Goal: Task Accomplishment & Management: Use online tool/utility

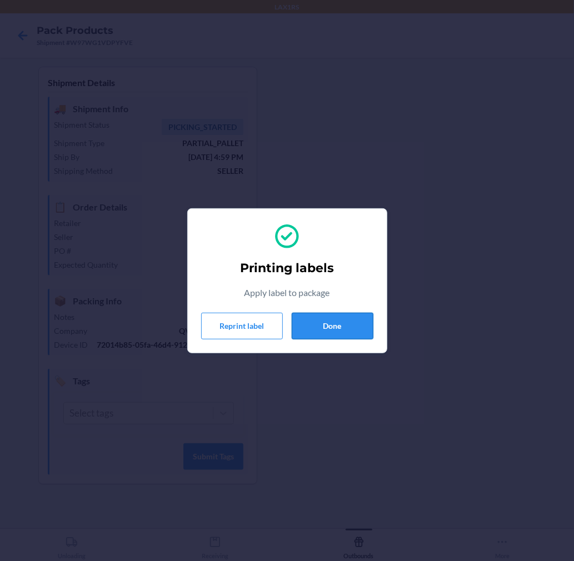
click at [345, 316] on button "Done" at bounding box center [332, 326] width 82 height 27
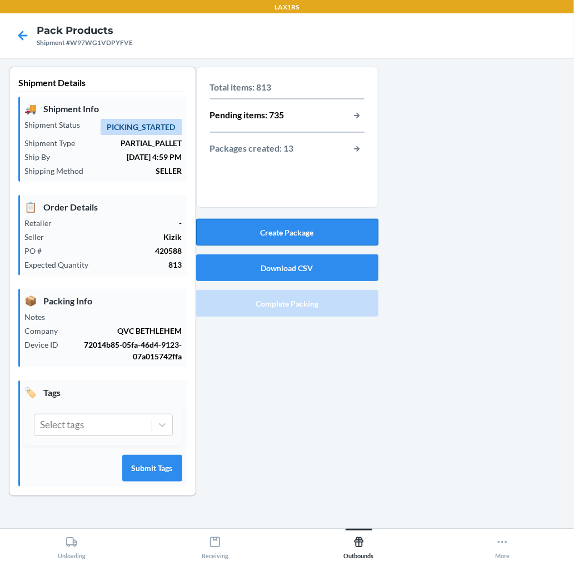
click at [330, 225] on button "Create Package" at bounding box center [287, 232] width 182 height 27
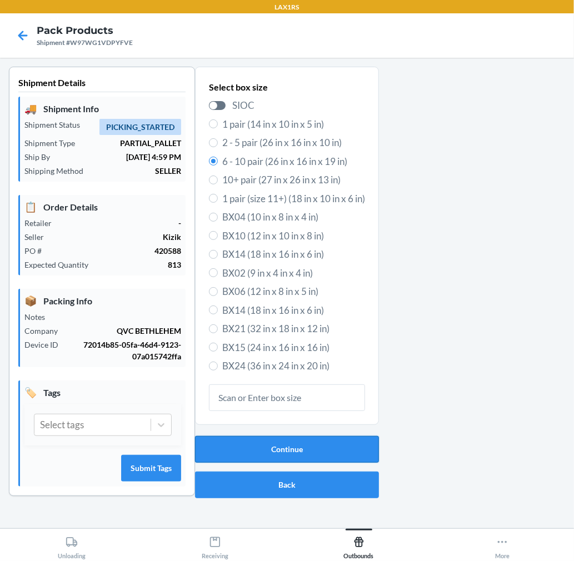
click at [283, 447] on button "Continue" at bounding box center [287, 449] width 184 height 27
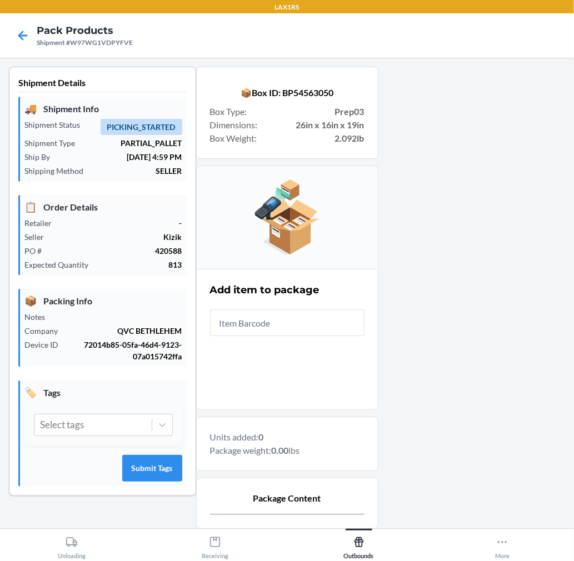
click at [242, 325] on input "text" at bounding box center [287, 322] width 154 height 27
click at [425, 376] on div at bounding box center [471, 354] width 187 height 575
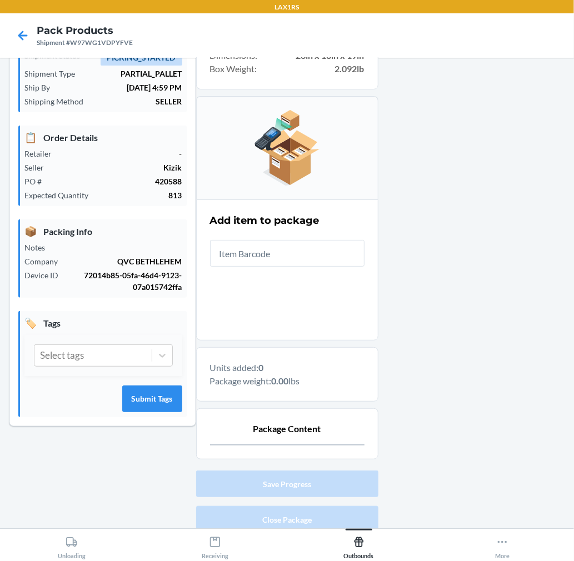
scroll to position [114, 0]
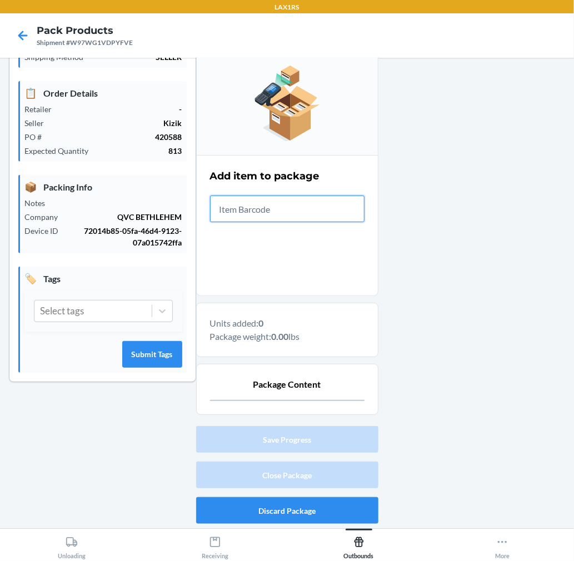
click at [322, 215] on input "text" at bounding box center [287, 208] width 154 height 27
click at [295, 218] on input "text" at bounding box center [287, 208] width 154 height 27
click at [300, 218] on input "text" at bounding box center [287, 208] width 154 height 27
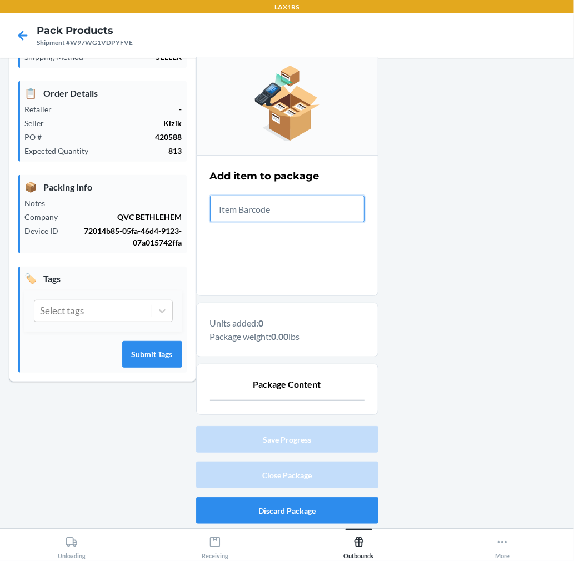
click at [300, 218] on input "text" at bounding box center [287, 208] width 154 height 27
click at [421, 381] on div at bounding box center [471, 240] width 187 height 575
click at [336, 210] on input "text" at bounding box center [287, 208] width 154 height 27
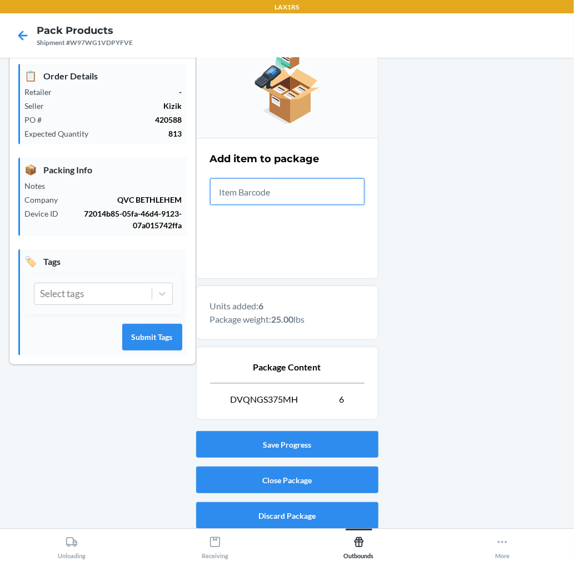
scroll to position [136, 0]
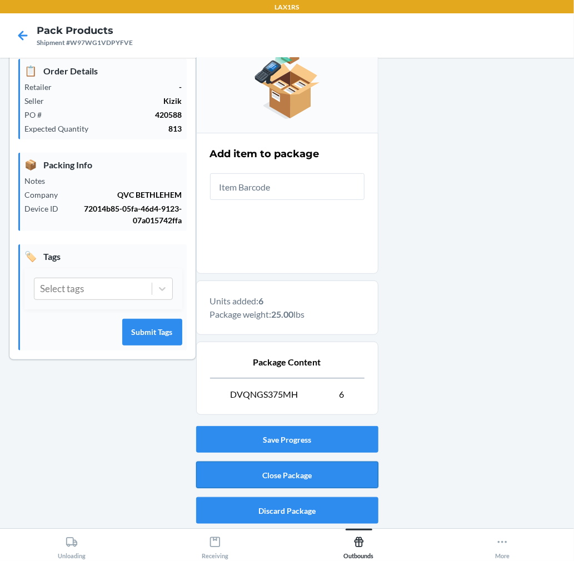
click at [330, 474] on button "Close Package" at bounding box center [287, 474] width 182 height 27
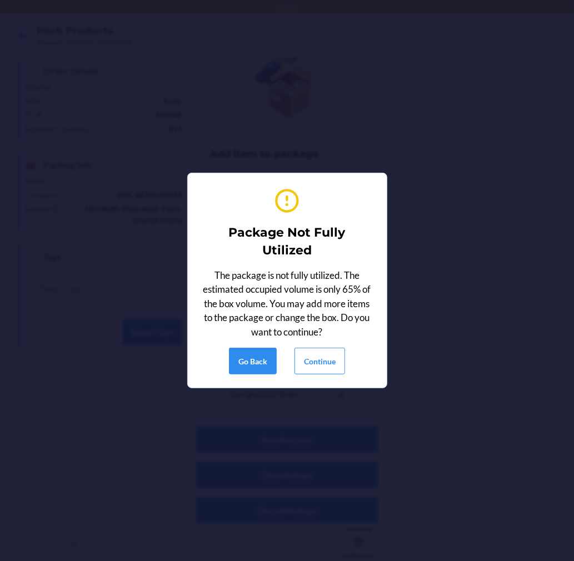
click at [289, 364] on div "Go Back Continue" at bounding box center [287, 361] width 116 height 27
click at [313, 360] on button "Continue" at bounding box center [319, 361] width 51 height 27
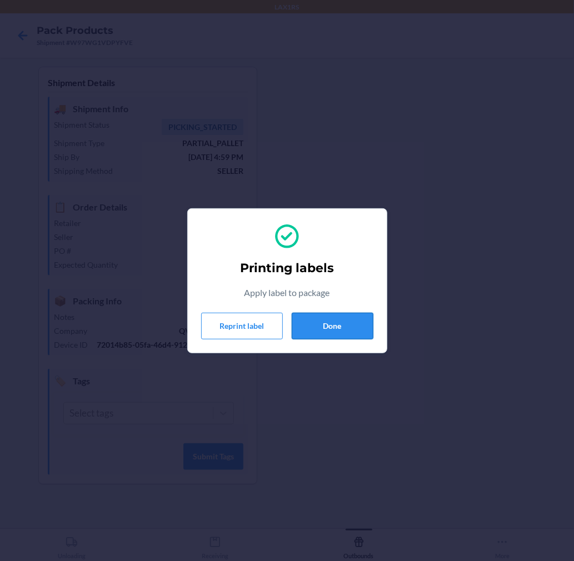
click at [305, 319] on button "Done" at bounding box center [332, 326] width 82 height 27
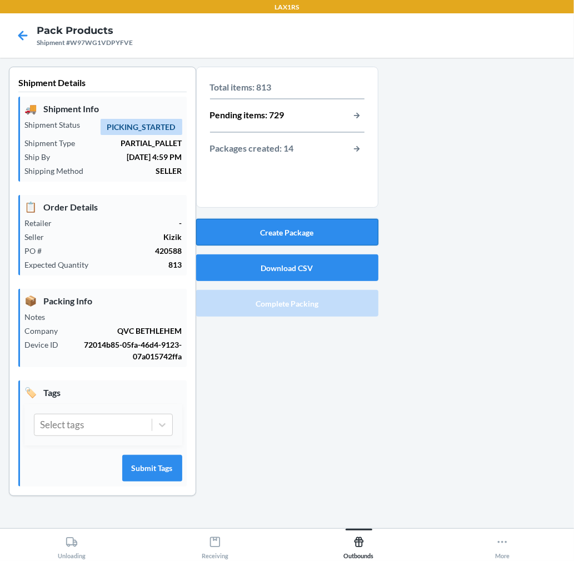
click at [343, 229] on button "Create Package" at bounding box center [287, 232] width 182 height 27
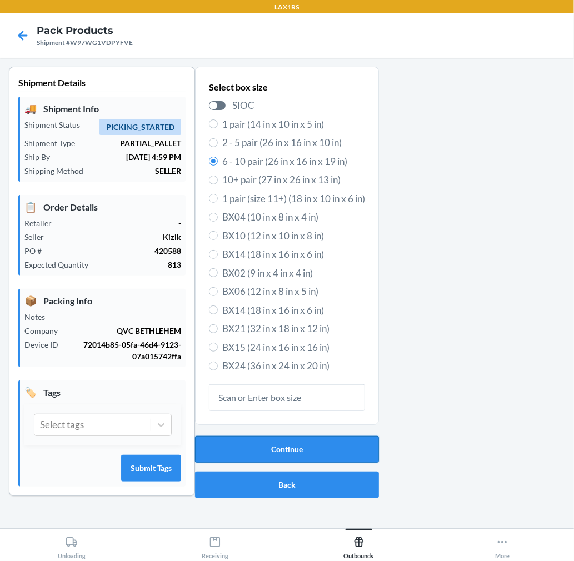
click at [352, 444] on button "Continue" at bounding box center [287, 449] width 184 height 27
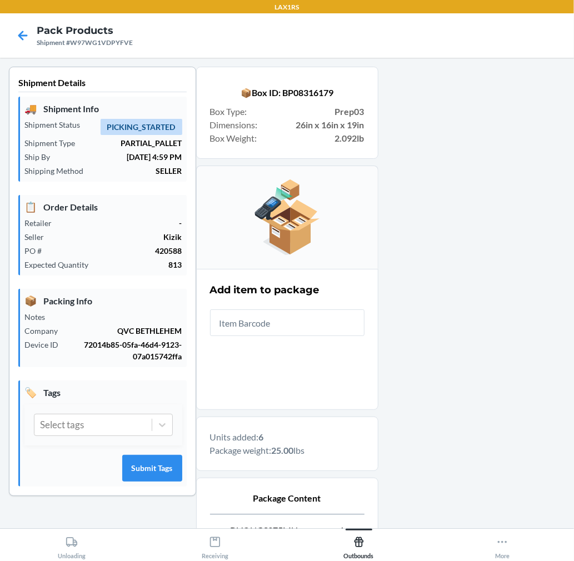
click at [454, 380] on div at bounding box center [471, 365] width 187 height 597
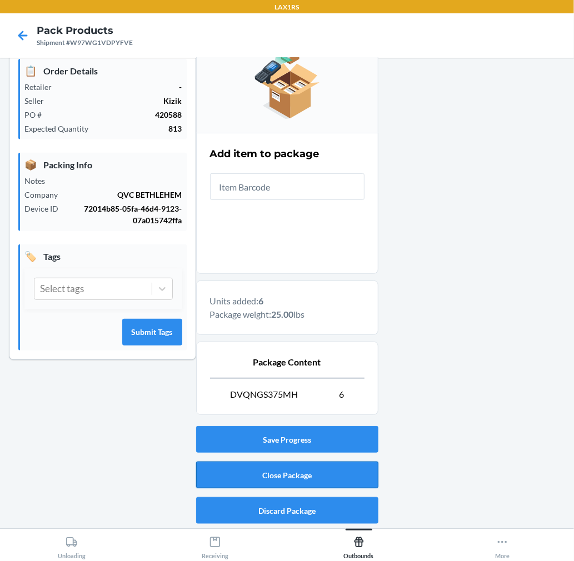
click at [350, 484] on button "Close Package" at bounding box center [287, 474] width 182 height 27
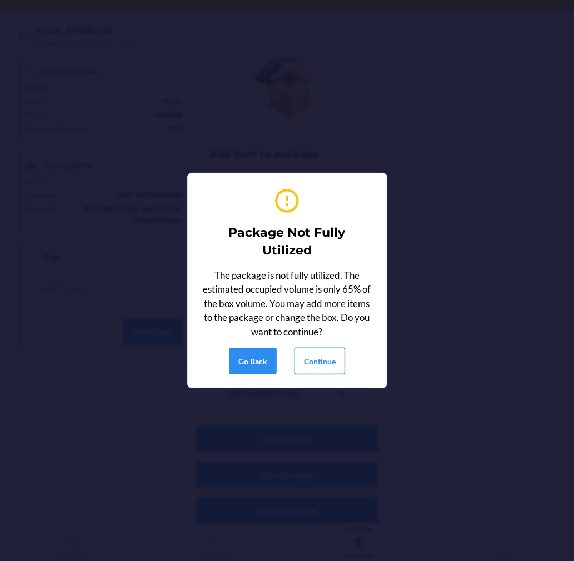
click at [329, 361] on button "Continue" at bounding box center [319, 361] width 51 height 27
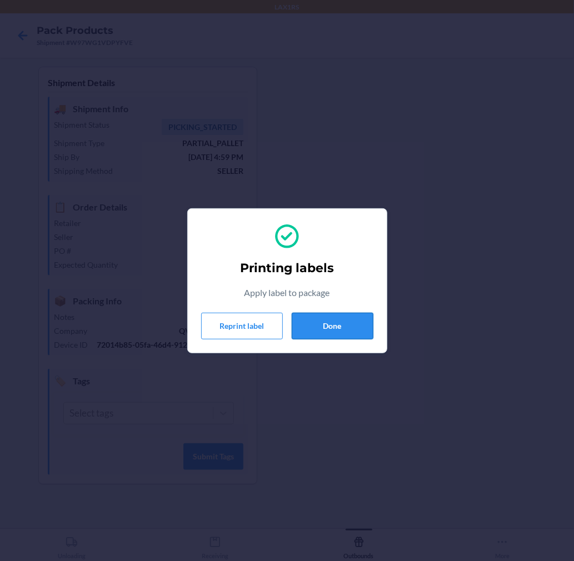
click at [340, 320] on button "Done" at bounding box center [332, 326] width 82 height 27
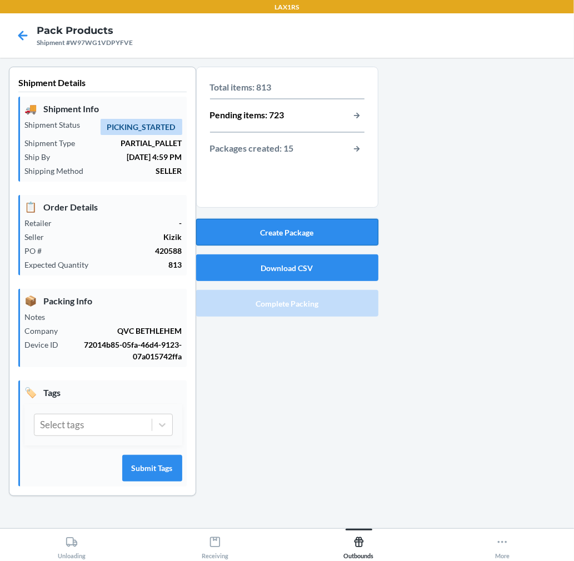
click at [307, 230] on button "Create Package" at bounding box center [287, 232] width 182 height 27
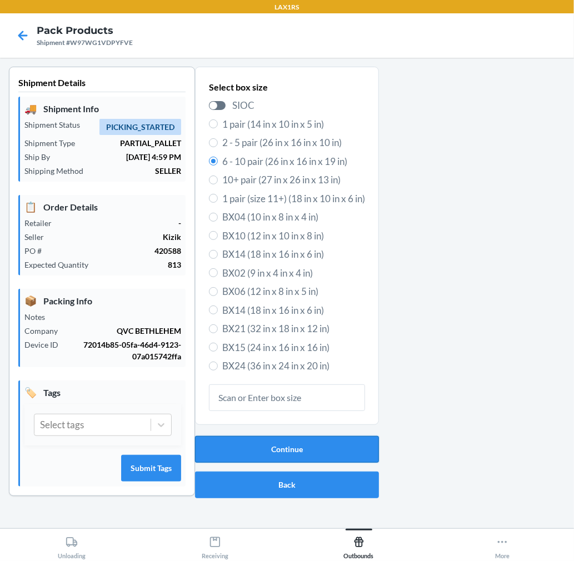
click at [293, 446] on button "Continue" at bounding box center [287, 449] width 184 height 27
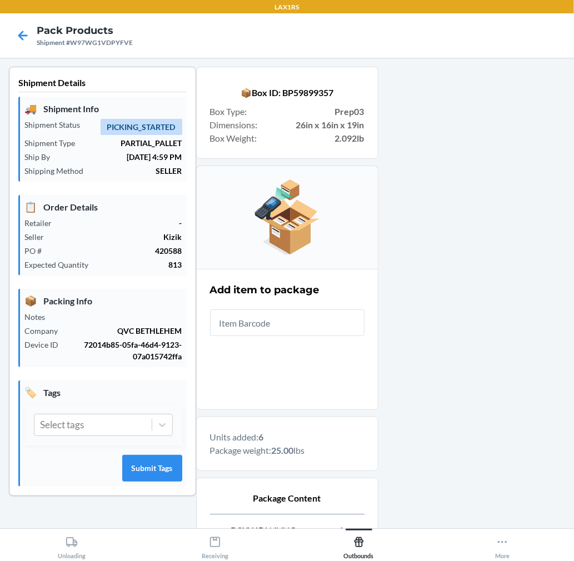
click at [365, 412] on div "📦 Box ID: BP59899357 Box Type : Prep03 Dimensions : 26in x 16in x 19in Box Weig…" at bounding box center [287, 309] width 182 height 484
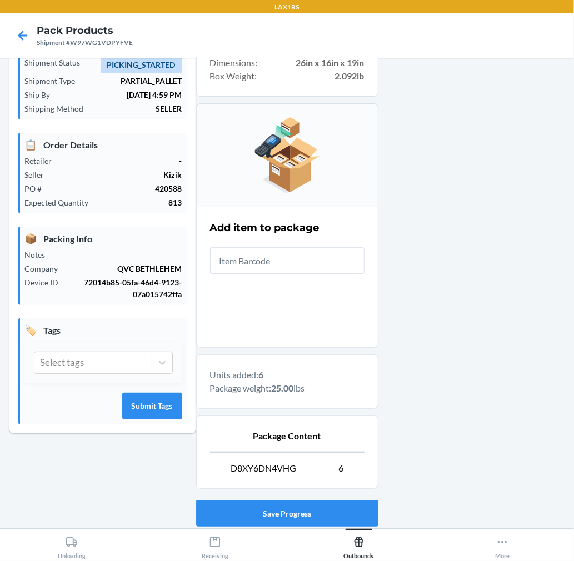
scroll to position [136, 0]
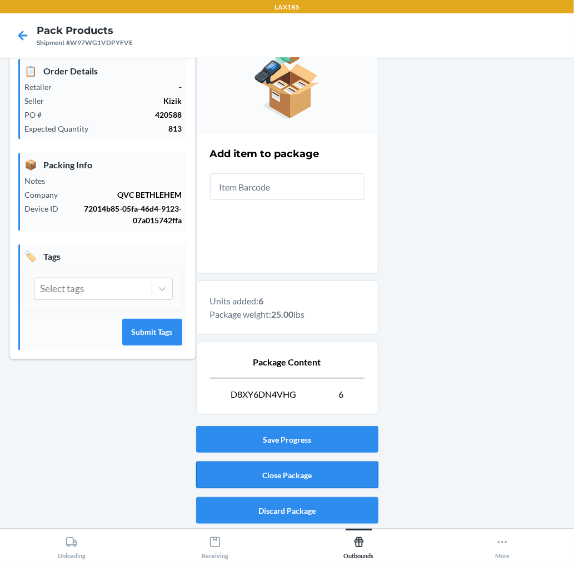
click at [350, 472] on button "Close Package" at bounding box center [287, 474] width 182 height 27
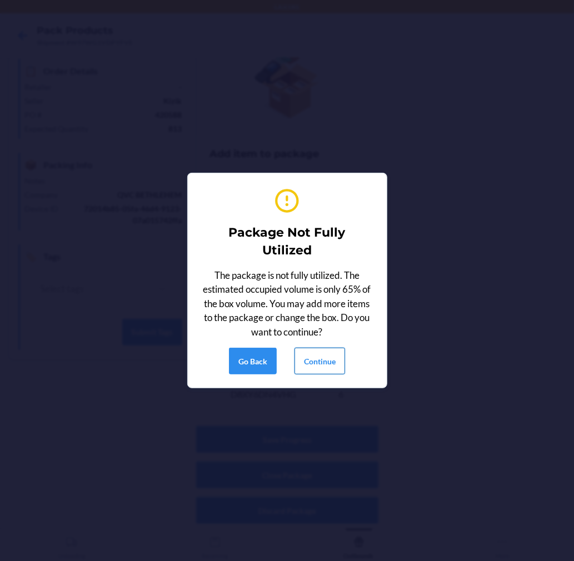
click at [331, 357] on button "Continue" at bounding box center [319, 361] width 51 height 27
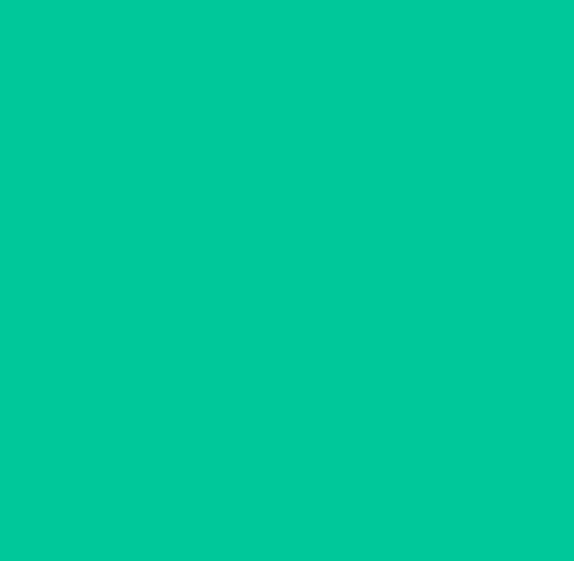
scroll to position [0, 0]
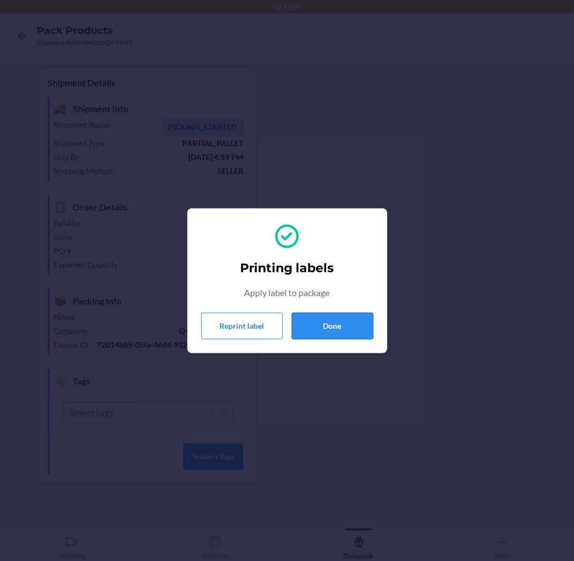
click at [326, 319] on button "Done" at bounding box center [332, 326] width 82 height 27
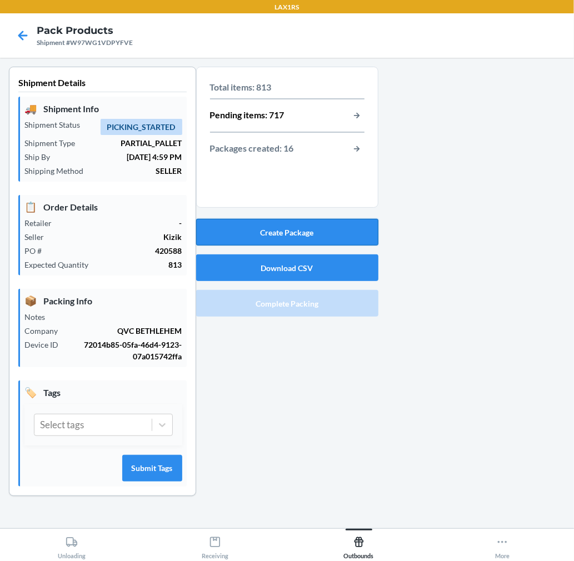
click at [317, 237] on button "Create Package" at bounding box center [287, 232] width 182 height 27
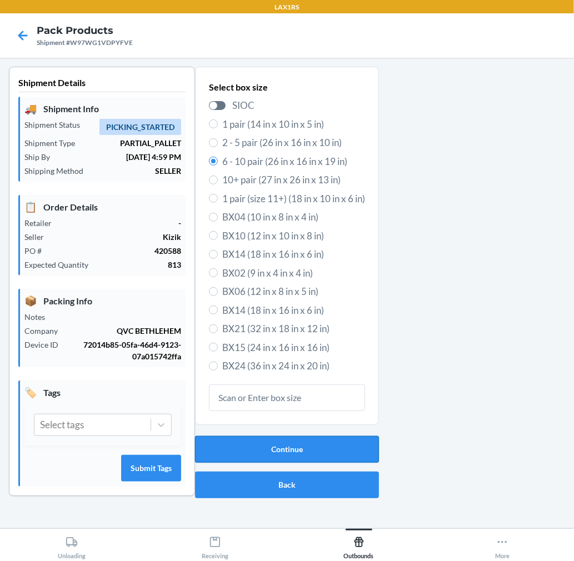
click at [317, 444] on button "Continue" at bounding box center [287, 449] width 184 height 27
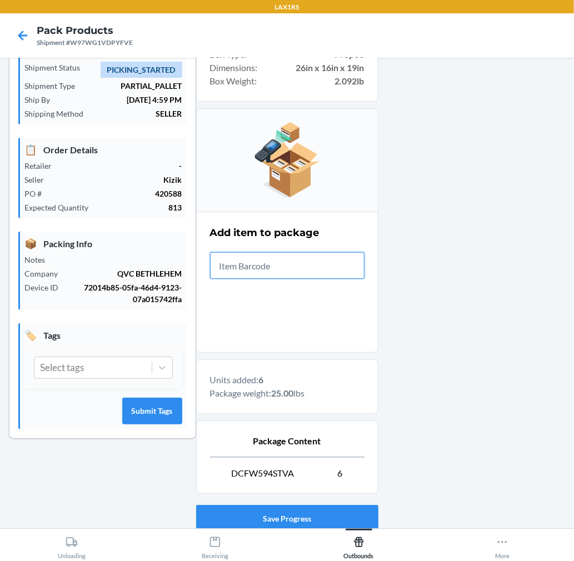
scroll to position [136, 0]
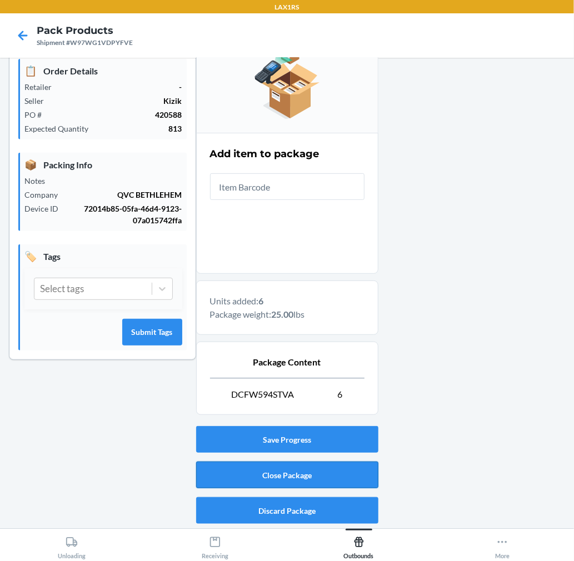
click at [340, 483] on button "Close Package" at bounding box center [287, 474] width 182 height 27
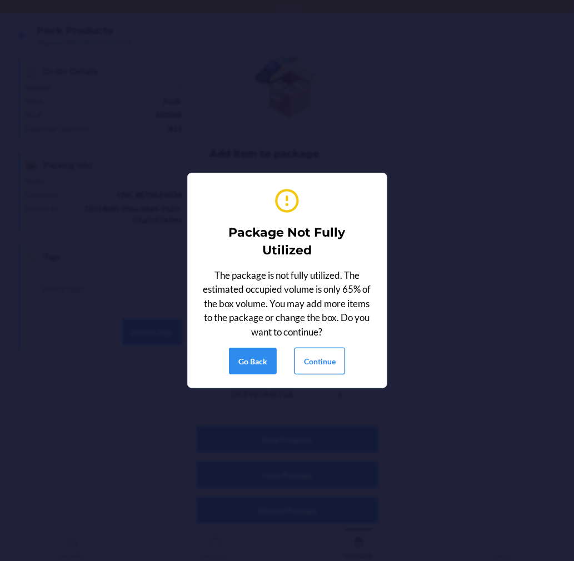
click at [329, 359] on button "Continue" at bounding box center [319, 361] width 51 height 27
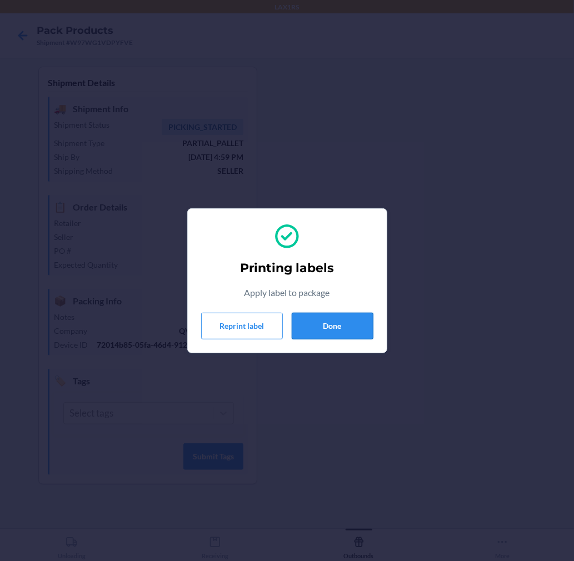
click at [350, 321] on button "Done" at bounding box center [332, 326] width 82 height 27
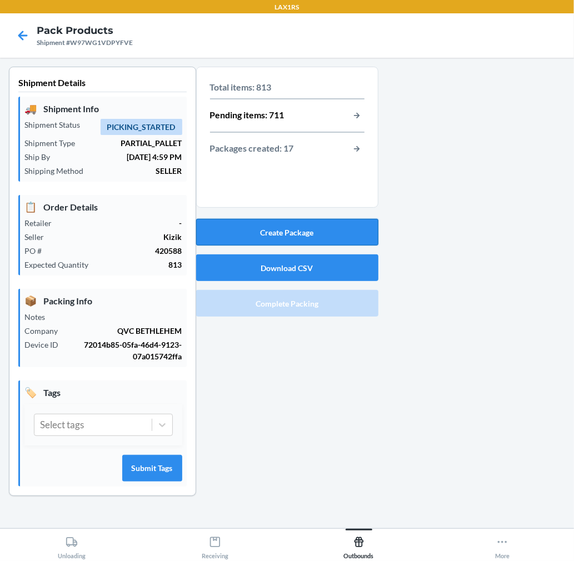
click at [263, 234] on button "Create Package" at bounding box center [287, 232] width 182 height 27
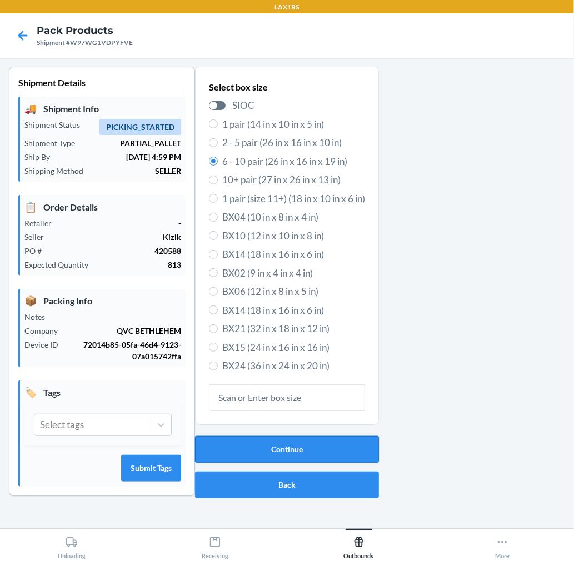
click at [270, 451] on button "Continue" at bounding box center [287, 449] width 184 height 27
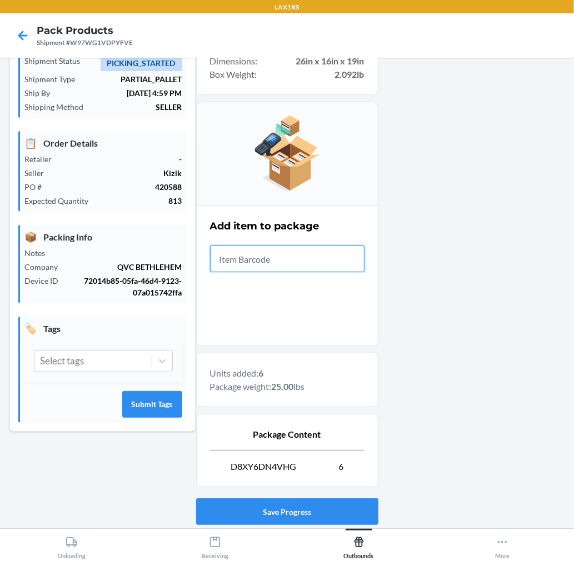
scroll to position [136, 0]
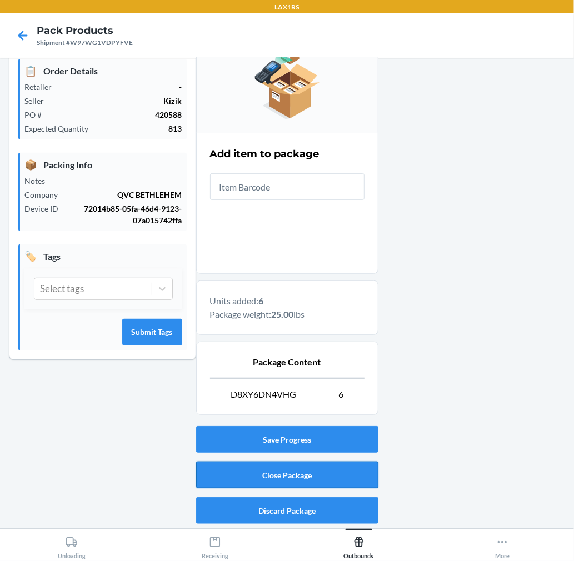
click at [310, 470] on button "Close Package" at bounding box center [287, 474] width 182 height 27
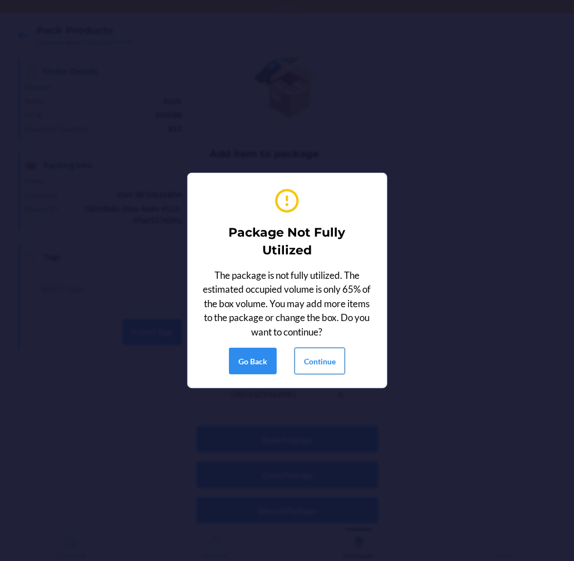
click at [334, 357] on button "Continue" at bounding box center [319, 361] width 51 height 27
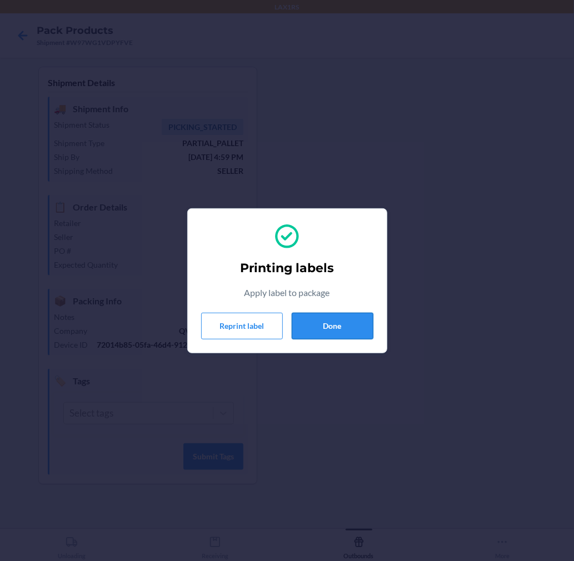
click at [348, 329] on button "Done" at bounding box center [332, 326] width 82 height 27
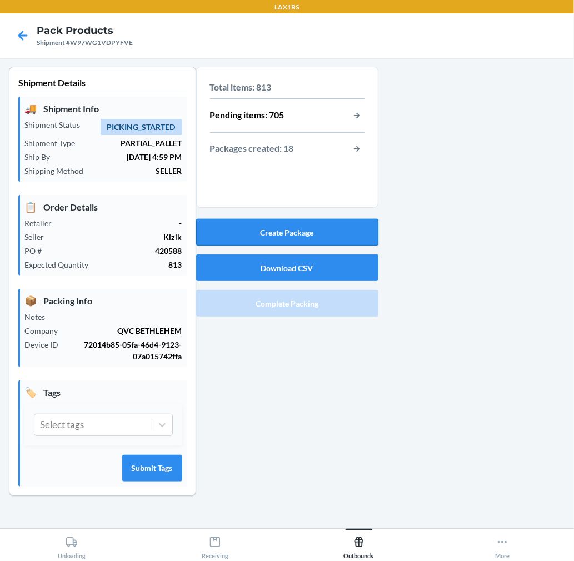
click at [328, 229] on button "Create Package" at bounding box center [287, 232] width 182 height 27
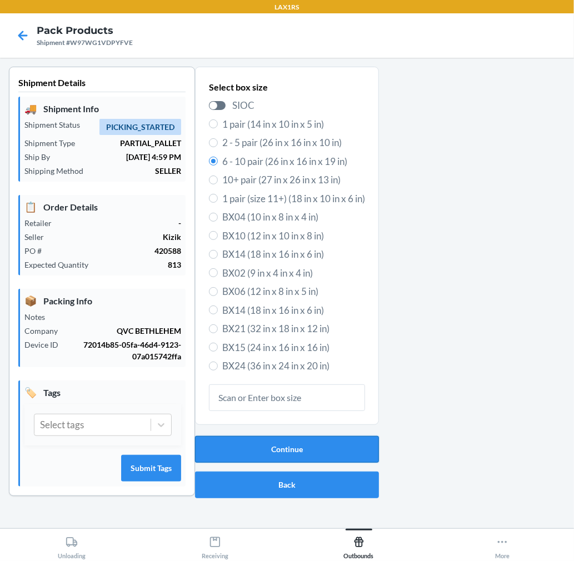
click at [324, 458] on button "Continue" at bounding box center [287, 449] width 184 height 27
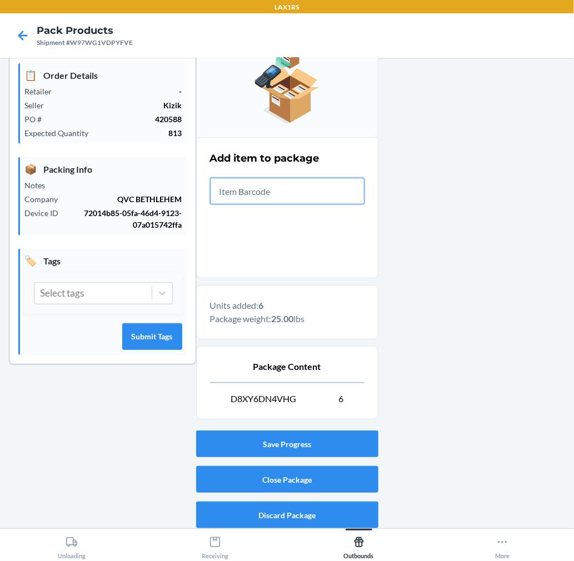
scroll to position [136, 0]
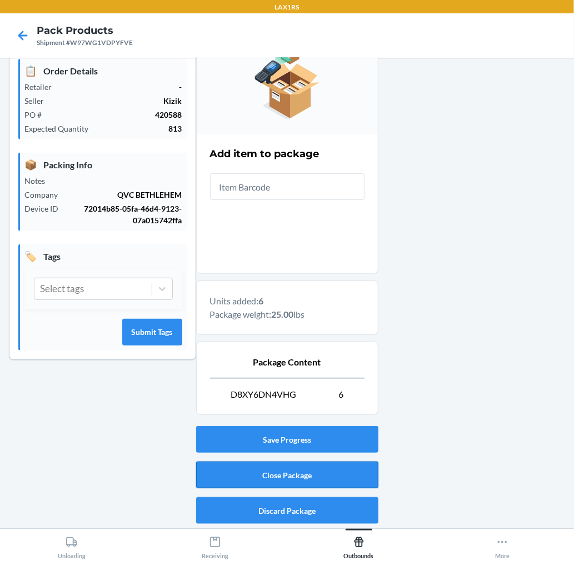
click at [323, 476] on button "Close Package" at bounding box center [287, 474] width 182 height 27
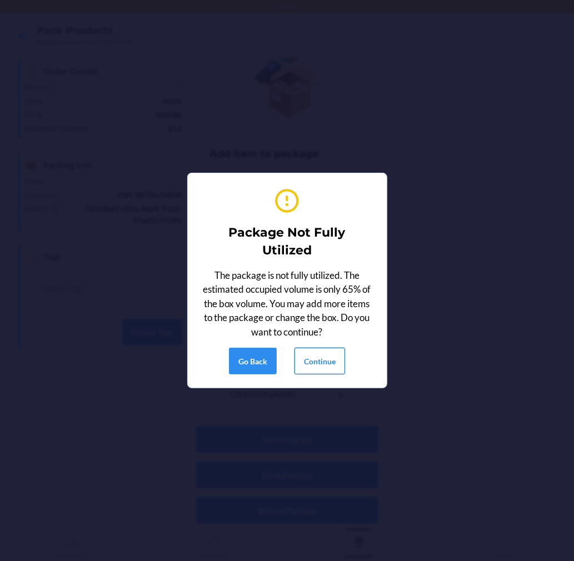
click at [318, 362] on button "Continue" at bounding box center [319, 361] width 51 height 27
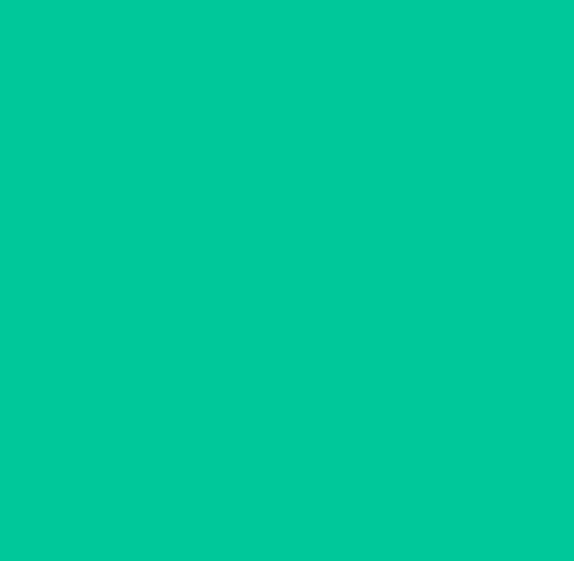
scroll to position [0, 0]
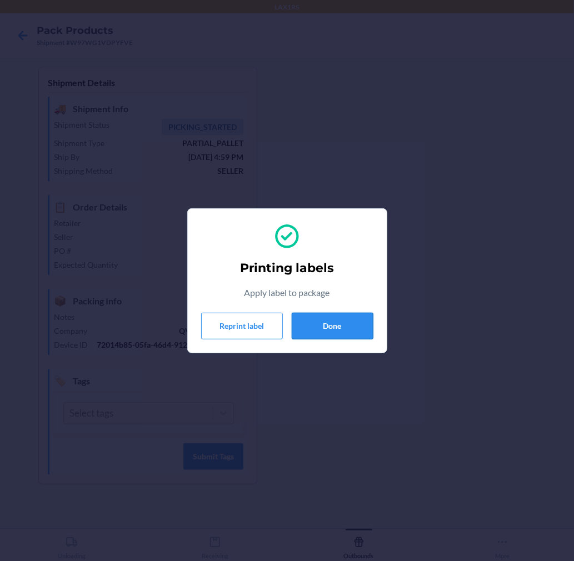
click at [336, 318] on button "Done" at bounding box center [332, 326] width 82 height 27
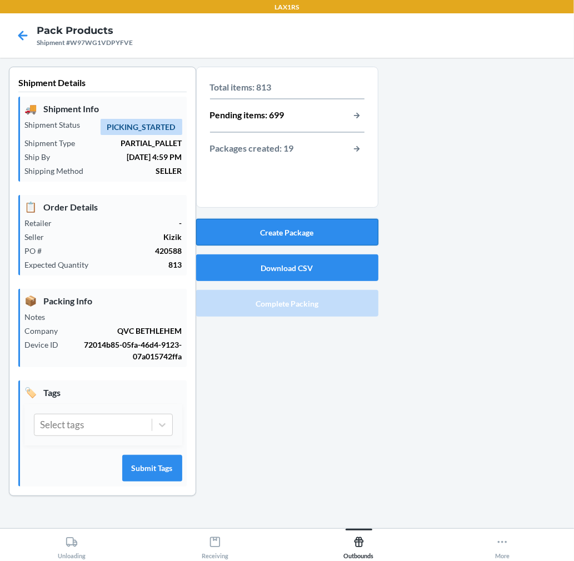
click at [287, 224] on button "Create Package" at bounding box center [287, 232] width 182 height 27
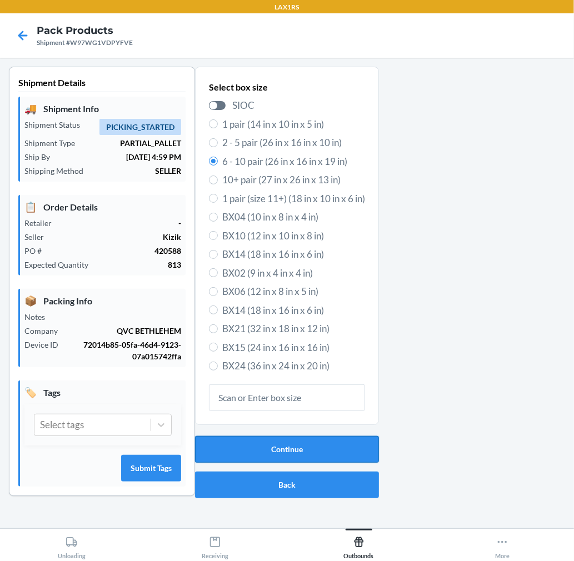
click at [351, 445] on button "Continue" at bounding box center [287, 449] width 184 height 27
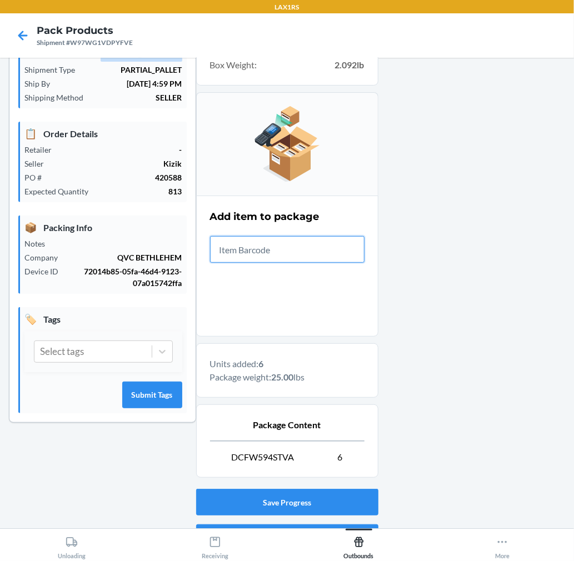
scroll to position [136, 0]
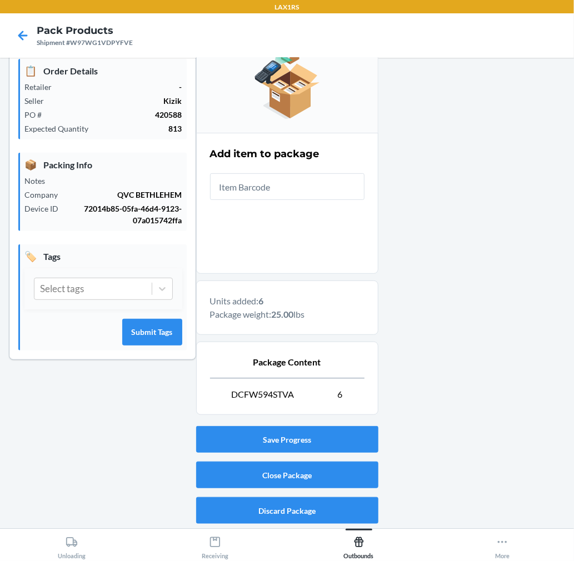
click at [330, 455] on div "Save Progress Close Package Discard Package" at bounding box center [287, 474] width 182 height 107
click at [326, 462] on button "Close Package" at bounding box center [287, 474] width 182 height 27
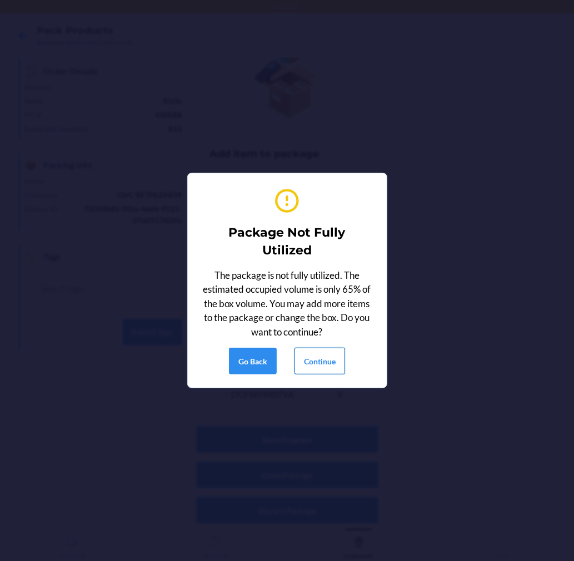
click at [329, 358] on button "Continue" at bounding box center [319, 361] width 51 height 27
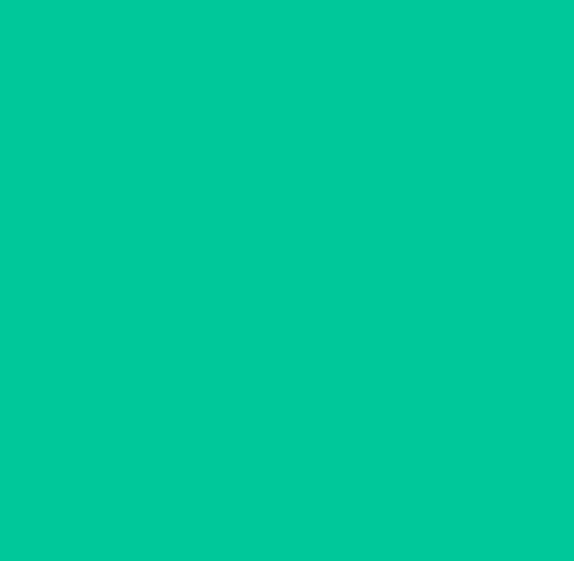
scroll to position [0, 0]
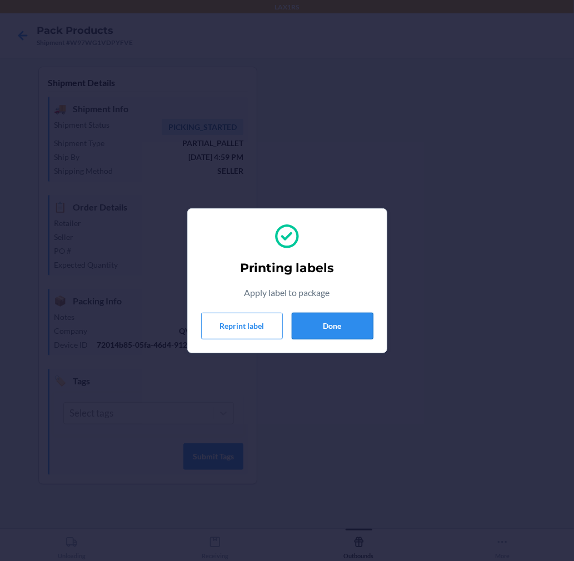
click at [339, 334] on button "Done" at bounding box center [332, 326] width 82 height 27
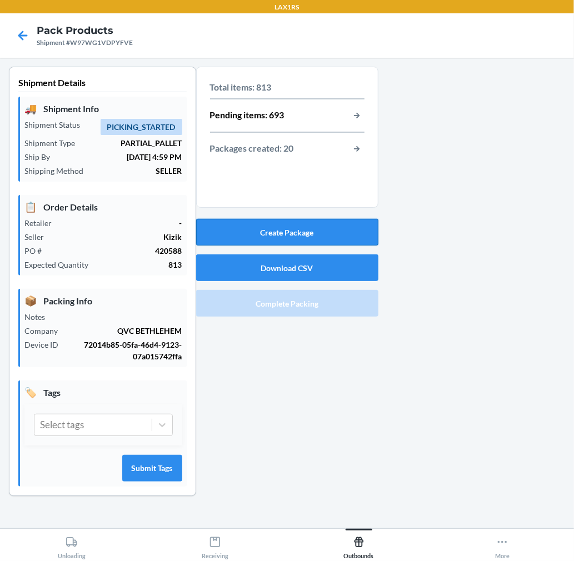
click at [328, 230] on button "Create Package" at bounding box center [287, 232] width 182 height 27
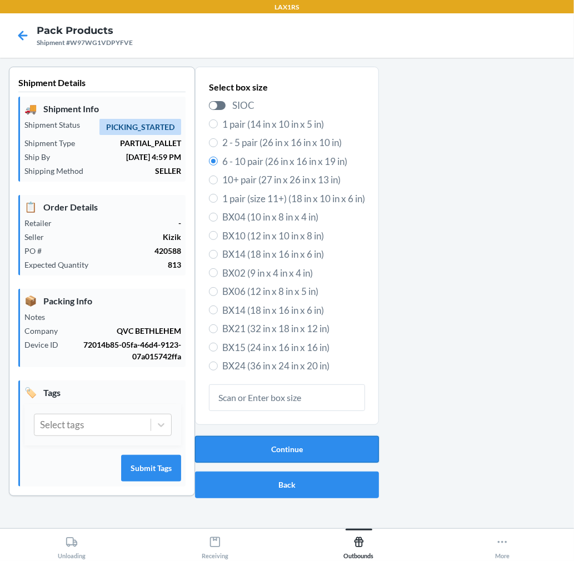
click at [325, 448] on button "Continue" at bounding box center [287, 449] width 184 height 27
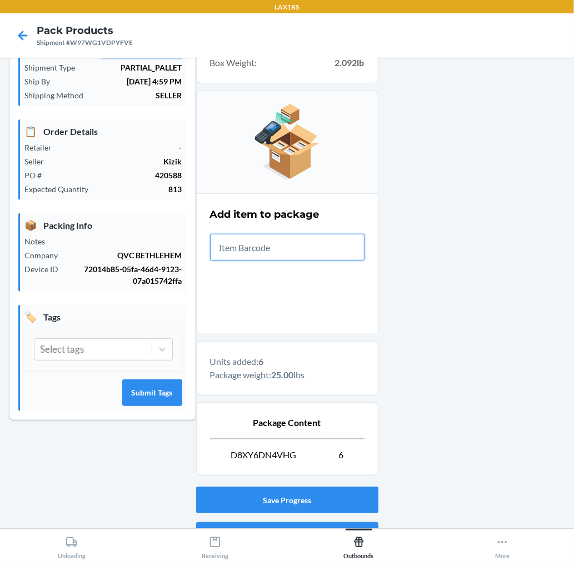
scroll to position [136, 0]
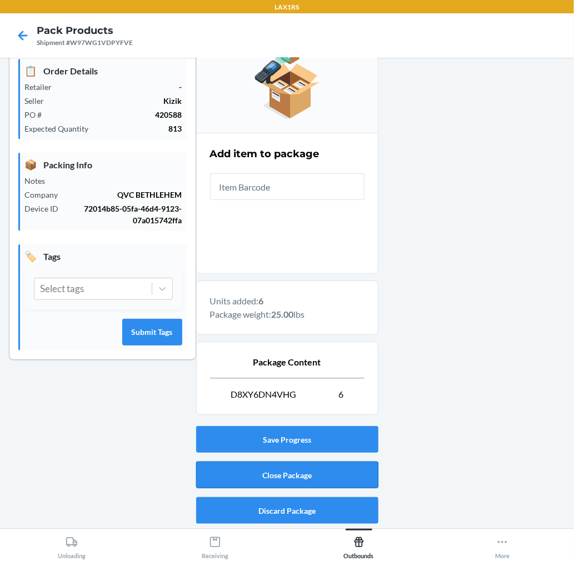
click at [364, 471] on button "Close Package" at bounding box center [287, 474] width 182 height 27
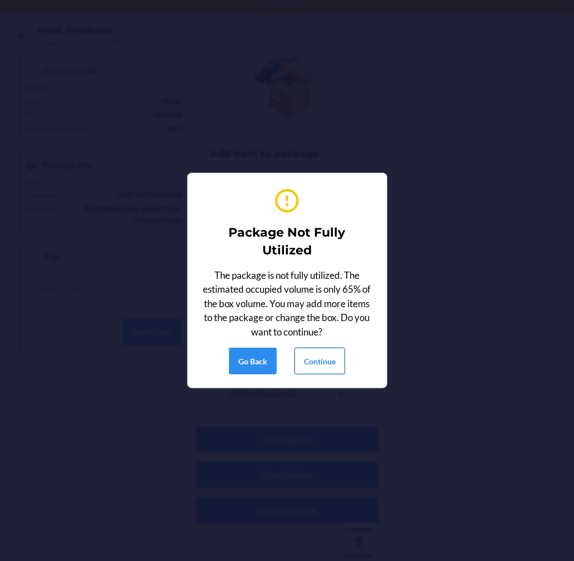
click at [295, 359] on button "Continue" at bounding box center [319, 361] width 51 height 27
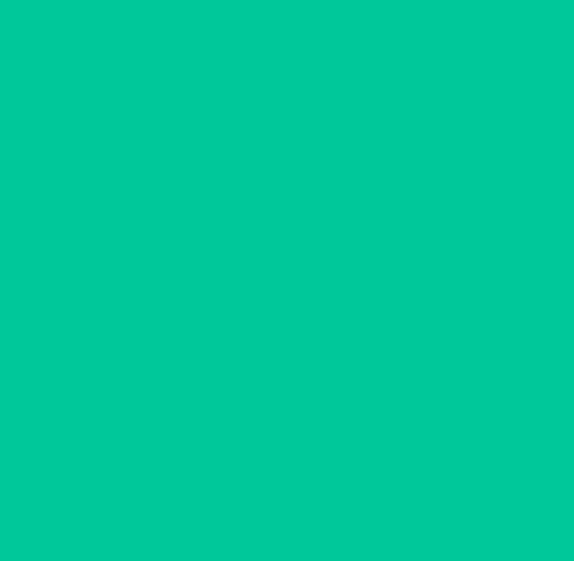
scroll to position [0, 0]
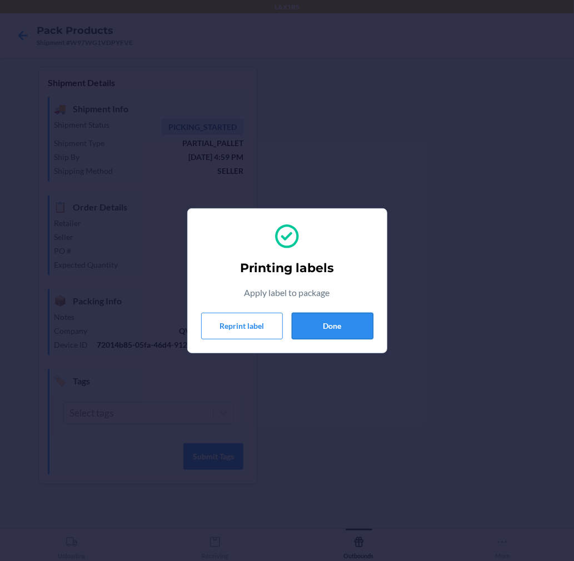
click at [345, 331] on button "Done" at bounding box center [332, 326] width 82 height 27
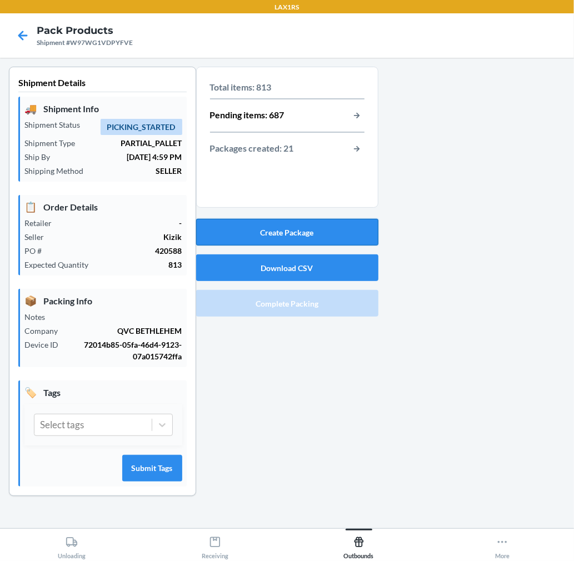
click at [273, 232] on button "Create Package" at bounding box center [287, 232] width 182 height 27
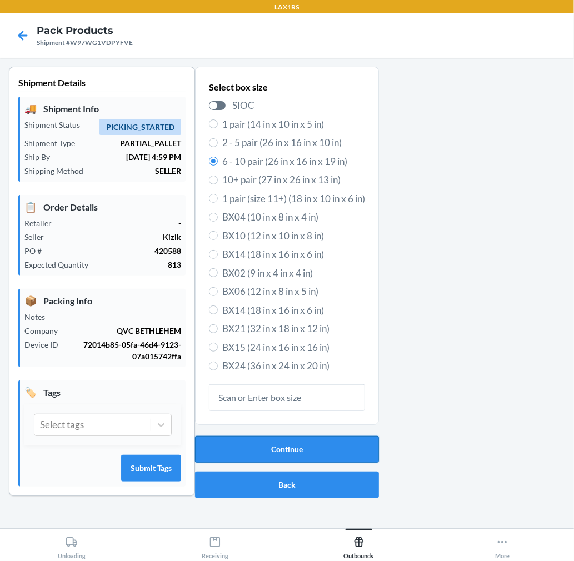
click at [311, 453] on button "Continue" at bounding box center [287, 449] width 184 height 27
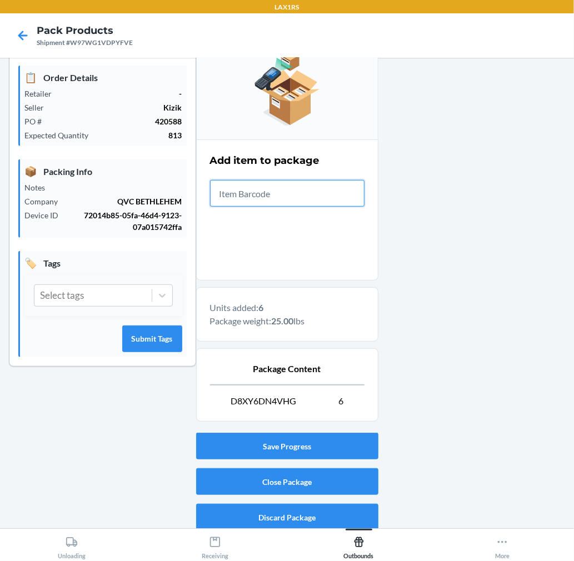
scroll to position [136, 0]
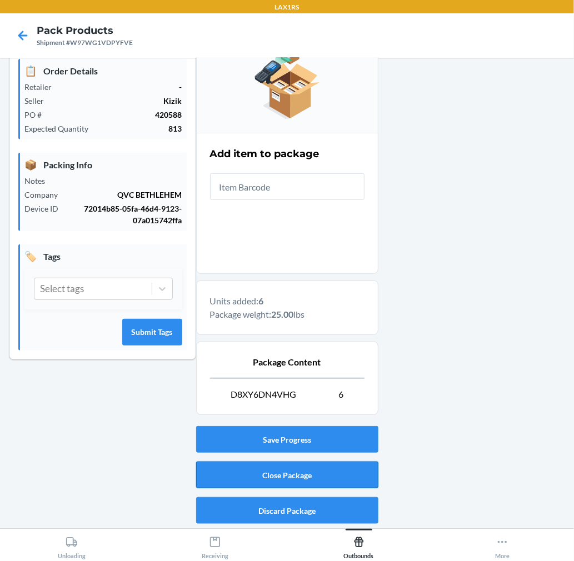
click at [308, 478] on button "Close Package" at bounding box center [287, 474] width 182 height 27
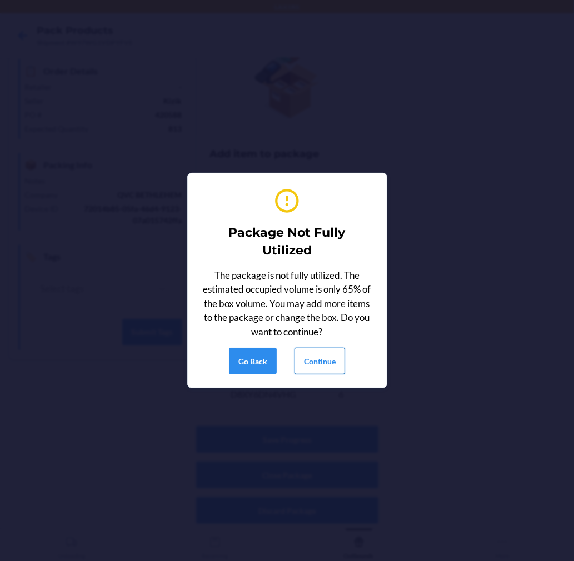
click at [318, 365] on button "Continue" at bounding box center [319, 361] width 51 height 27
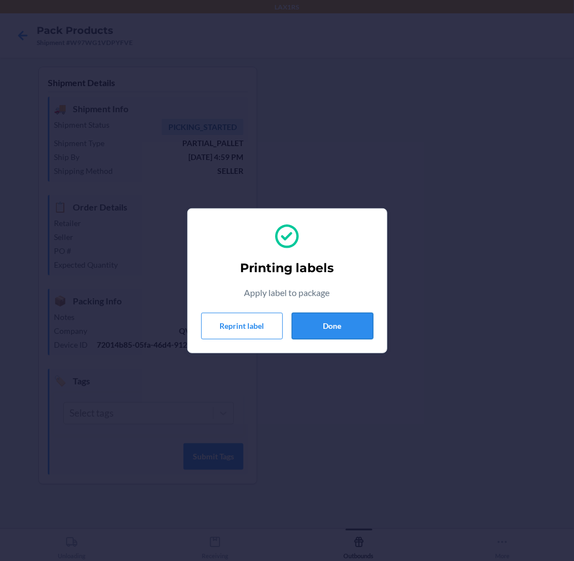
click at [318, 330] on button "Done" at bounding box center [332, 326] width 82 height 27
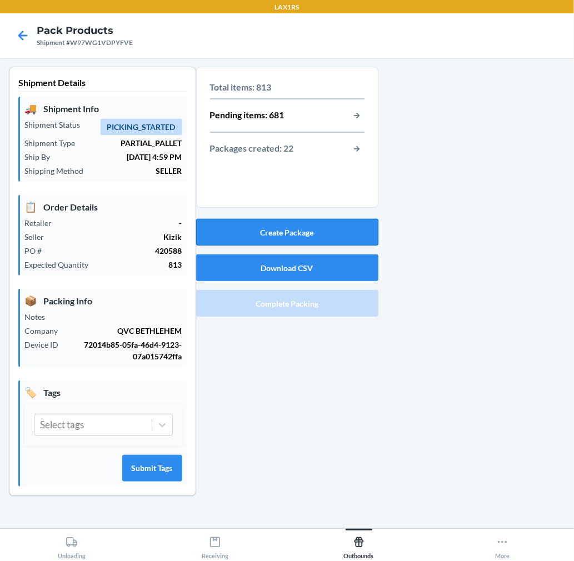
click at [363, 226] on button "Create Package" at bounding box center [287, 232] width 182 height 27
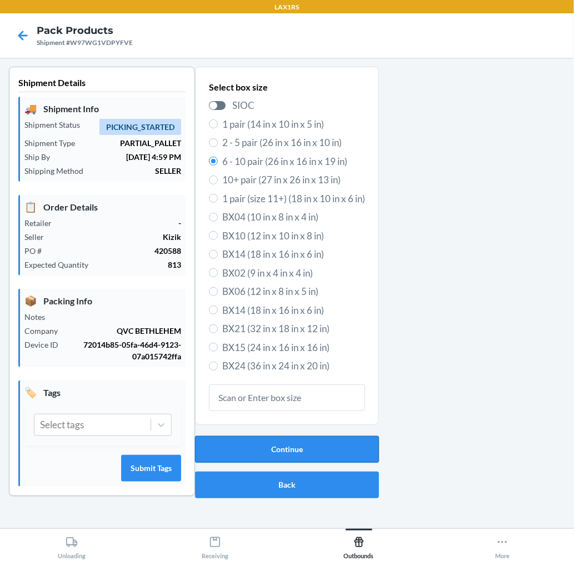
click at [294, 453] on button "Continue" at bounding box center [287, 449] width 184 height 27
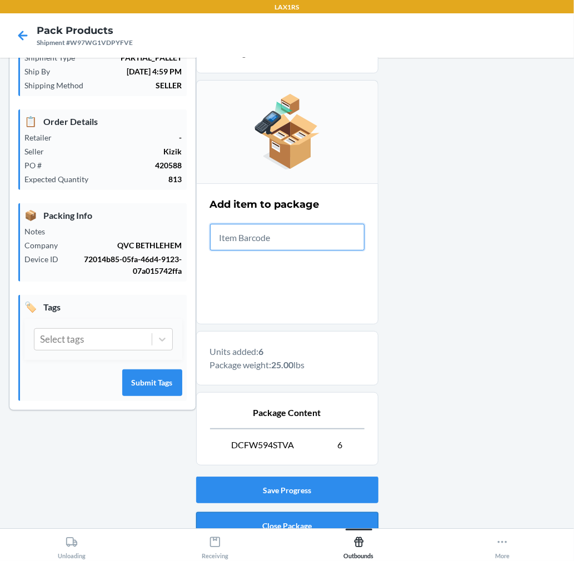
scroll to position [136, 0]
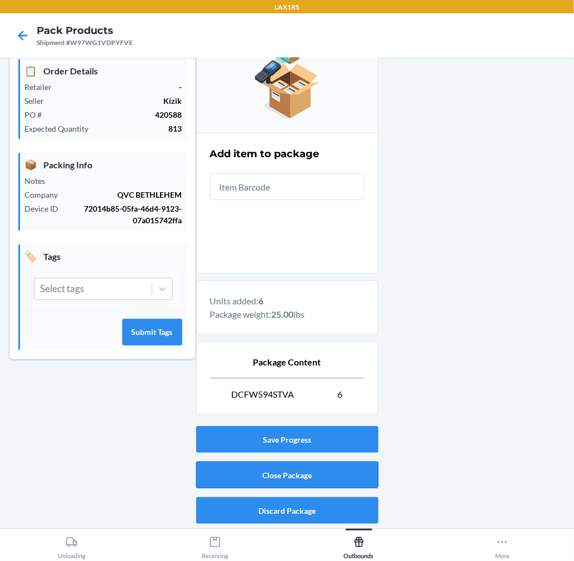
click at [312, 473] on button "Close Package" at bounding box center [287, 474] width 182 height 27
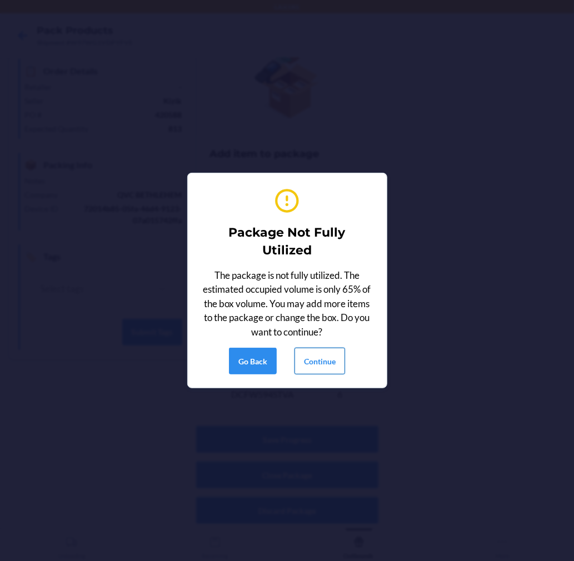
click at [326, 365] on button "Continue" at bounding box center [319, 361] width 51 height 27
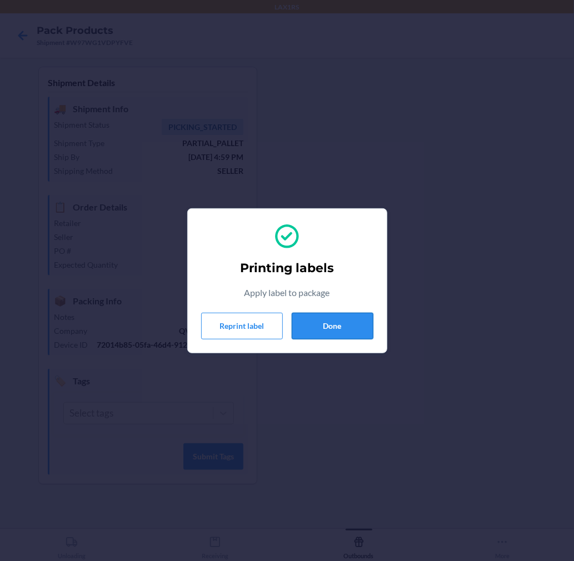
click at [312, 328] on button "Done" at bounding box center [332, 326] width 82 height 27
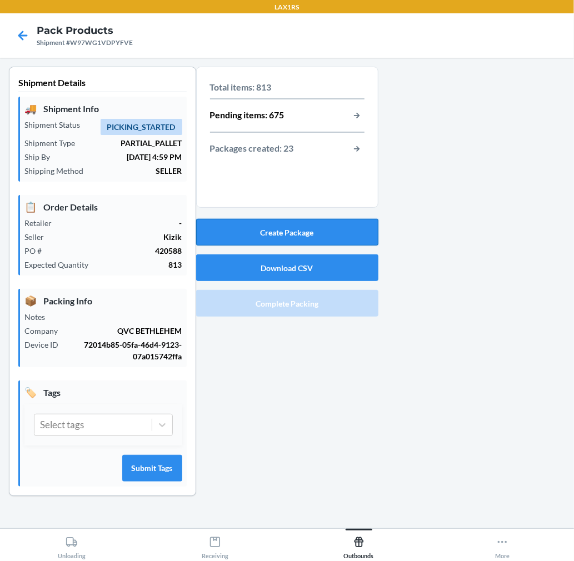
click at [318, 239] on button "Create Package" at bounding box center [287, 232] width 182 height 27
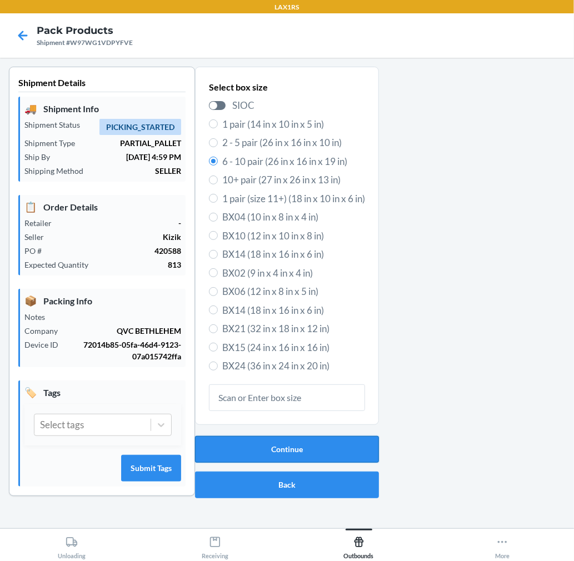
click at [319, 445] on button "Continue" at bounding box center [287, 449] width 184 height 27
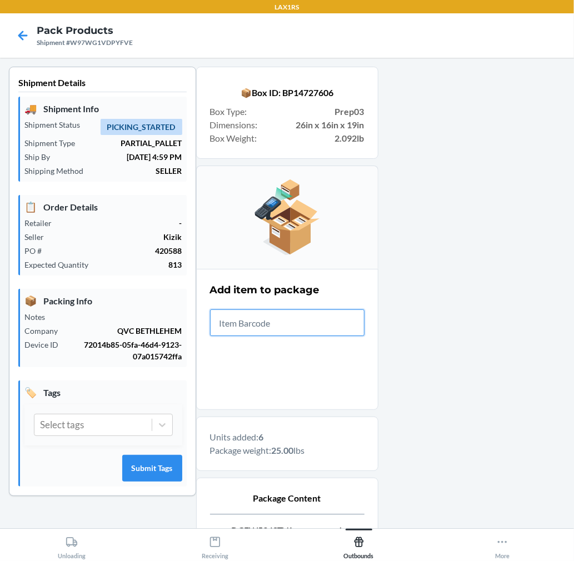
scroll to position [136, 0]
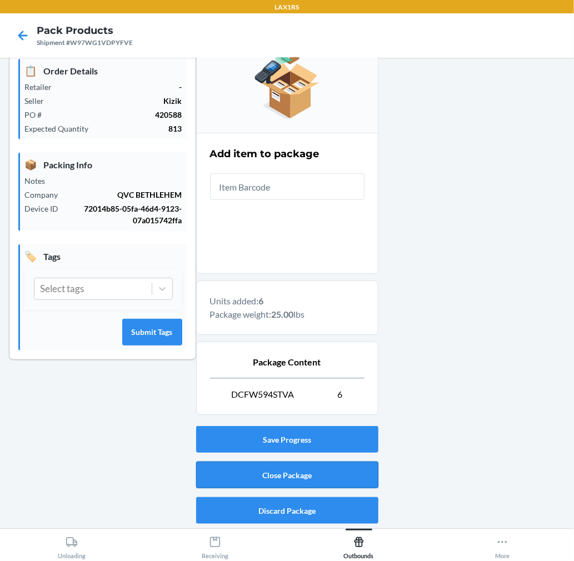
click at [326, 481] on button "Close Package" at bounding box center [287, 474] width 182 height 27
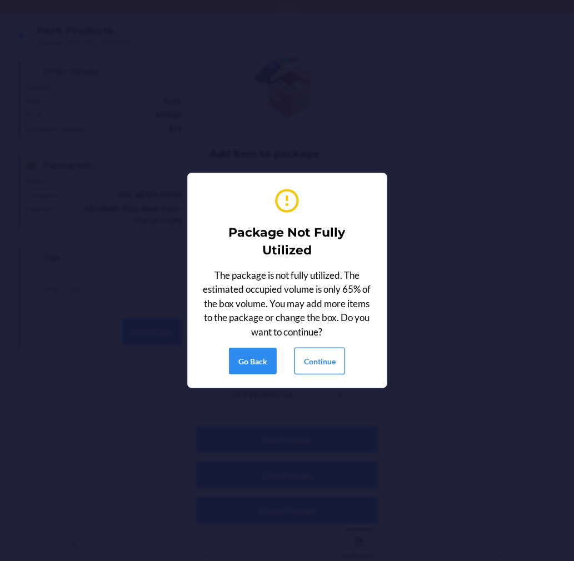
click at [324, 370] on button "Continue" at bounding box center [319, 361] width 51 height 27
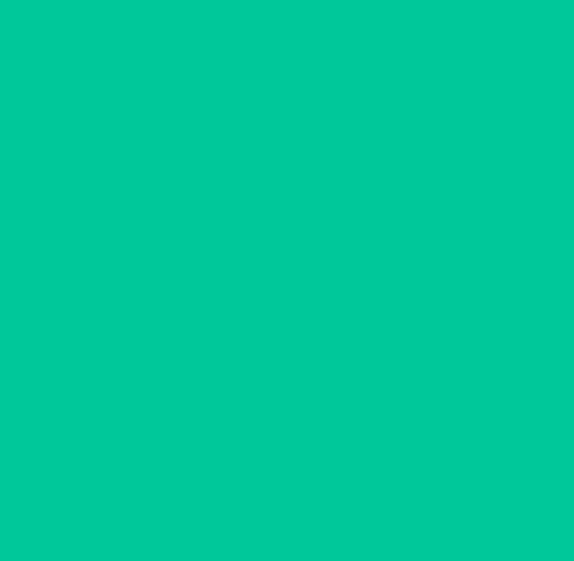
scroll to position [0, 0]
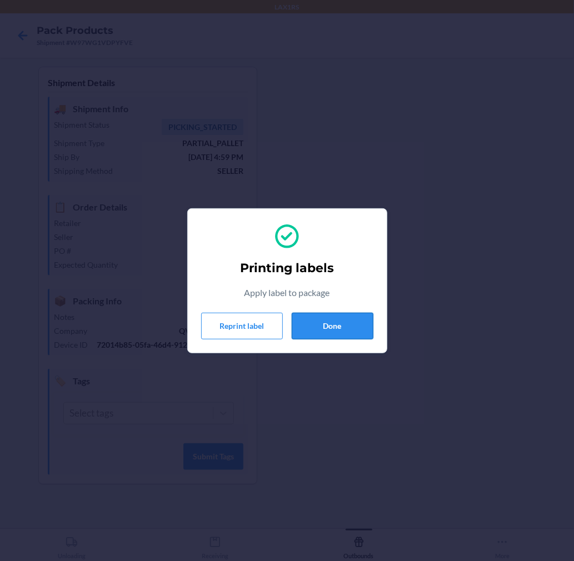
click at [343, 324] on button "Done" at bounding box center [332, 326] width 82 height 27
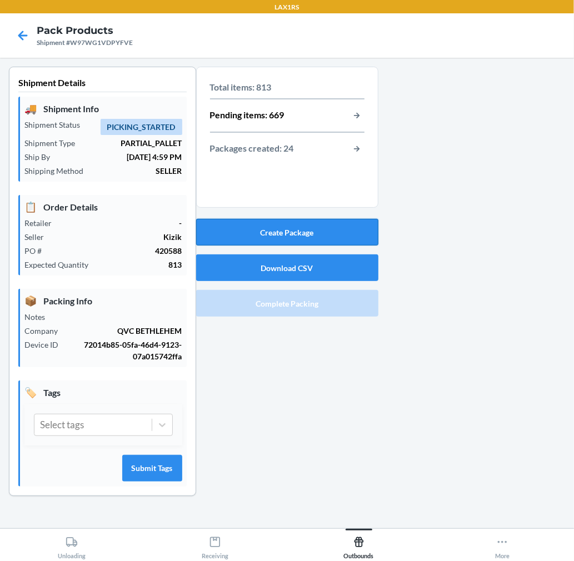
click at [262, 234] on button "Create Package" at bounding box center [287, 232] width 182 height 27
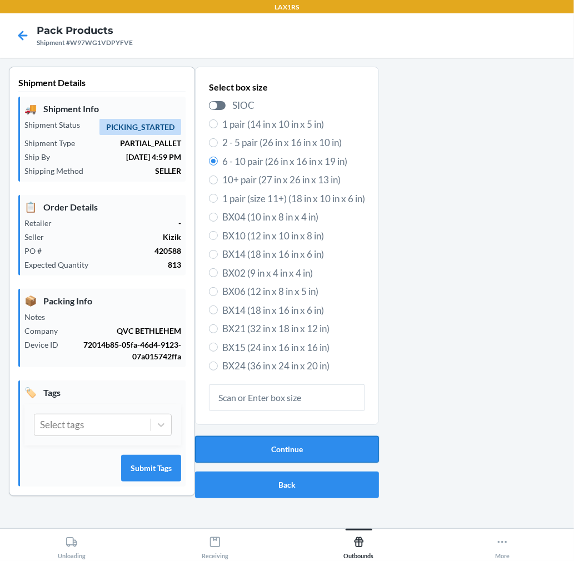
click at [306, 448] on button "Continue" at bounding box center [287, 449] width 184 height 27
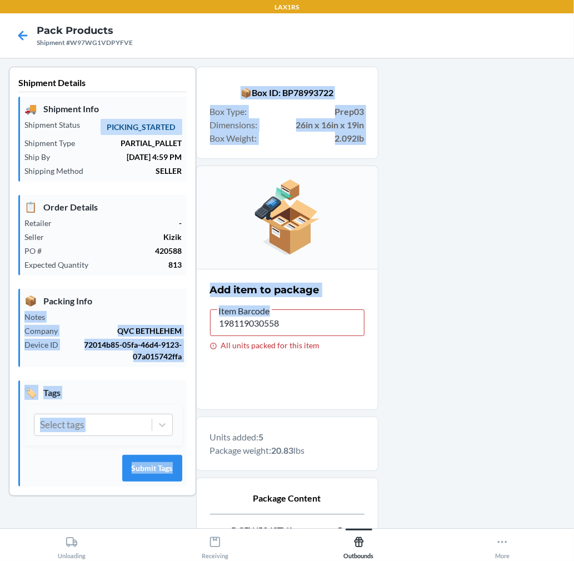
drag, startPoint x: 298, startPoint y: 306, endPoint x: -8, endPoint y: 308, distance: 305.9
click at [0, 308] on html "LAX1RS Pack Products Shipment #W97WG1VDPYFVE Shipment Details 🚚 Shipment Info S…" at bounding box center [287, 280] width 574 height 561
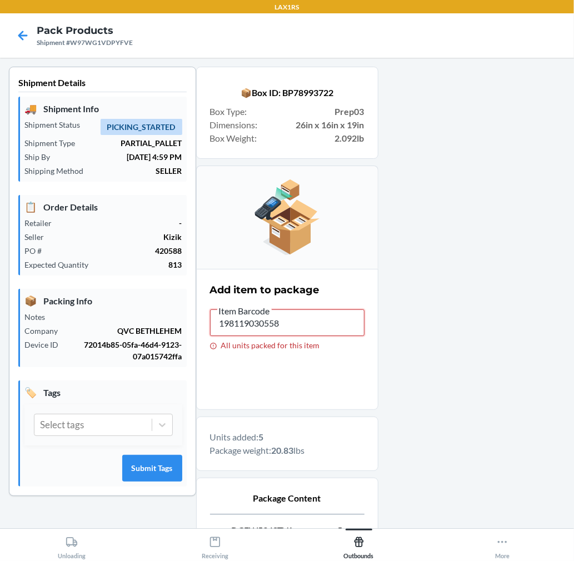
drag, startPoint x: 234, startPoint y: 326, endPoint x: 114, endPoint y: 326, distance: 119.9
click at [114, 326] on div "Shipment Details 🚚 Shipment Info Shipment Status PICKING_STARTED Shipment Type …" at bounding box center [287, 365] width 556 height 597
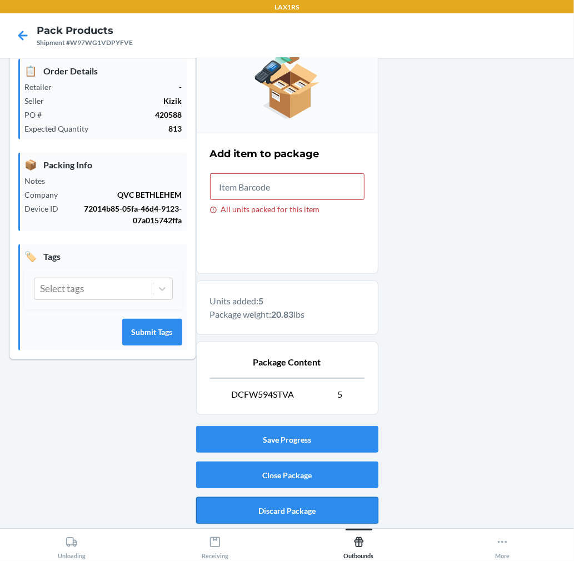
click at [334, 514] on button "Discard Package" at bounding box center [287, 510] width 182 height 27
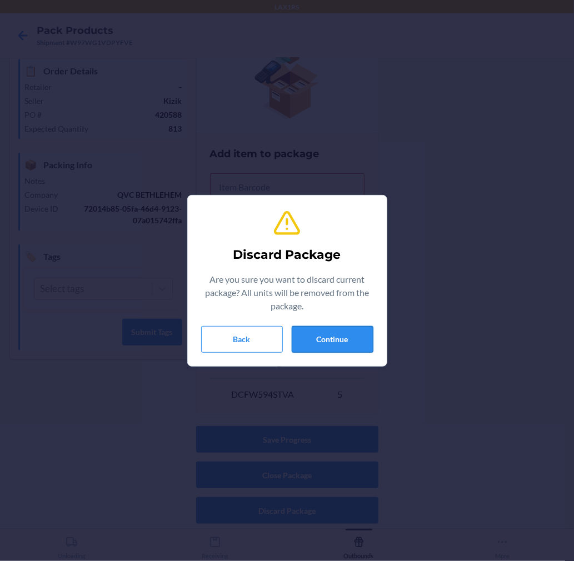
click at [336, 335] on button "Continue" at bounding box center [332, 339] width 82 height 27
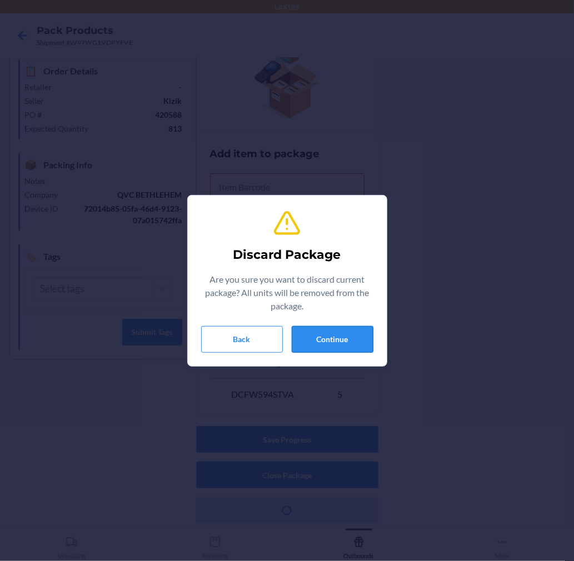
scroll to position [0, 0]
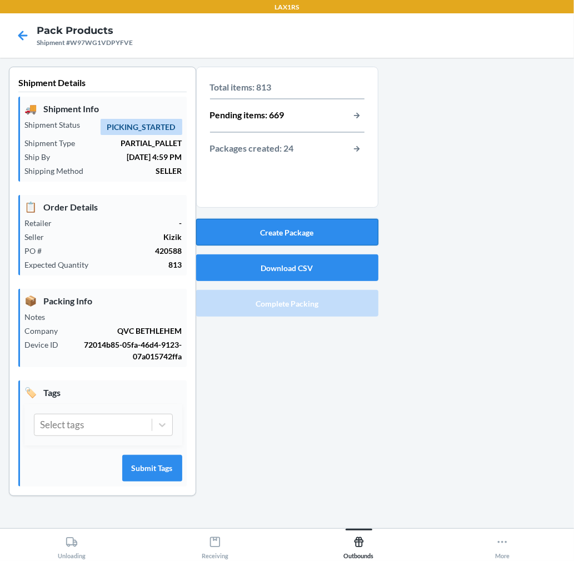
click at [247, 225] on button "Create Package" at bounding box center [287, 232] width 182 height 27
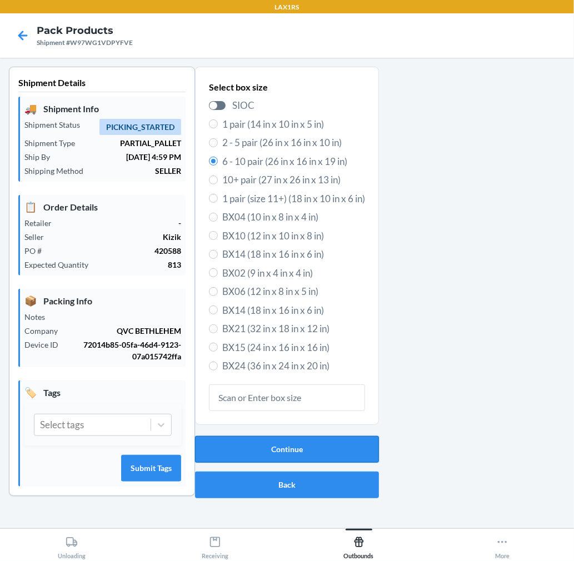
click at [330, 445] on button "Continue" at bounding box center [287, 449] width 184 height 27
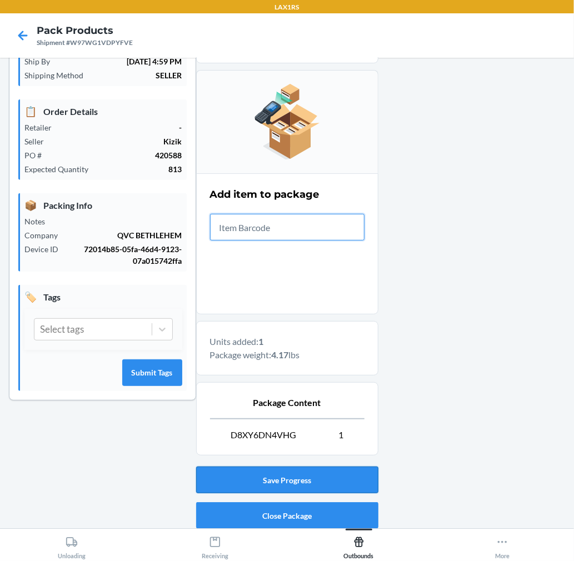
scroll to position [136, 0]
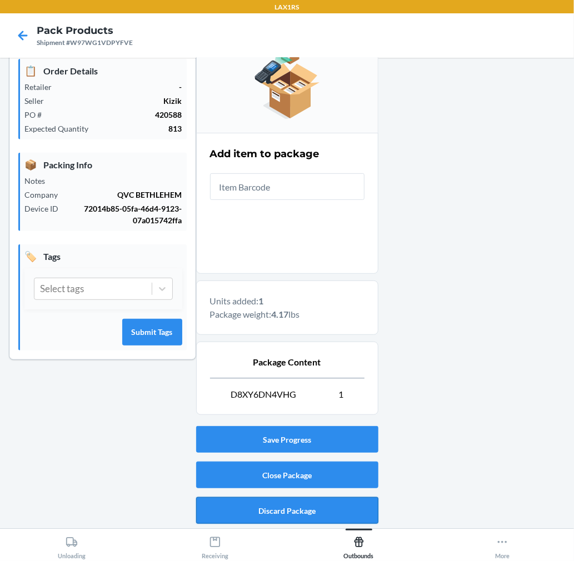
click at [328, 512] on button "Discard Package" at bounding box center [287, 510] width 182 height 27
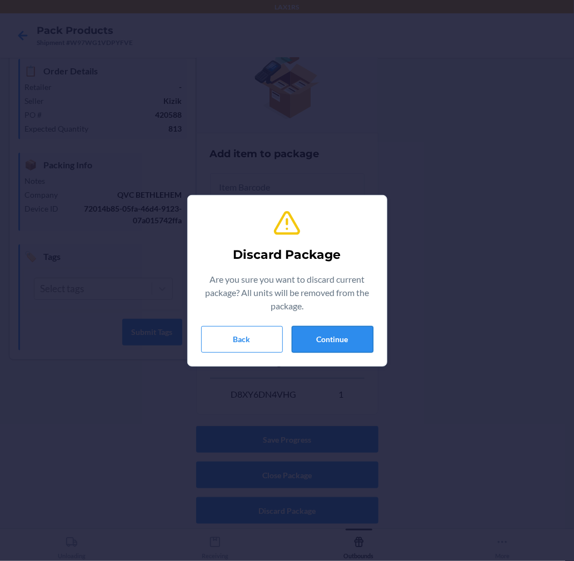
click at [344, 337] on button "Continue" at bounding box center [332, 339] width 82 height 27
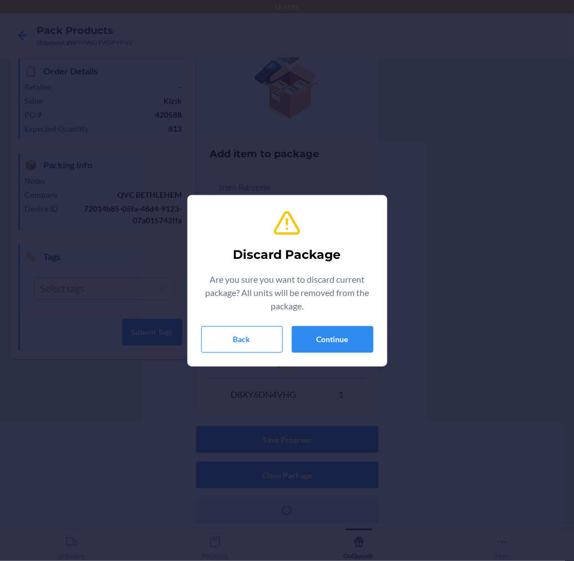
scroll to position [0, 0]
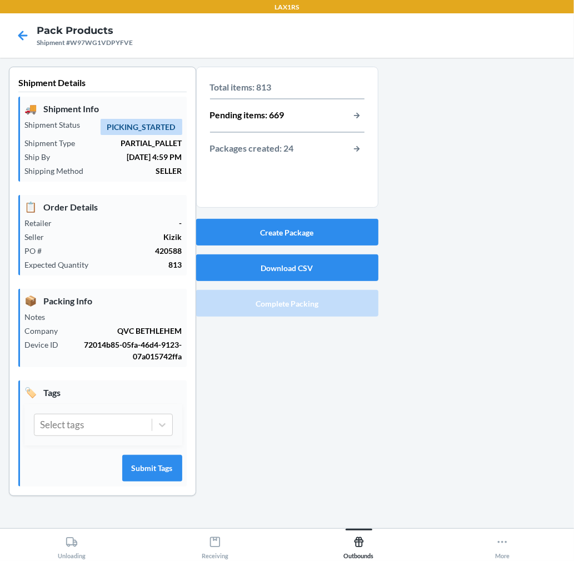
click at [342, 247] on div "Create Package Download CSV Complete Packing" at bounding box center [287, 267] width 182 height 107
click at [343, 235] on button "Create Package" at bounding box center [287, 232] width 182 height 27
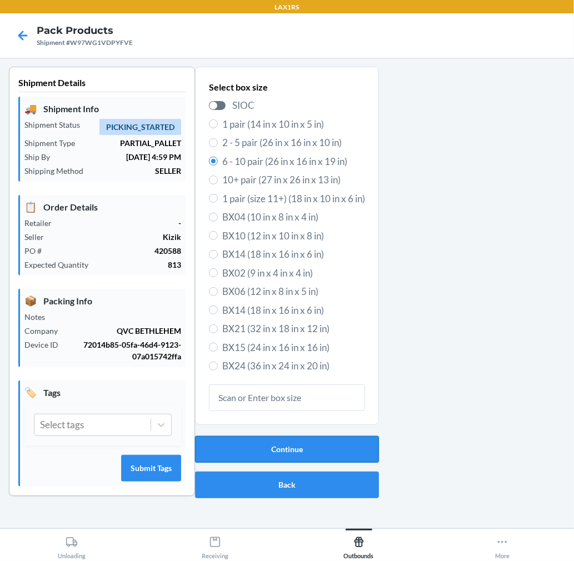
click at [336, 454] on button "Continue" at bounding box center [287, 449] width 184 height 27
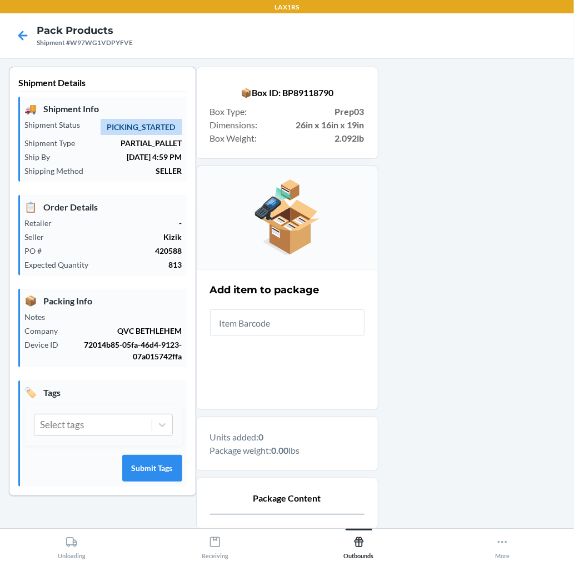
scroll to position [114, 0]
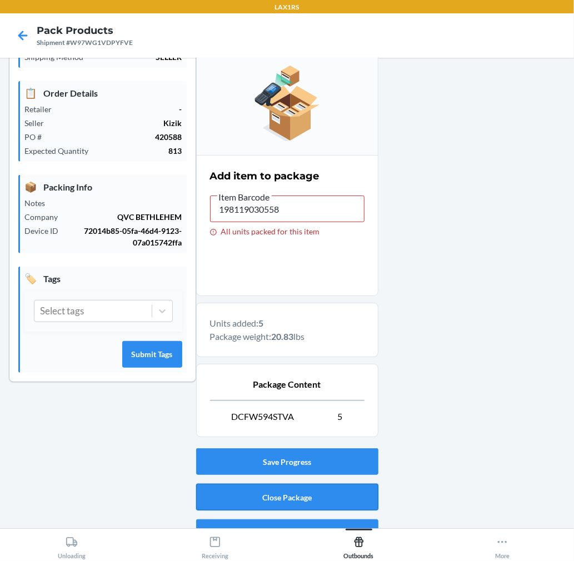
click at [290, 495] on button "Close Package" at bounding box center [287, 497] width 182 height 27
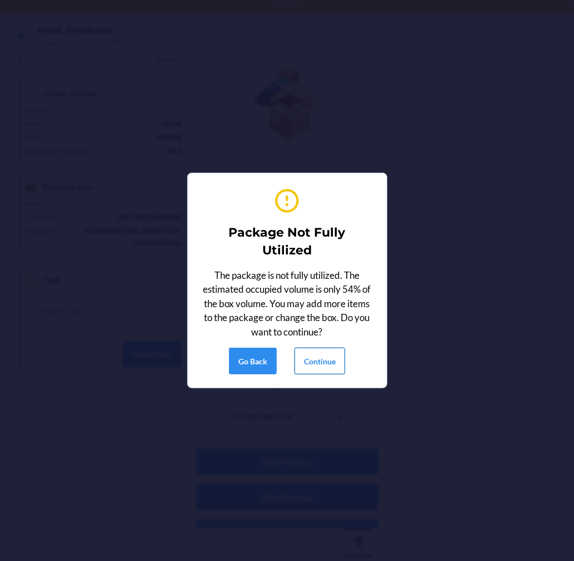
click at [324, 366] on button "Continue" at bounding box center [319, 361] width 51 height 27
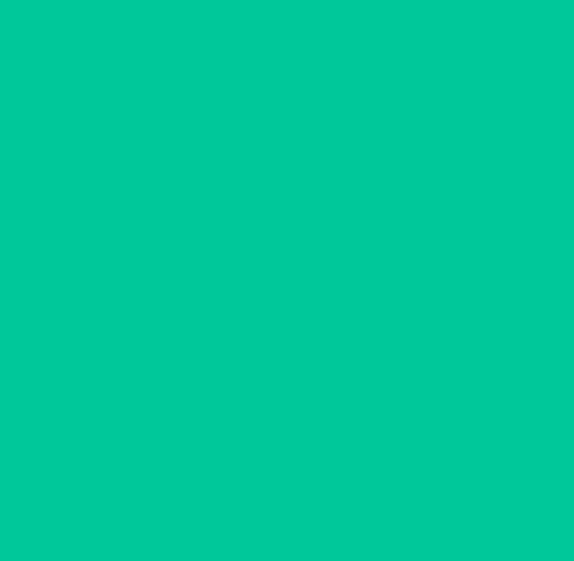
scroll to position [0, 0]
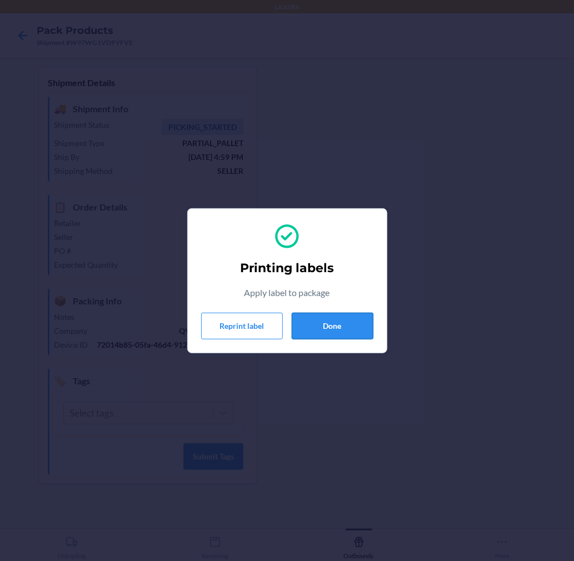
click at [324, 324] on button "Done" at bounding box center [332, 326] width 82 height 27
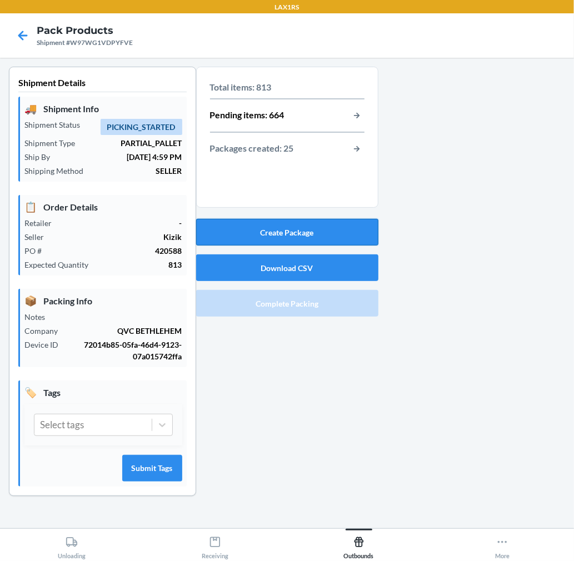
click at [315, 234] on button "Create Package" at bounding box center [287, 232] width 182 height 27
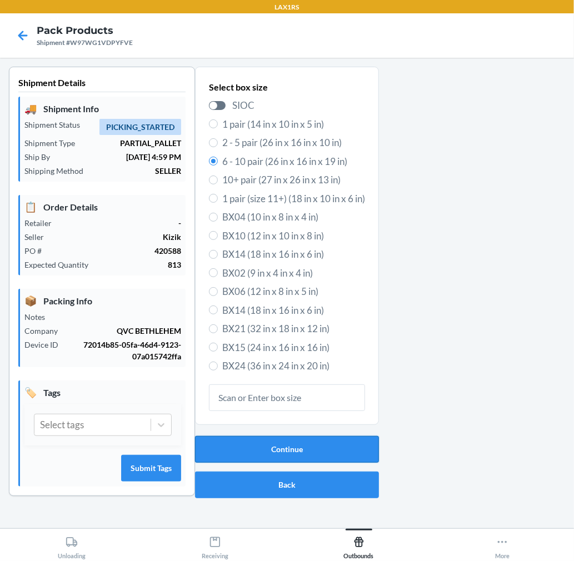
click at [311, 448] on button "Continue" at bounding box center [287, 449] width 184 height 27
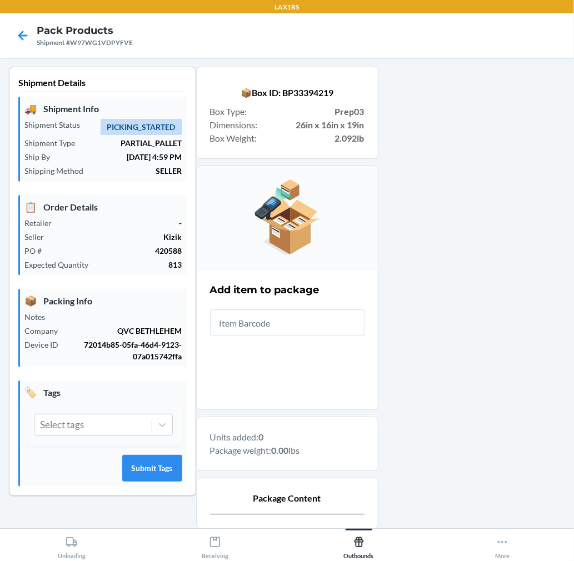
click at [274, 322] on input "text" at bounding box center [287, 322] width 154 height 27
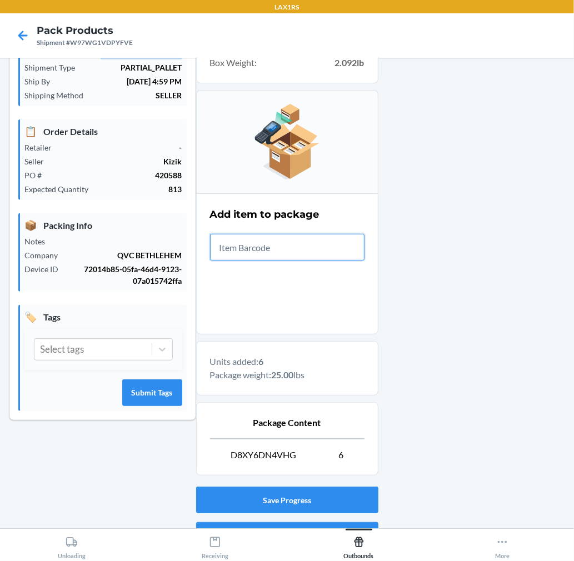
scroll to position [136, 0]
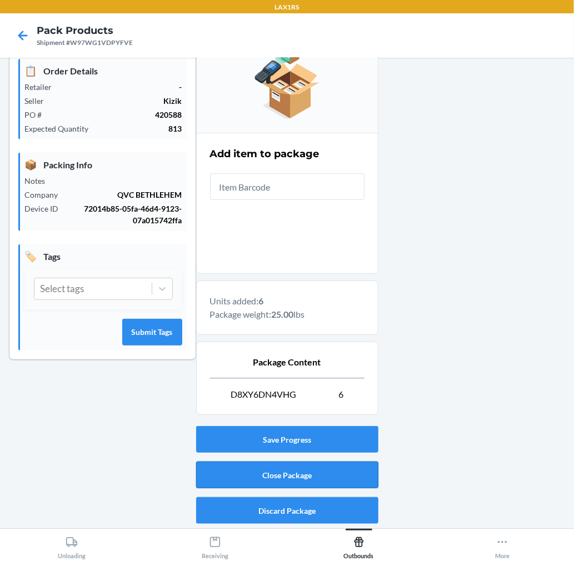
click at [364, 482] on button "Close Package" at bounding box center [287, 474] width 182 height 27
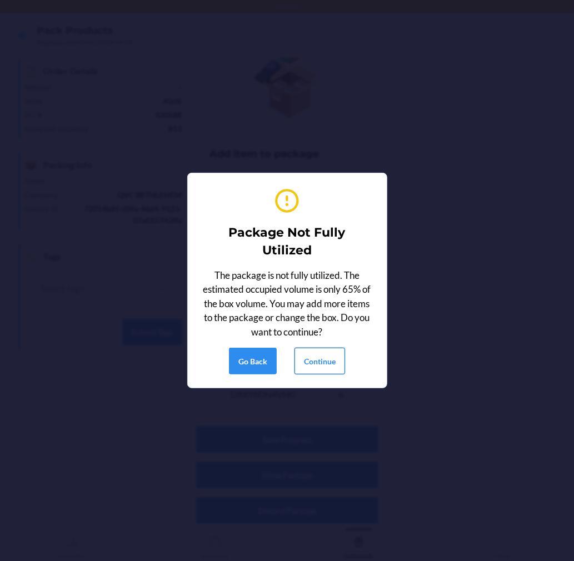
click at [309, 354] on button "Continue" at bounding box center [319, 361] width 51 height 27
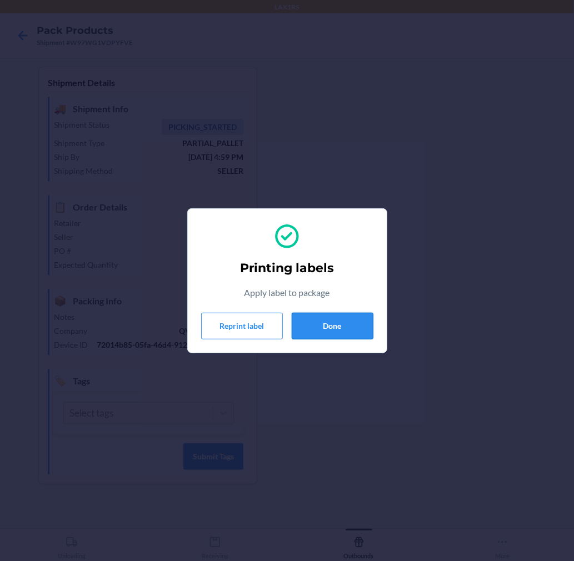
click at [309, 326] on button "Done" at bounding box center [332, 326] width 82 height 27
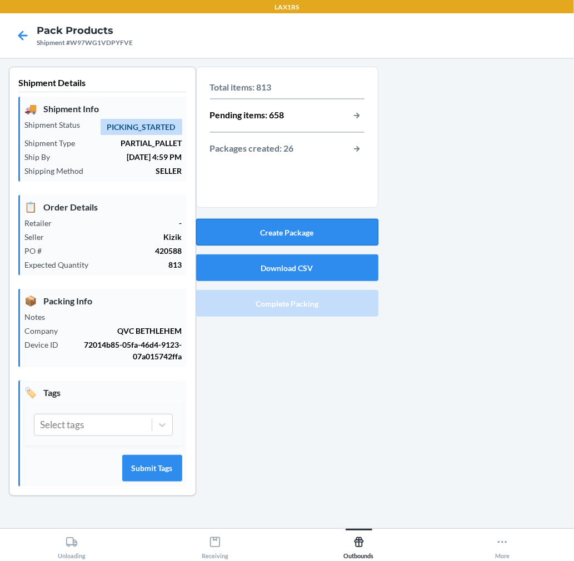
click at [347, 233] on button "Create Package" at bounding box center [287, 232] width 182 height 27
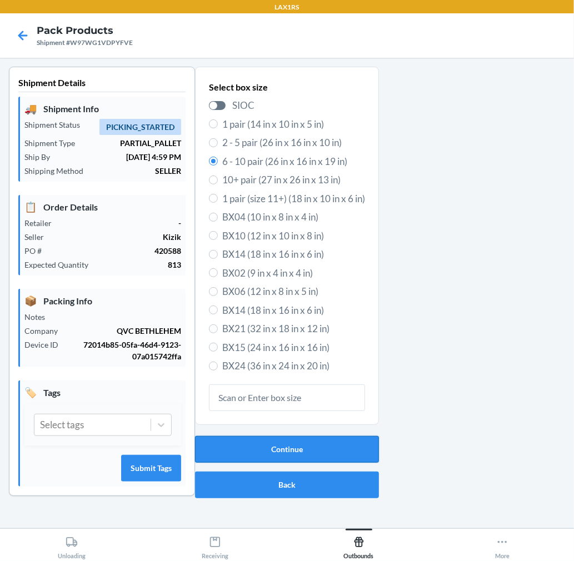
click at [325, 448] on button "Continue" at bounding box center [287, 449] width 184 height 27
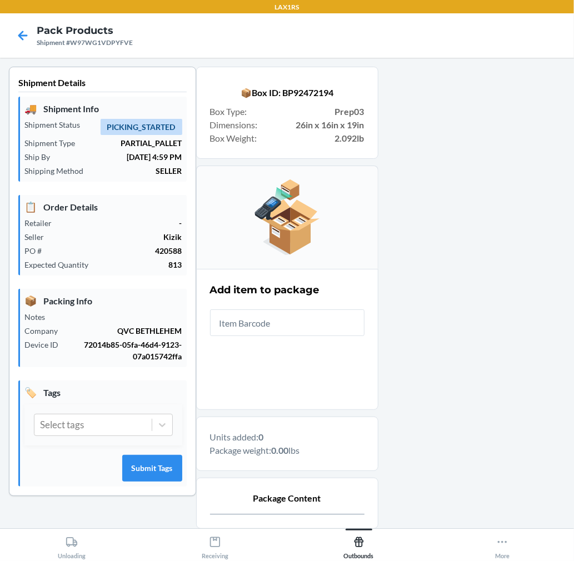
click at [303, 330] on input "text" at bounding box center [287, 322] width 154 height 27
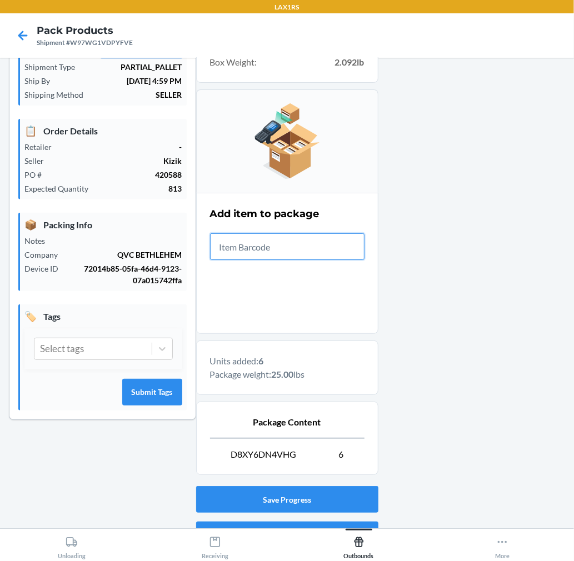
scroll to position [136, 0]
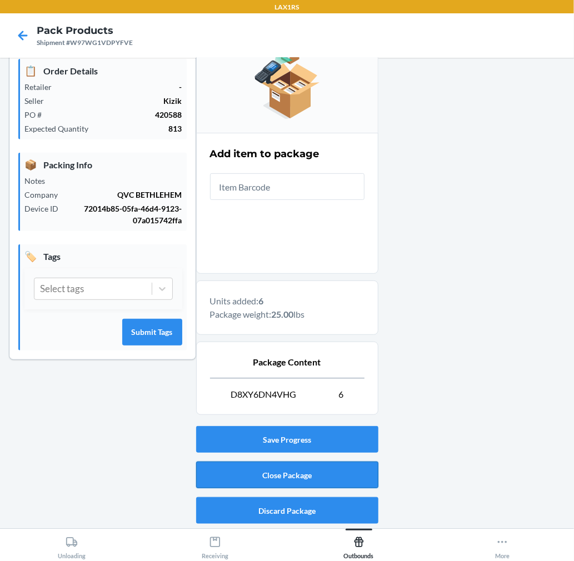
click at [319, 465] on button "Close Package" at bounding box center [287, 474] width 182 height 27
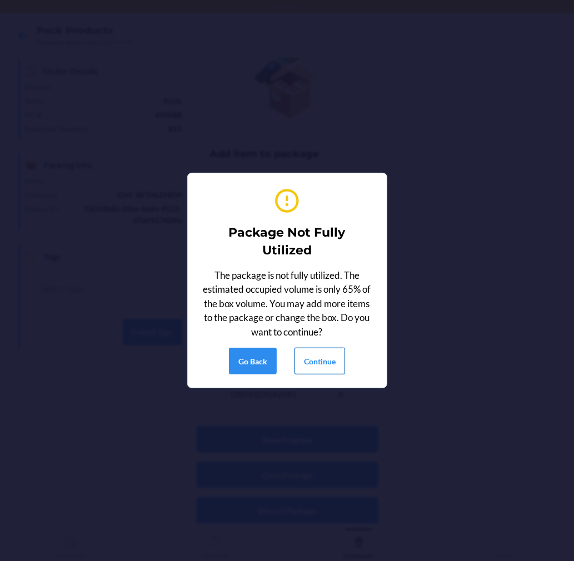
click at [321, 366] on button "Continue" at bounding box center [319, 361] width 51 height 27
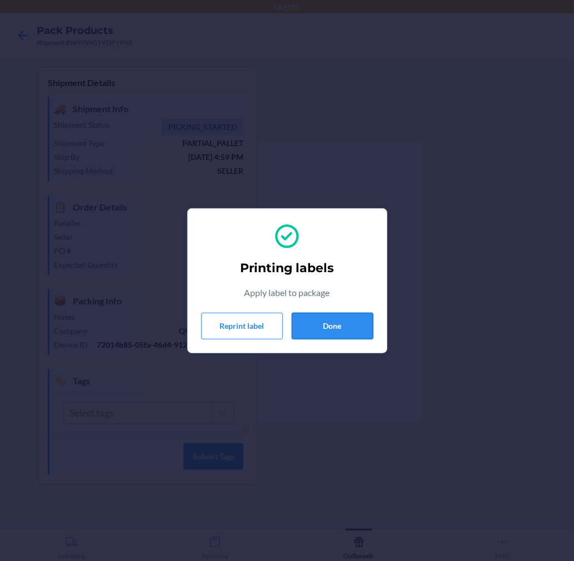
click at [340, 318] on button "Done" at bounding box center [332, 326] width 82 height 27
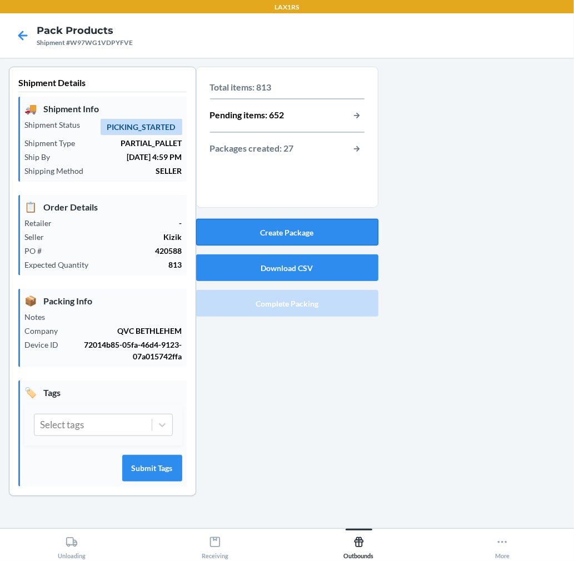
click at [352, 235] on button "Create Package" at bounding box center [287, 232] width 182 height 27
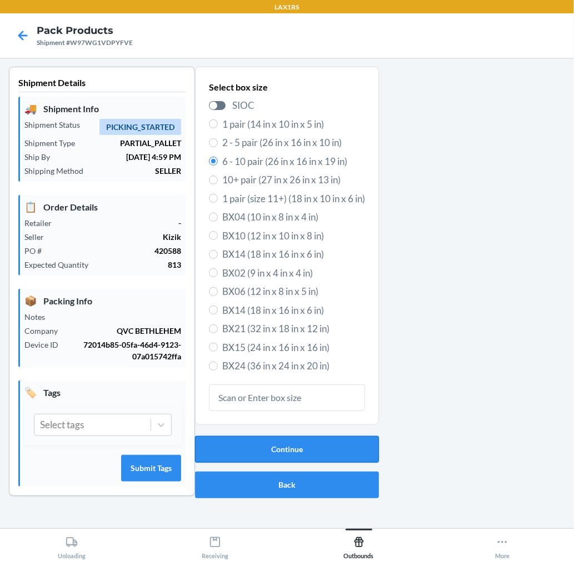
click at [320, 448] on button "Continue" at bounding box center [287, 449] width 184 height 27
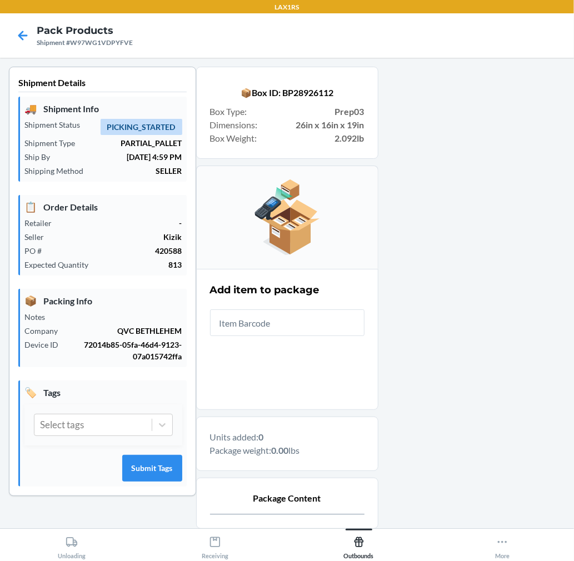
click at [314, 331] on input "text" at bounding box center [287, 322] width 154 height 27
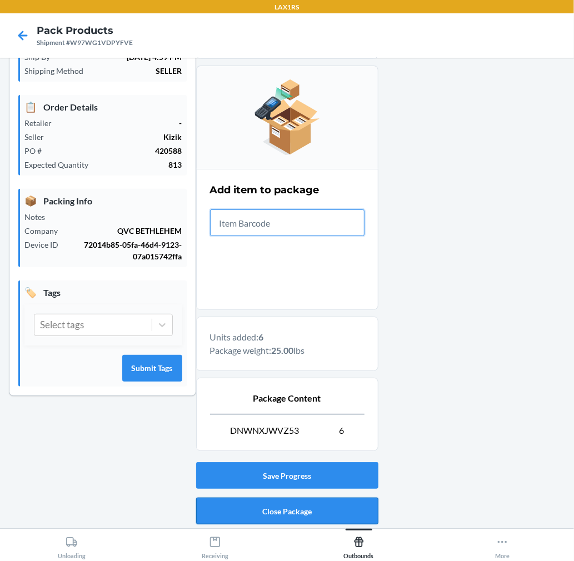
scroll to position [136, 0]
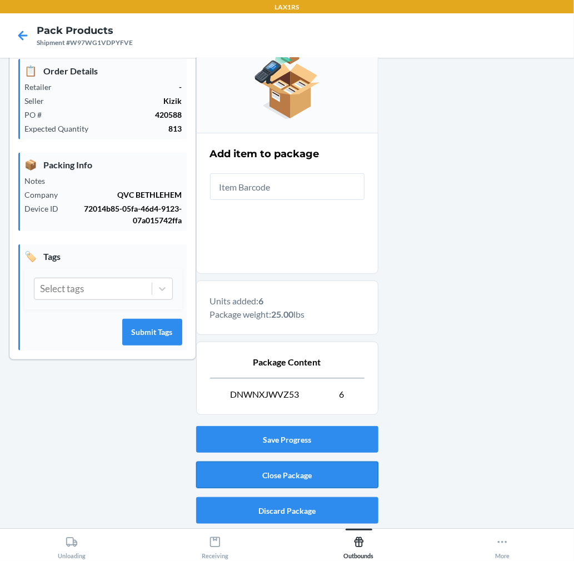
click at [307, 475] on button "Close Package" at bounding box center [287, 474] width 182 height 27
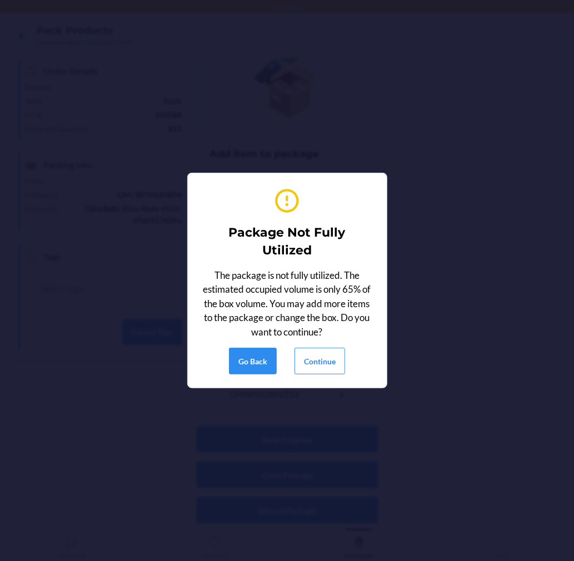
click at [336, 339] on div "The package is not fully utilized. The estimated occupied volume is only 65% of…" at bounding box center [287, 303] width 172 height 71
click at [325, 350] on button "Continue" at bounding box center [319, 361] width 51 height 27
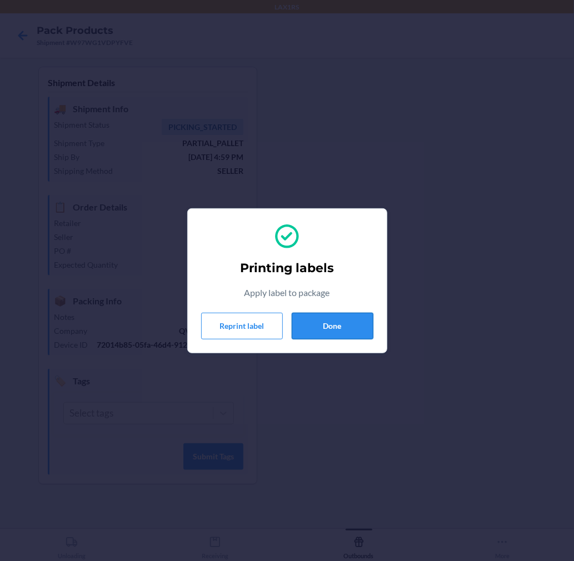
click at [339, 323] on button "Done" at bounding box center [332, 326] width 82 height 27
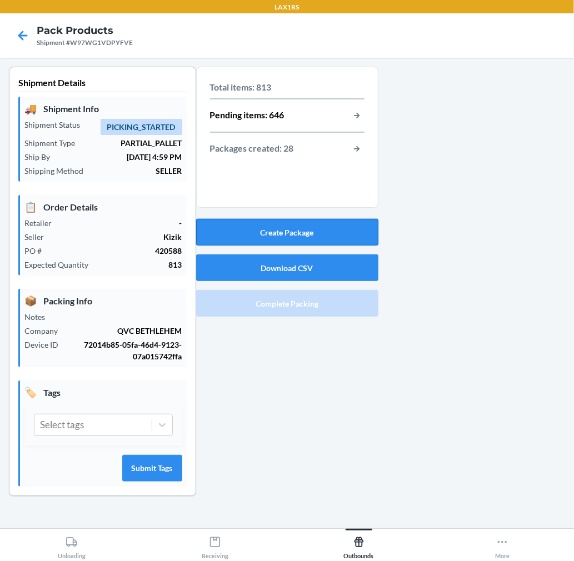
click at [317, 230] on button "Create Package" at bounding box center [287, 232] width 182 height 27
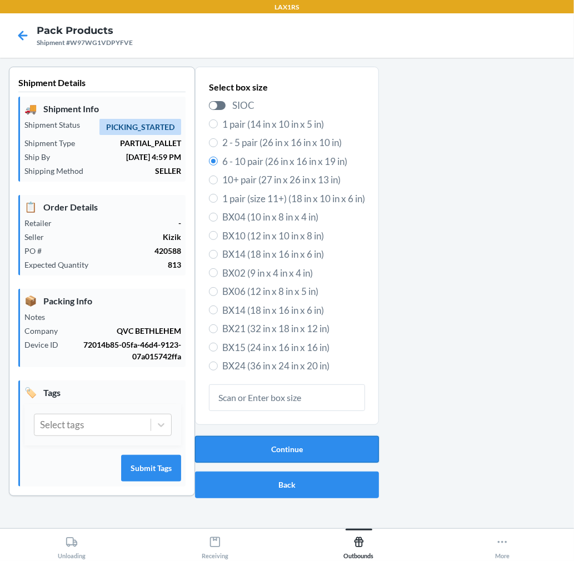
click at [355, 443] on button "Continue" at bounding box center [287, 449] width 184 height 27
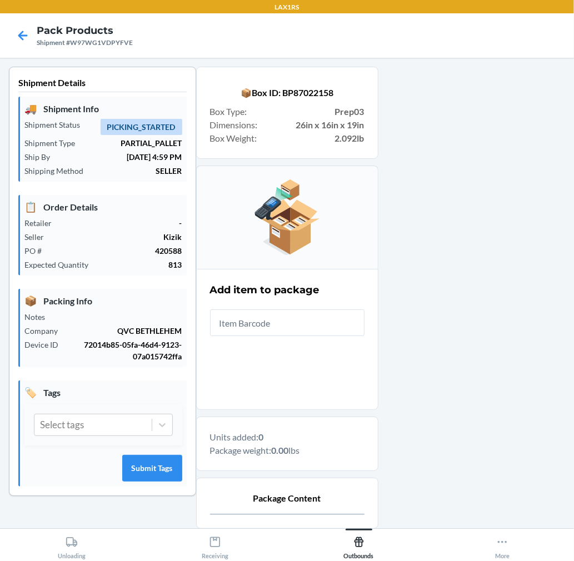
click at [335, 328] on input "text" at bounding box center [287, 322] width 154 height 27
click at [242, 317] on input "text" at bounding box center [287, 322] width 154 height 27
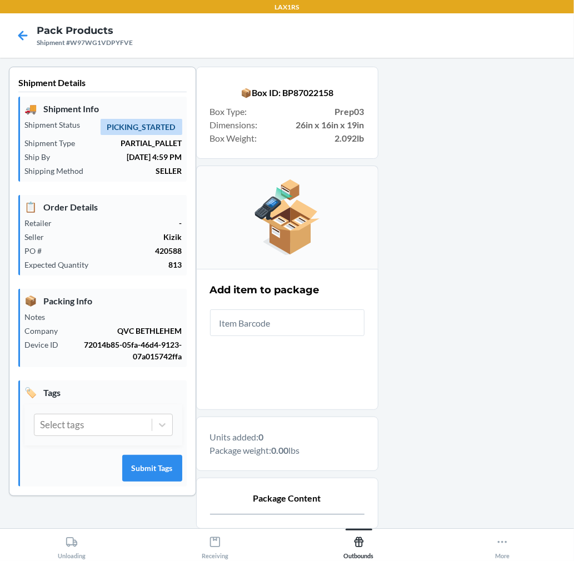
click at [242, 317] on input "text" at bounding box center [287, 322] width 154 height 27
click at [245, 318] on input "text" at bounding box center [287, 322] width 154 height 27
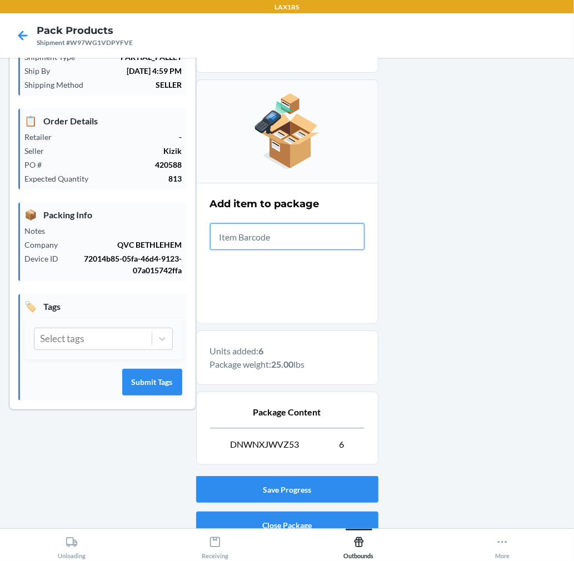
scroll to position [136, 0]
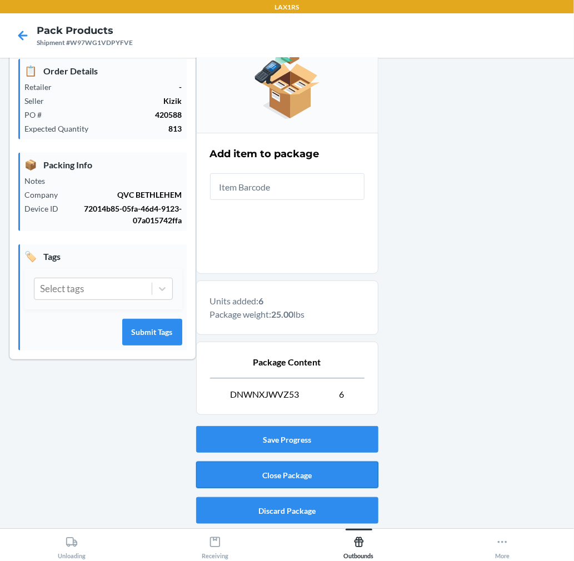
click at [288, 472] on button "Close Package" at bounding box center [287, 474] width 182 height 27
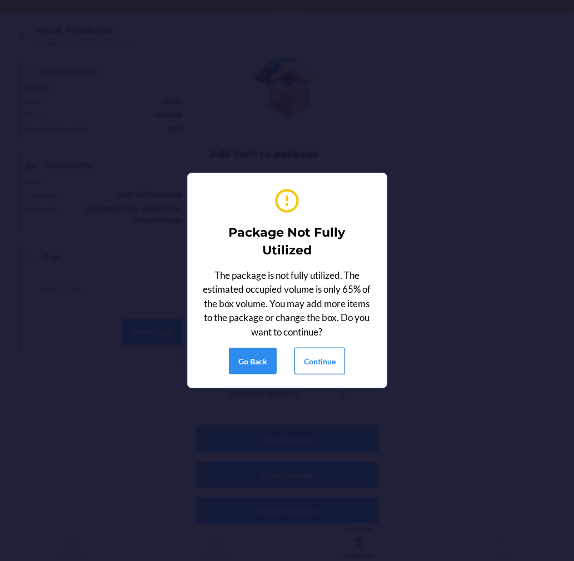
click at [330, 360] on button "Continue" at bounding box center [319, 361] width 51 height 27
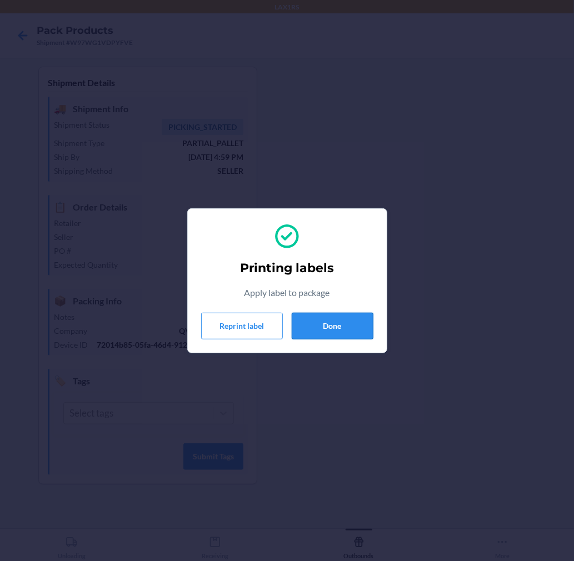
click at [335, 316] on button "Done" at bounding box center [332, 326] width 82 height 27
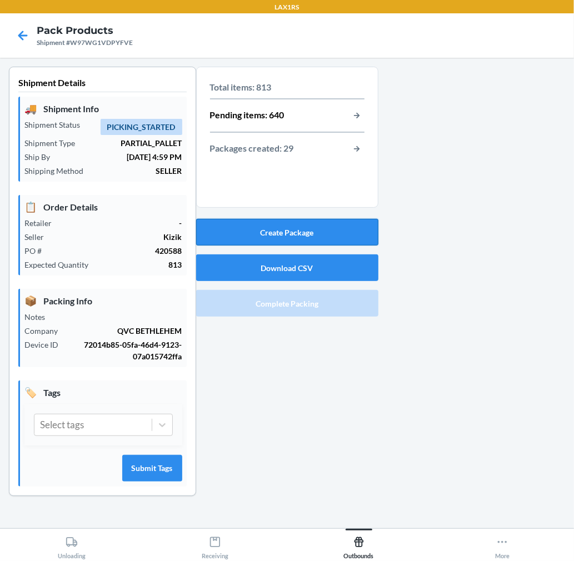
click at [351, 223] on button "Create Package" at bounding box center [287, 232] width 182 height 27
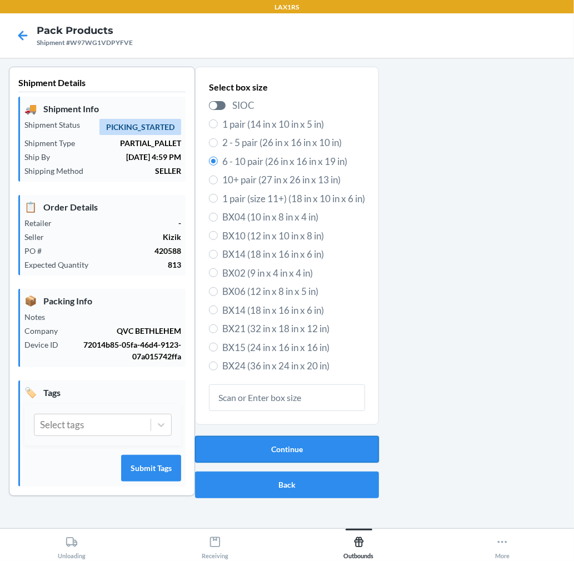
click at [329, 452] on button "Continue" at bounding box center [287, 449] width 184 height 27
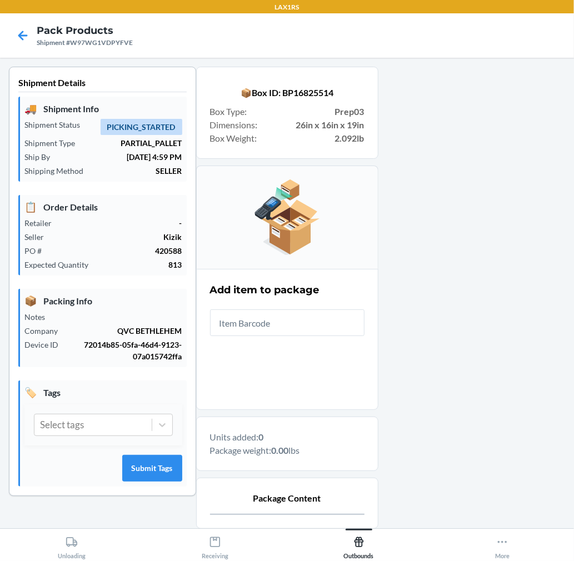
click at [318, 313] on input "text" at bounding box center [287, 322] width 154 height 27
click at [306, 330] on input "text" at bounding box center [287, 322] width 154 height 27
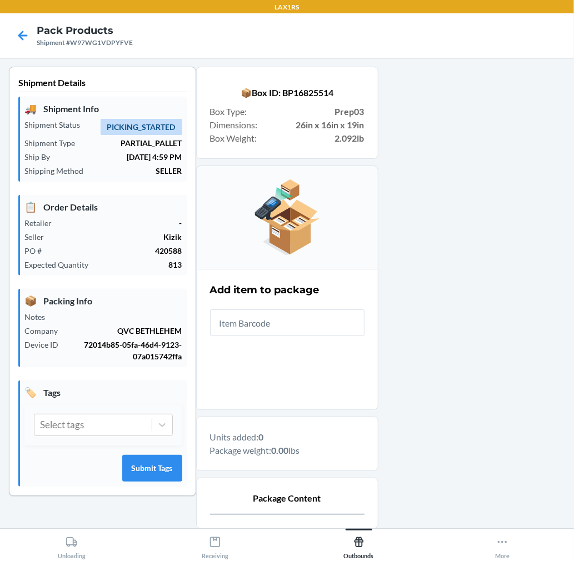
click at [306, 330] on input "text" at bounding box center [287, 322] width 154 height 27
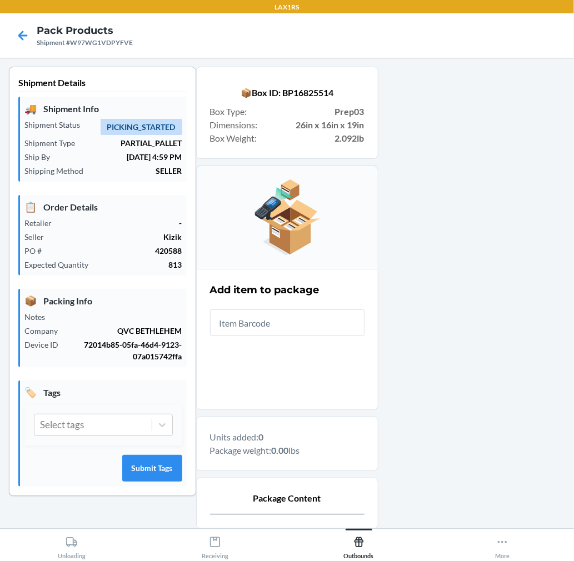
click at [290, 328] on input "text" at bounding box center [287, 322] width 154 height 27
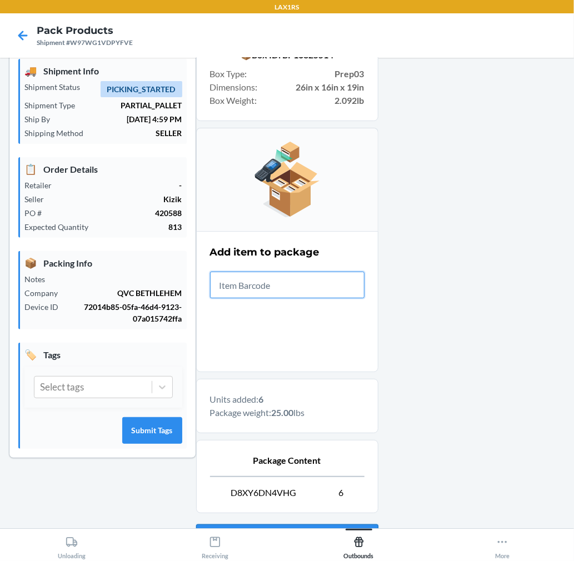
scroll to position [136, 0]
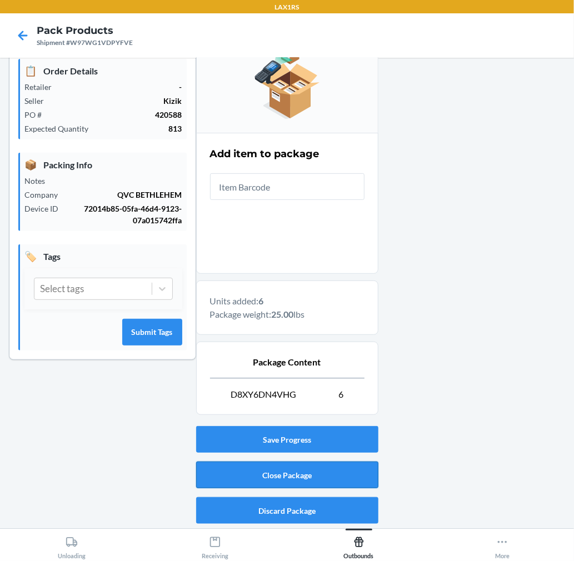
click at [332, 464] on button "Close Package" at bounding box center [287, 474] width 182 height 27
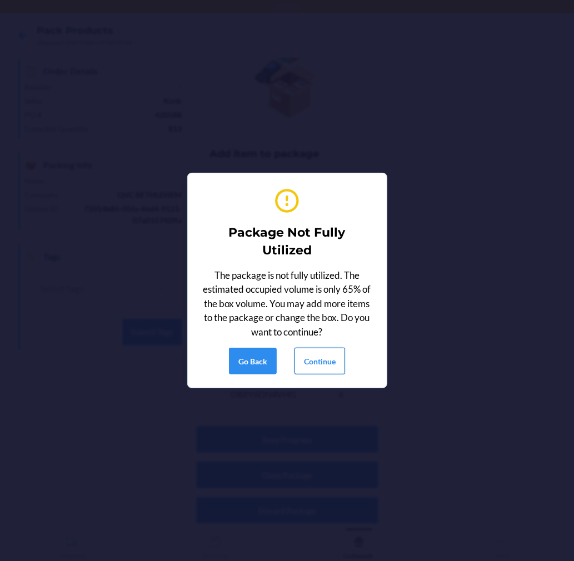
click at [330, 356] on button "Continue" at bounding box center [319, 361] width 51 height 27
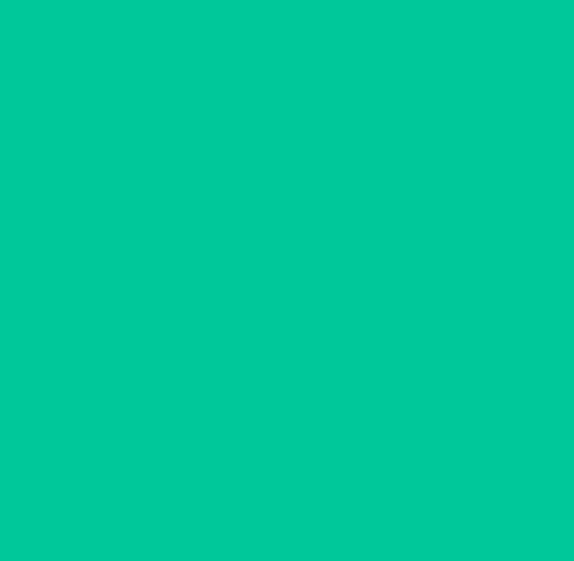
scroll to position [0, 0]
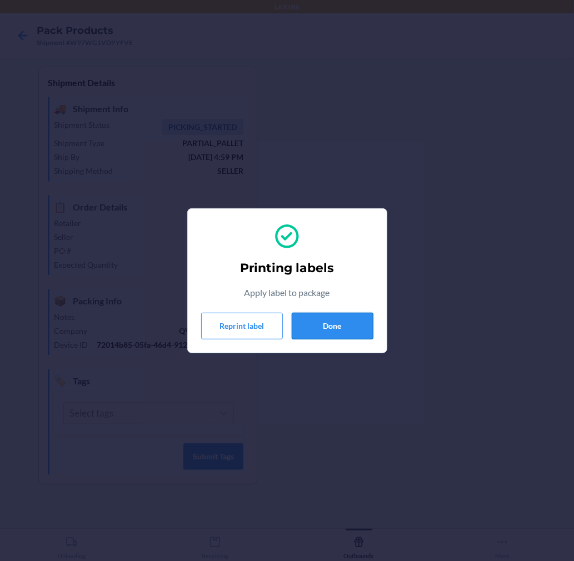
click at [320, 315] on button "Done" at bounding box center [332, 326] width 82 height 27
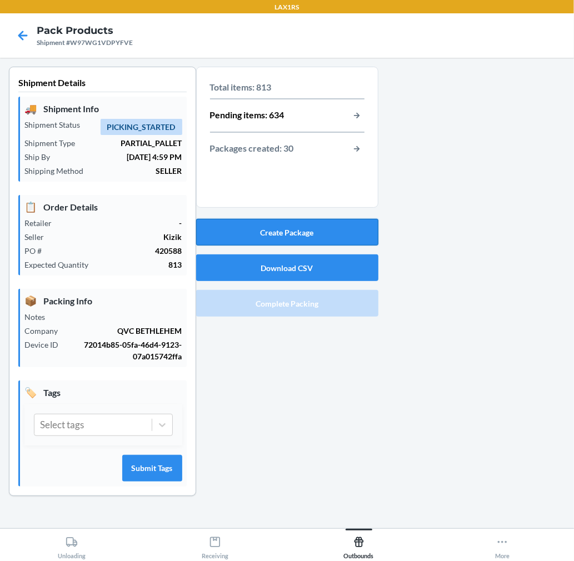
click at [336, 225] on button "Create Package" at bounding box center [287, 232] width 182 height 27
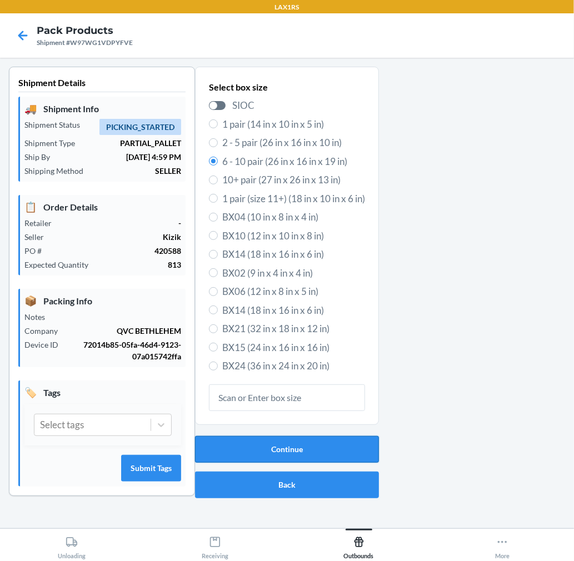
click at [310, 448] on button "Continue" at bounding box center [287, 449] width 184 height 27
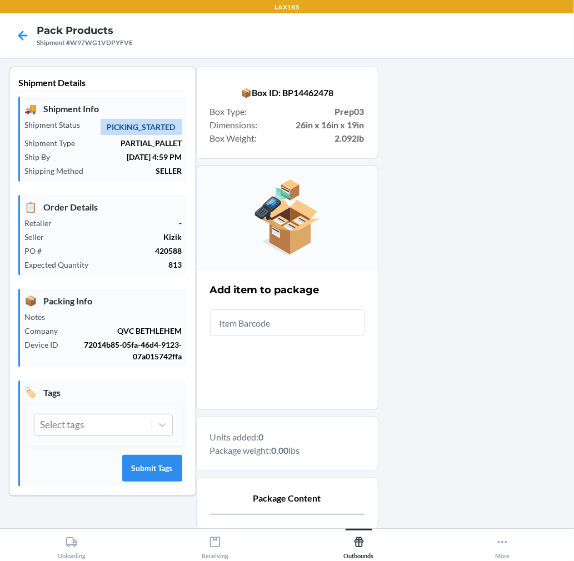
click at [314, 319] on input "text" at bounding box center [287, 322] width 154 height 27
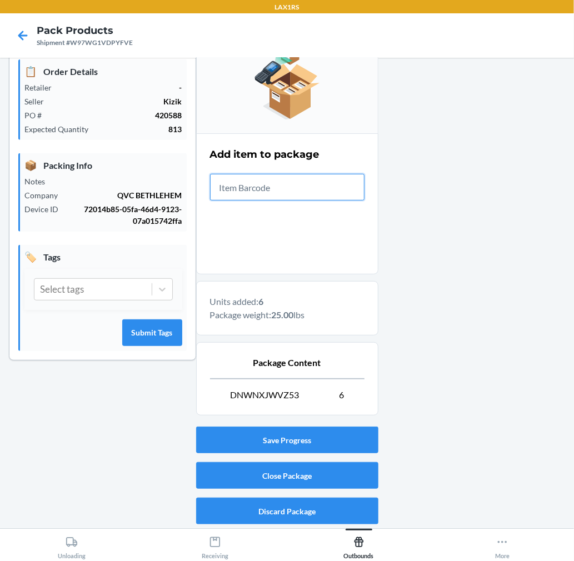
scroll to position [136, 0]
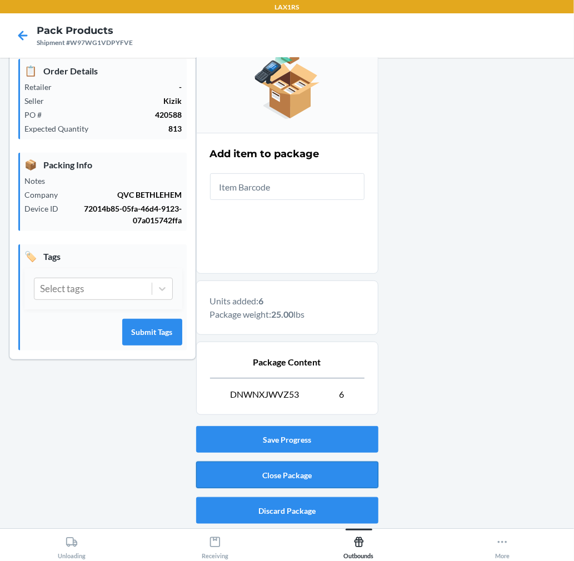
click at [319, 469] on button "Close Package" at bounding box center [287, 474] width 182 height 27
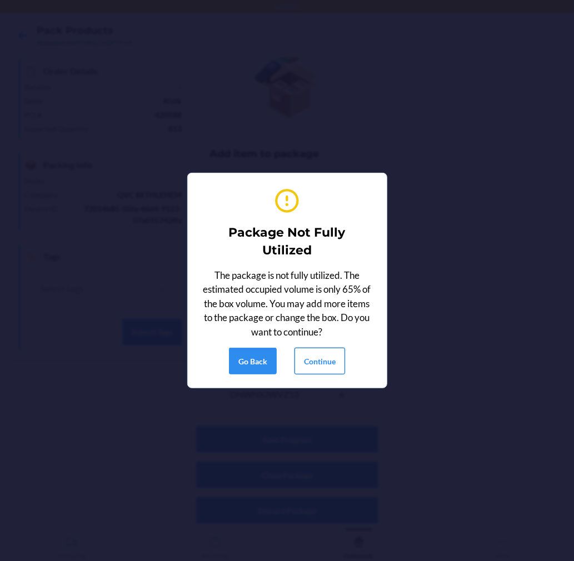
click at [324, 360] on button "Continue" at bounding box center [319, 361] width 51 height 27
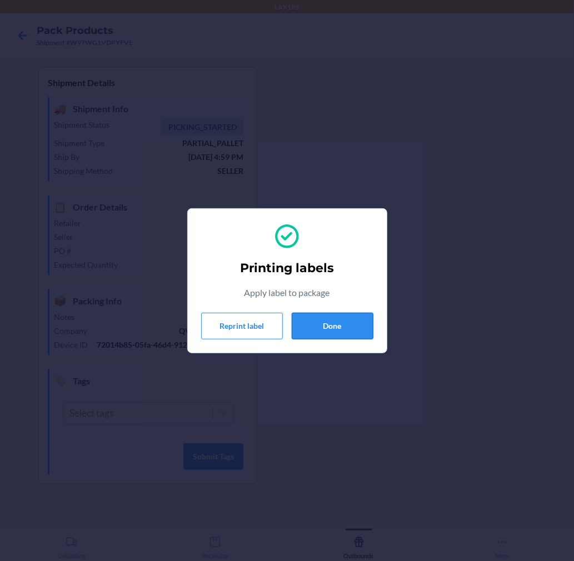
click at [328, 330] on button "Done" at bounding box center [332, 326] width 82 height 27
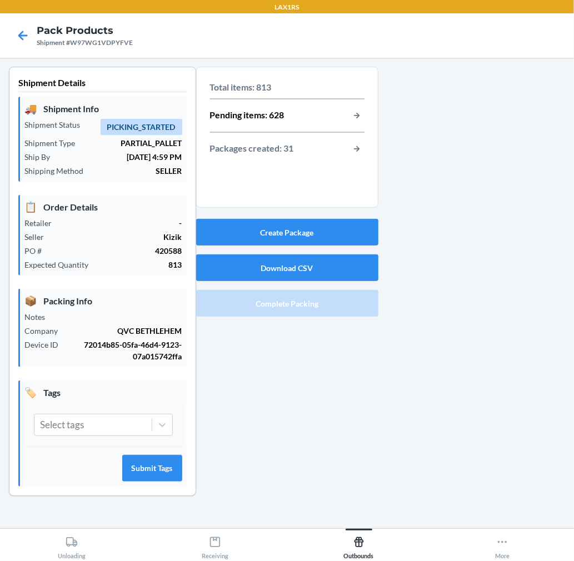
click at [345, 217] on div "Create Package Download CSV Complete Packing" at bounding box center [287, 267] width 182 height 107
click at [345, 223] on button "Create Package" at bounding box center [287, 232] width 182 height 27
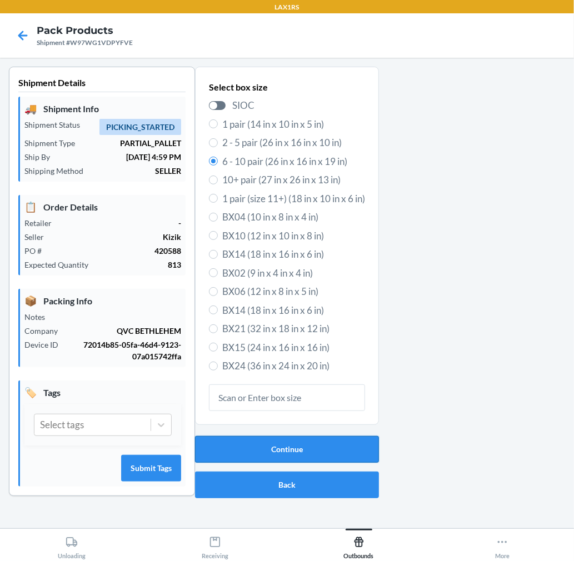
click at [334, 442] on button "Continue" at bounding box center [287, 449] width 184 height 27
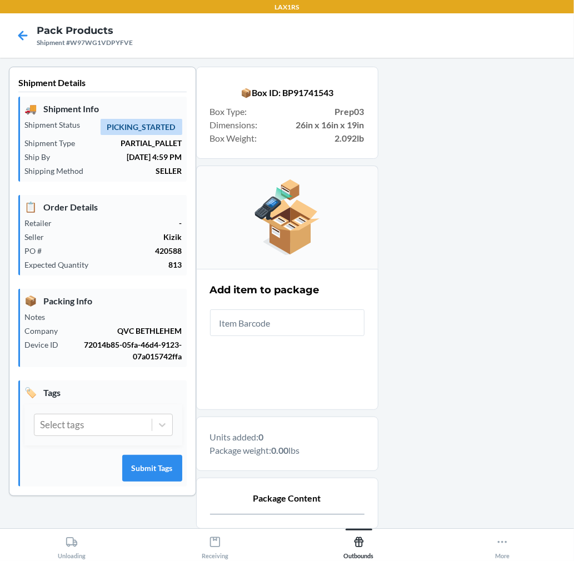
click at [315, 323] on input "text" at bounding box center [287, 322] width 154 height 27
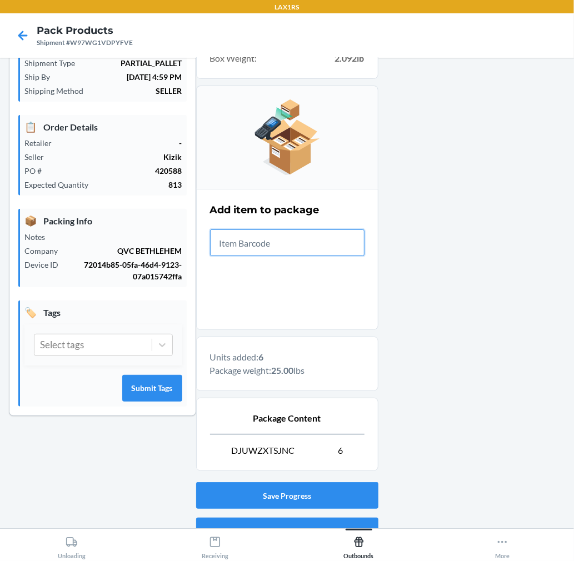
scroll to position [136, 0]
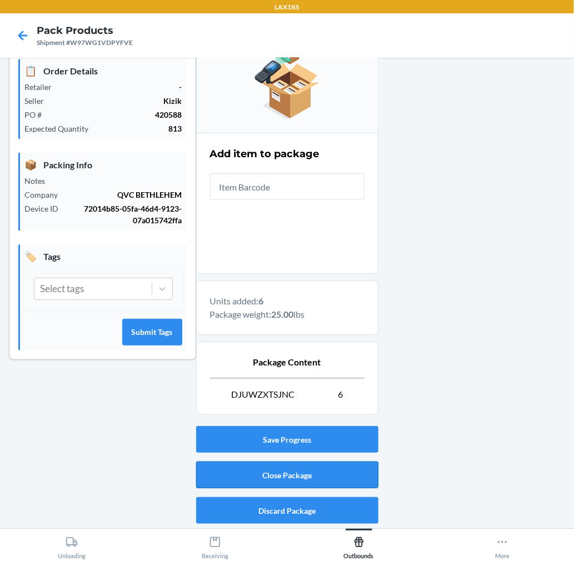
click at [318, 474] on button "Close Package" at bounding box center [287, 474] width 182 height 27
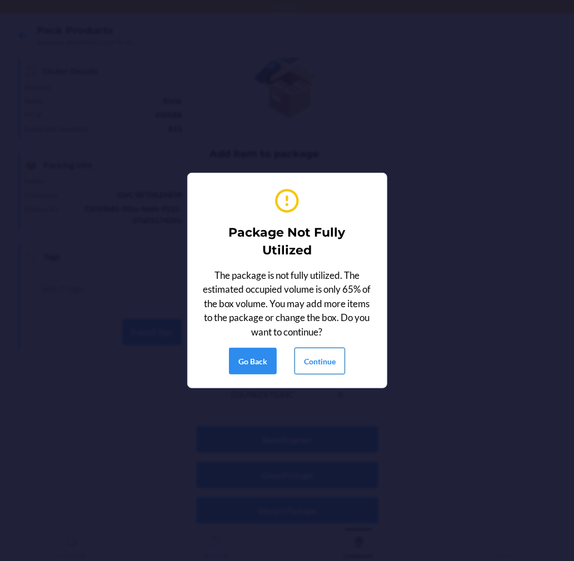
click at [309, 369] on button "Continue" at bounding box center [319, 361] width 51 height 27
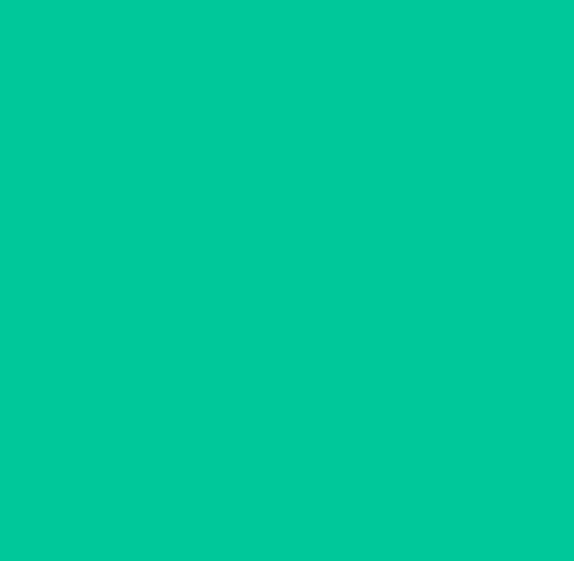
scroll to position [0, 0]
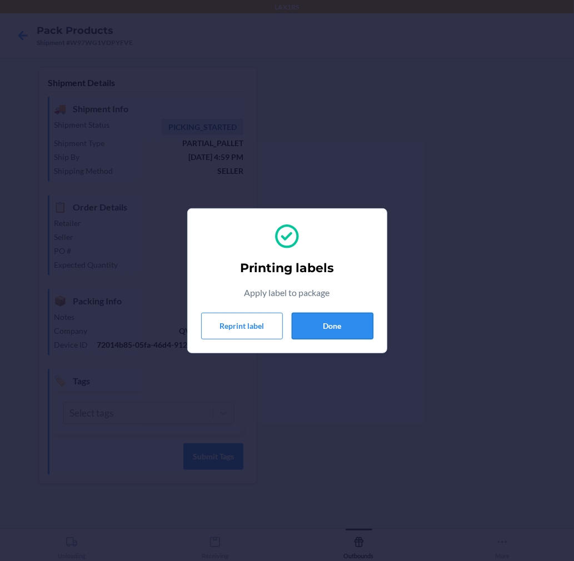
click at [331, 329] on button "Done" at bounding box center [332, 326] width 82 height 27
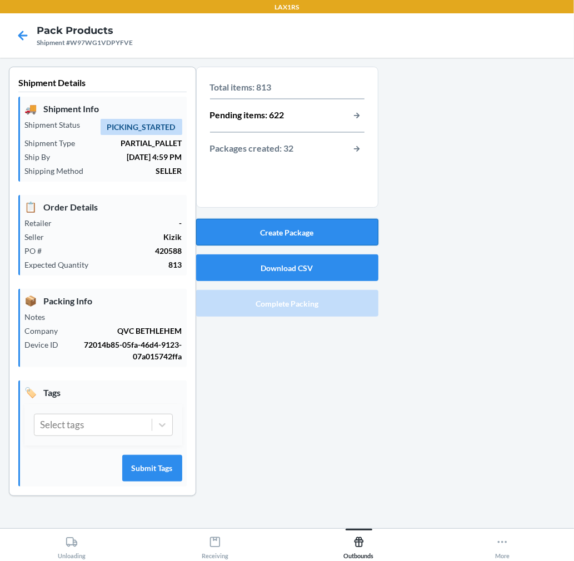
click at [345, 229] on button "Create Package" at bounding box center [287, 232] width 182 height 27
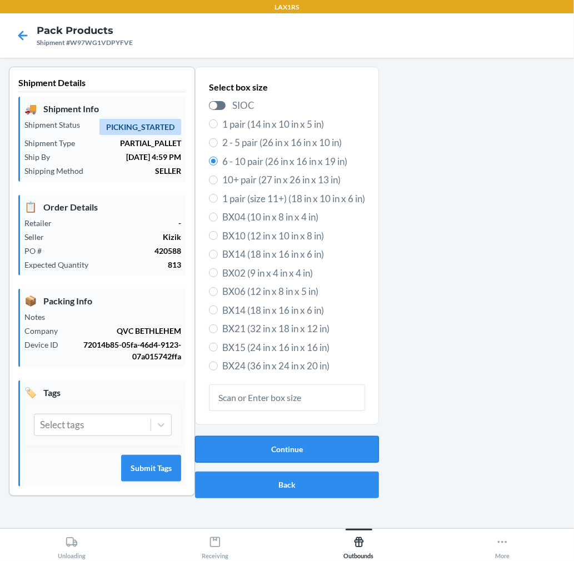
click at [334, 448] on button "Continue" at bounding box center [287, 449] width 184 height 27
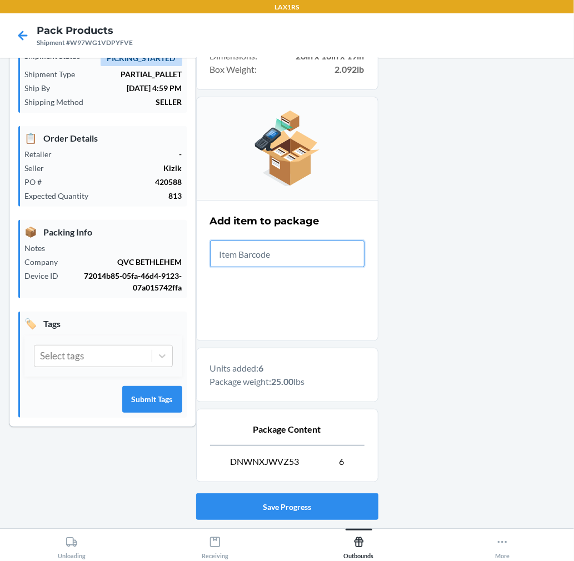
scroll to position [136, 0]
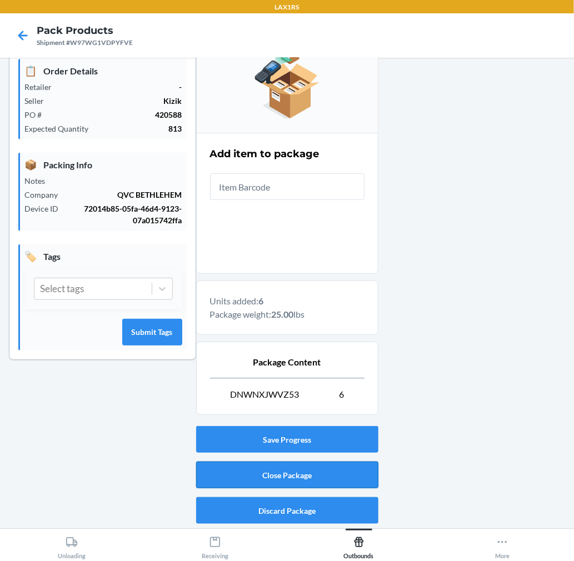
click at [339, 479] on button "Close Package" at bounding box center [287, 474] width 182 height 27
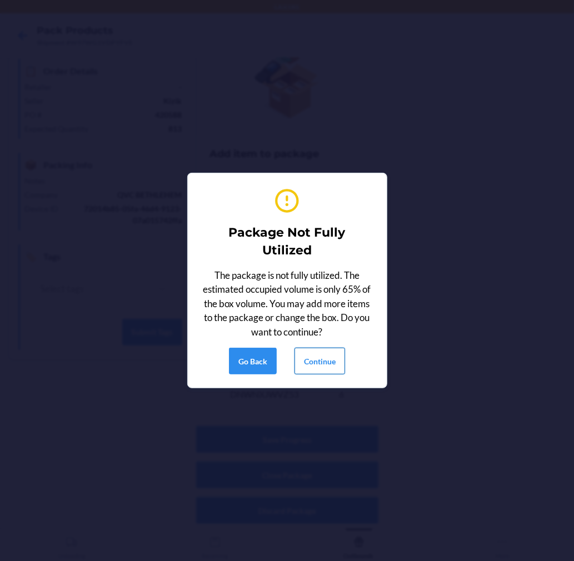
click at [325, 361] on button "Continue" at bounding box center [319, 361] width 51 height 27
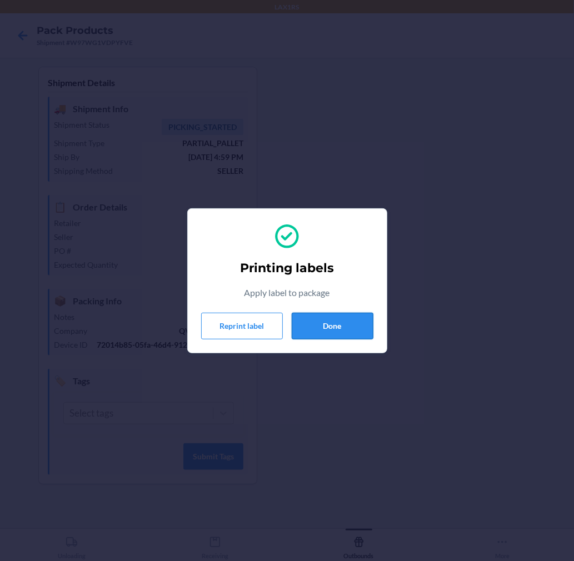
click at [326, 319] on button "Done" at bounding box center [332, 326] width 82 height 27
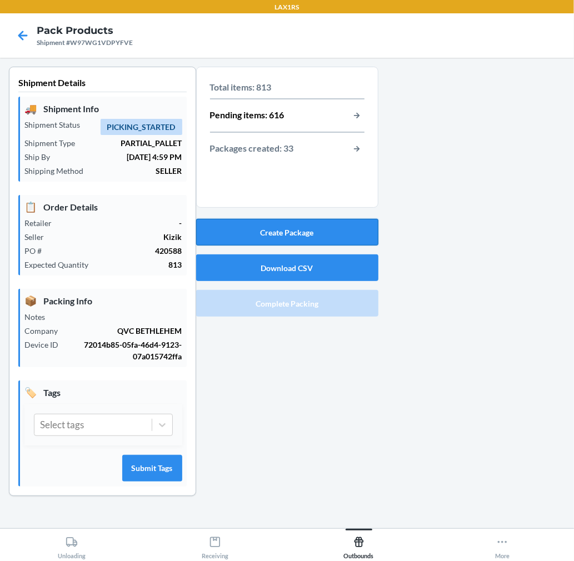
click at [314, 239] on button "Create Package" at bounding box center [287, 232] width 182 height 27
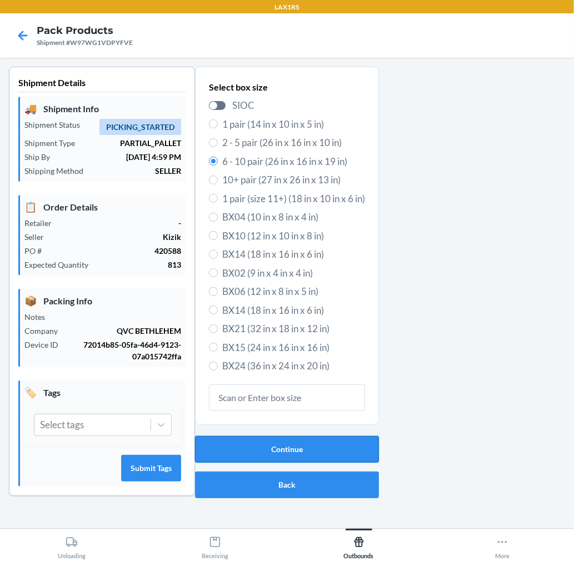
click at [334, 447] on button "Continue" at bounding box center [287, 449] width 184 height 27
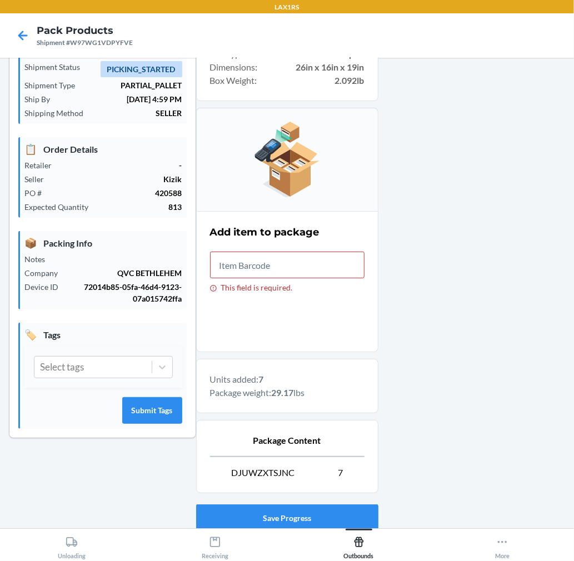
scroll to position [136, 0]
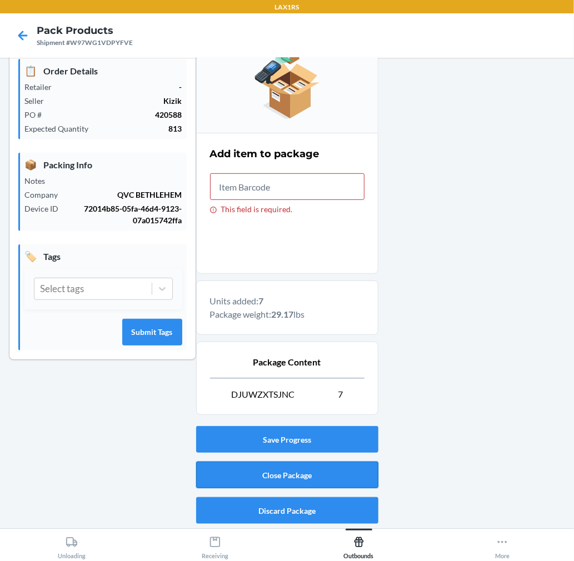
click at [287, 475] on button "Close Package" at bounding box center [287, 474] width 182 height 27
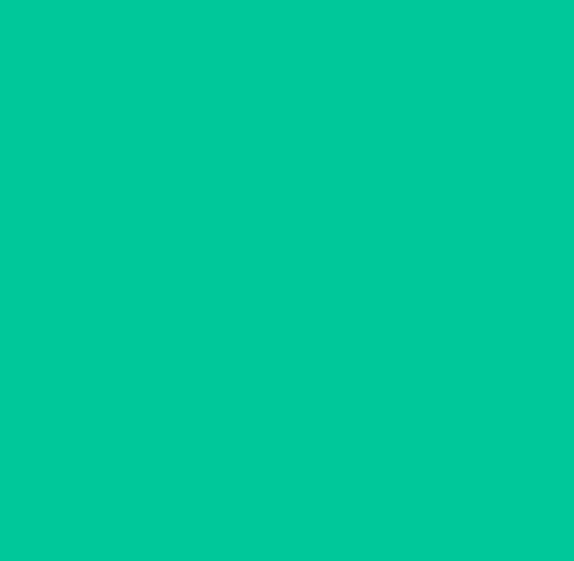
scroll to position [0, 0]
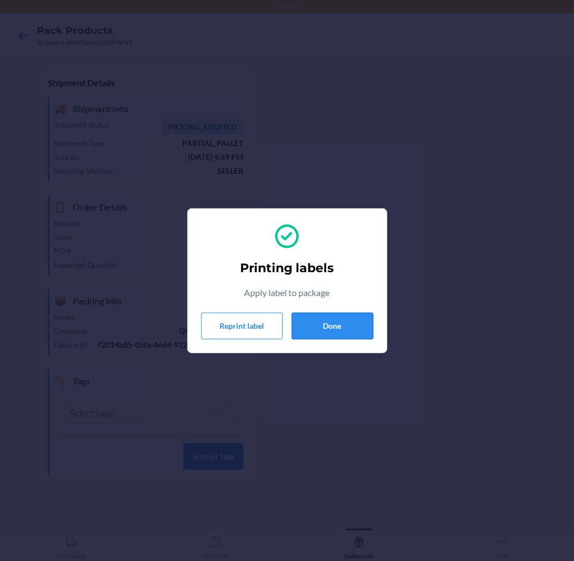
click at [341, 317] on button "Done" at bounding box center [332, 326] width 82 height 27
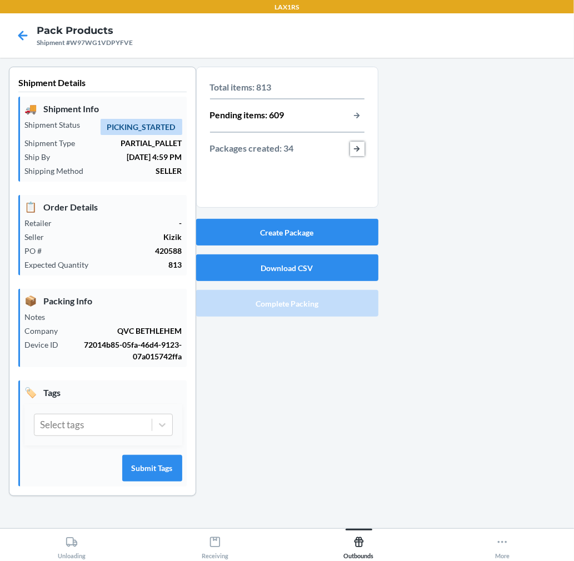
click at [358, 143] on button "button-view-packages-created" at bounding box center [357, 149] width 14 height 14
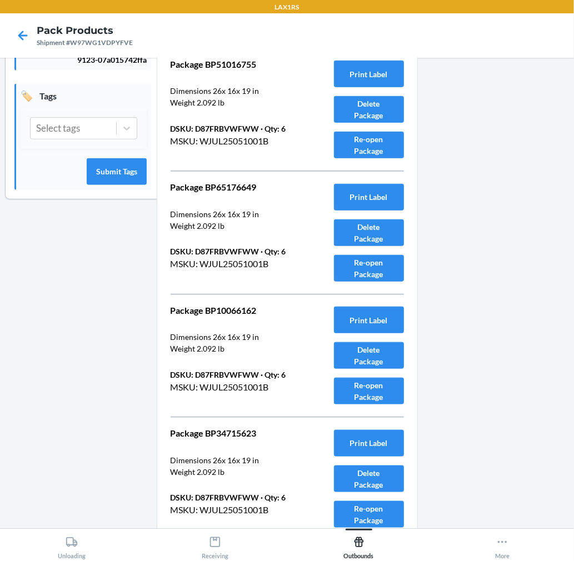
scroll to position [3812, 0]
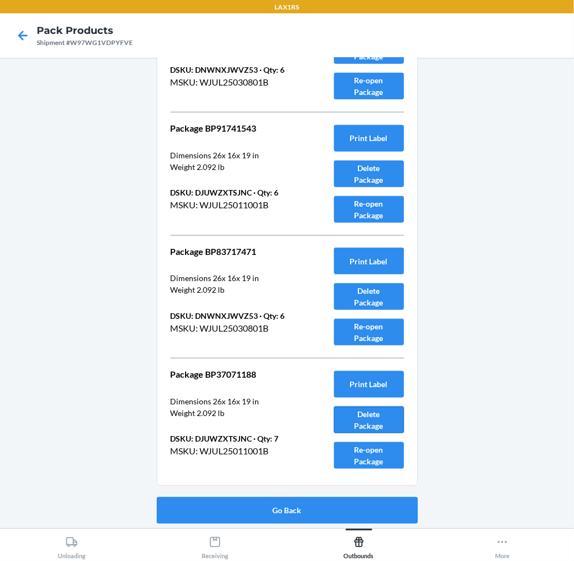
click at [363, 414] on button "Delete Package" at bounding box center [369, 419] width 70 height 27
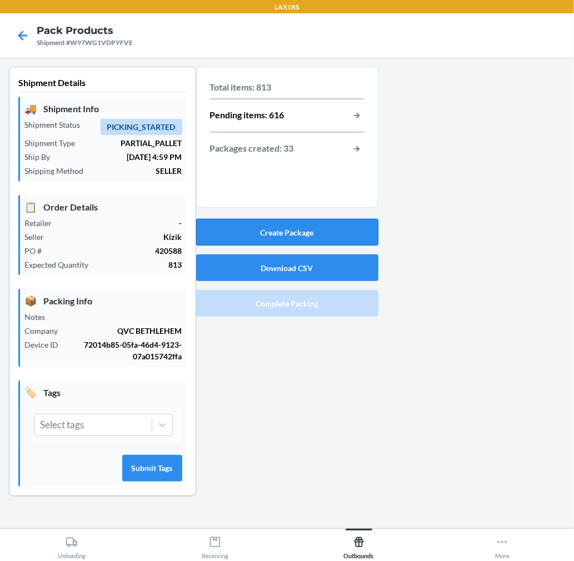
click at [298, 226] on button "Create Package" at bounding box center [287, 232] width 182 height 27
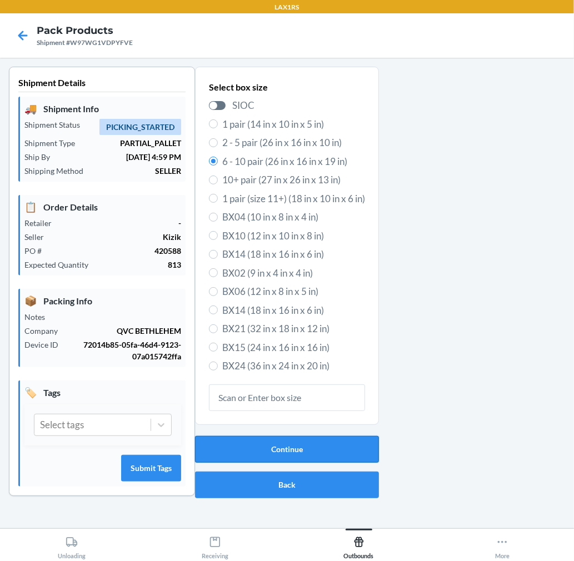
click at [308, 453] on button "Continue" at bounding box center [287, 449] width 184 height 27
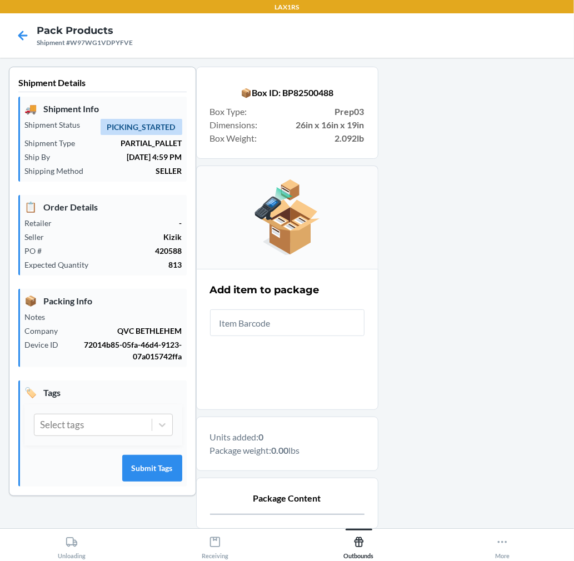
scroll to position [114, 0]
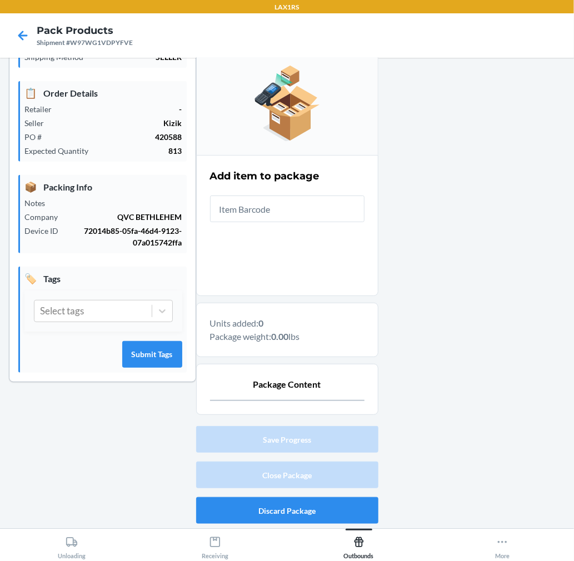
click at [334, 204] on input "text" at bounding box center [287, 208] width 154 height 27
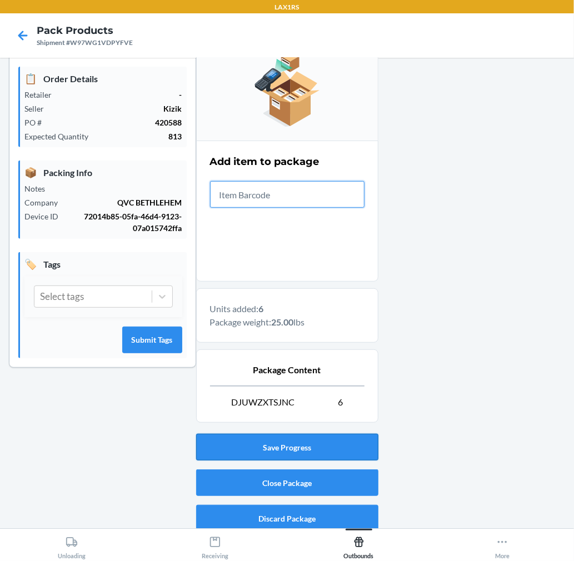
scroll to position [136, 0]
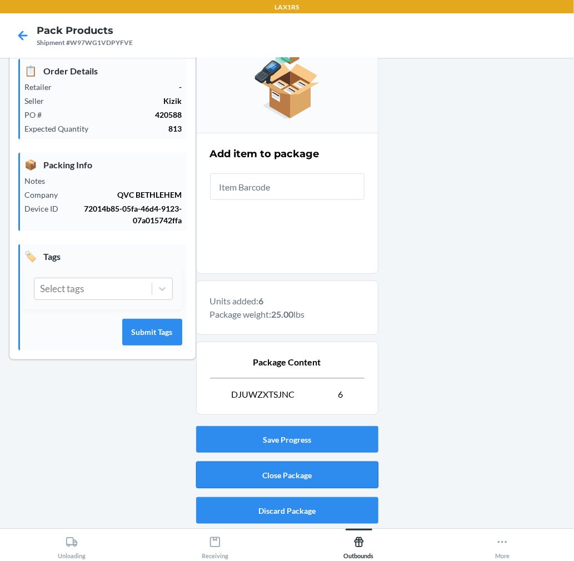
click at [322, 472] on button "Close Package" at bounding box center [287, 474] width 182 height 27
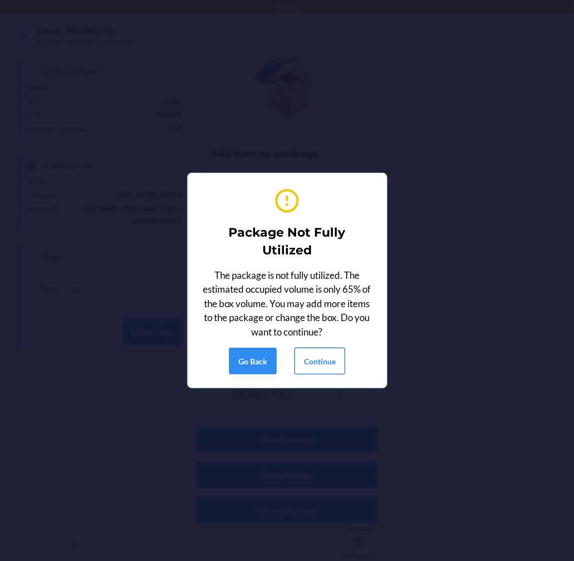
click at [325, 361] on button "Continue" at bounding box center [319, 361] width 51 height 27
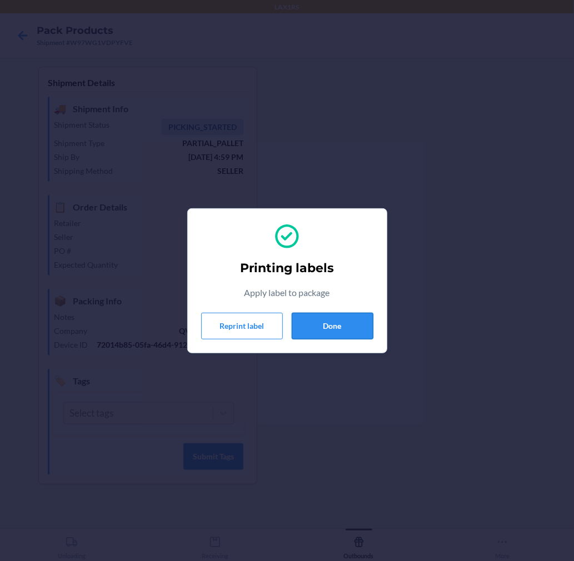
click at [334, 319] on button "Done" at bounding box center [332, 326] width 82 height 27
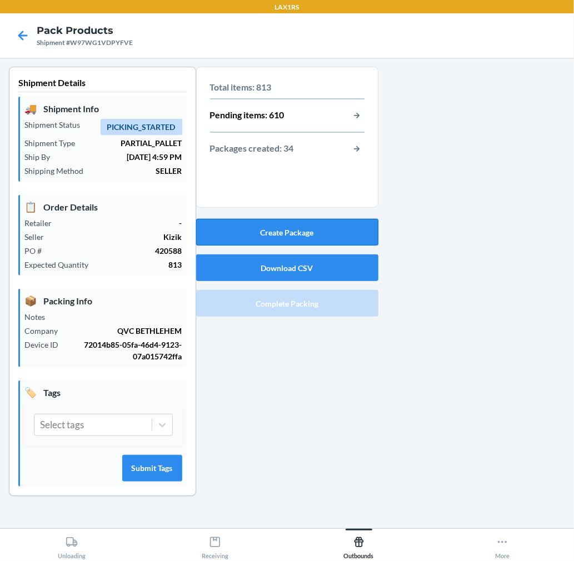
click at [259, 224] on button "Create Package" at bounding box center [287, 232] width 182 height 27
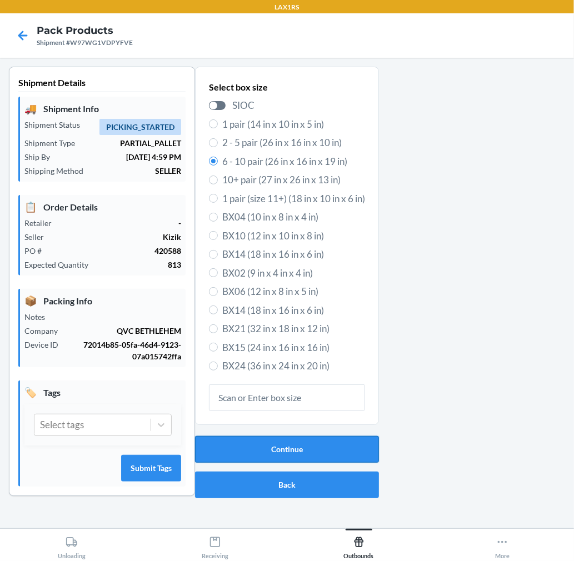
click at [325, 446] on button "Continue" at bounding box center [287, 449] width 184 height 27
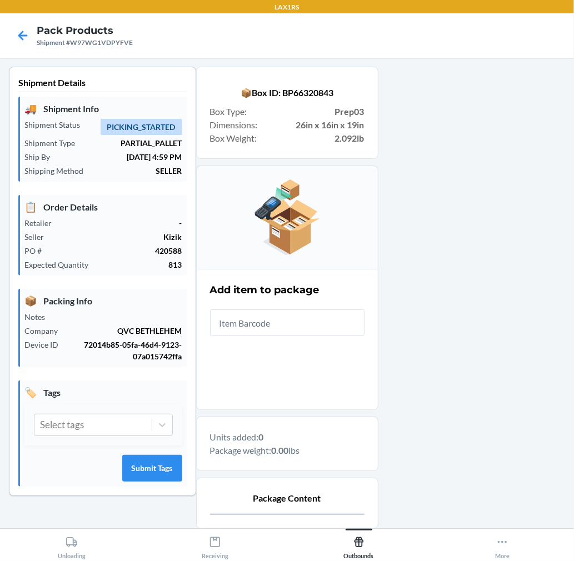
click at [310, 318] on input "text" at bounding box center [287, 322] width 154 height 27
click at [290, 330] on input "text" at bounding box center [287, 322] width 154 height 27
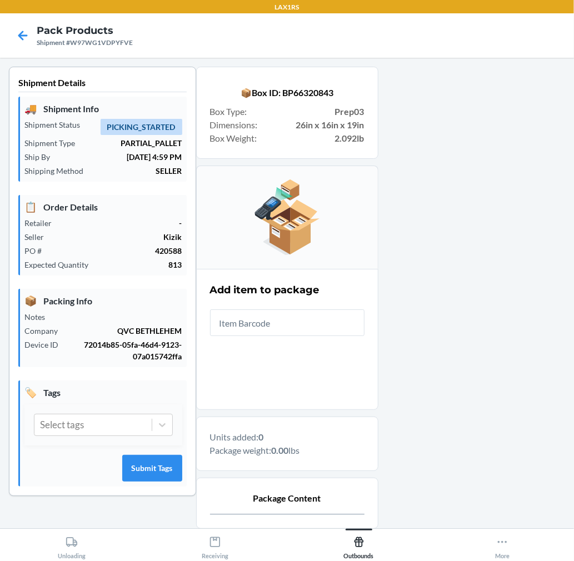
click at [285, 334] on input "text" at bounding box center [287, 322] width 154 height 27
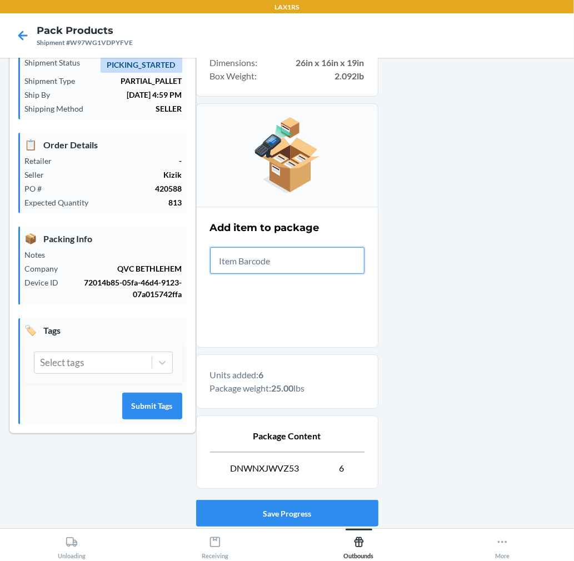
scroll to position [136, 0]
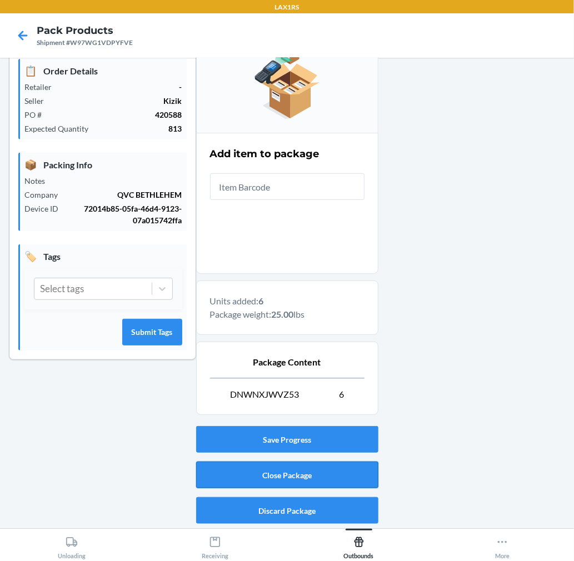
click at [259, 476] on button "Close Package" at bounding box center [287, 474] width 182 height 27
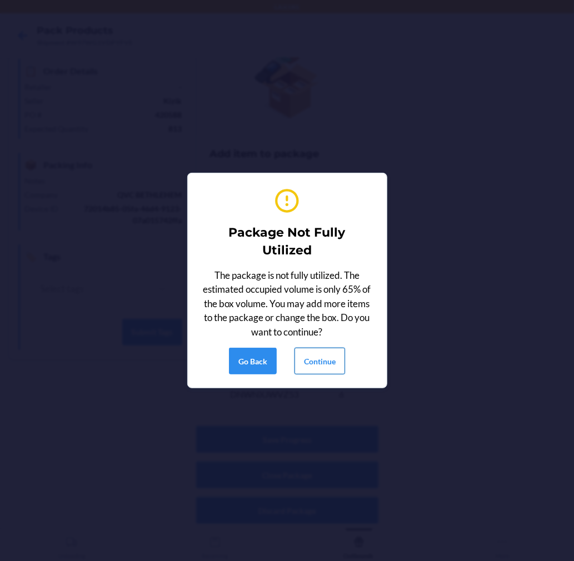
click at [315, 350] on button "Continue" at bounding box center [319, 361] width 51 height 27
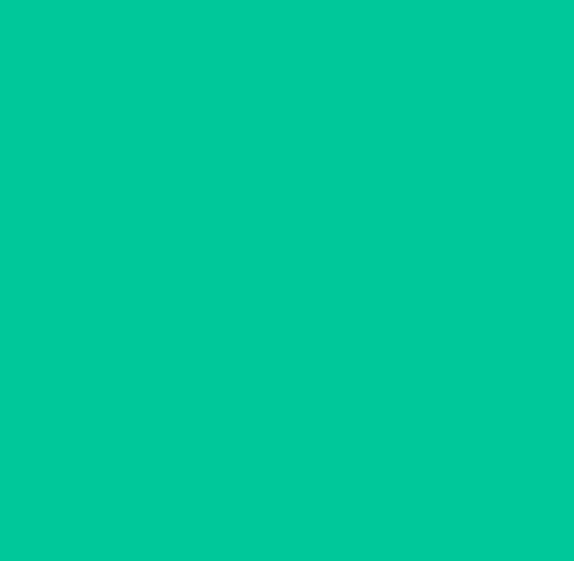
scroll to position [0, 0]
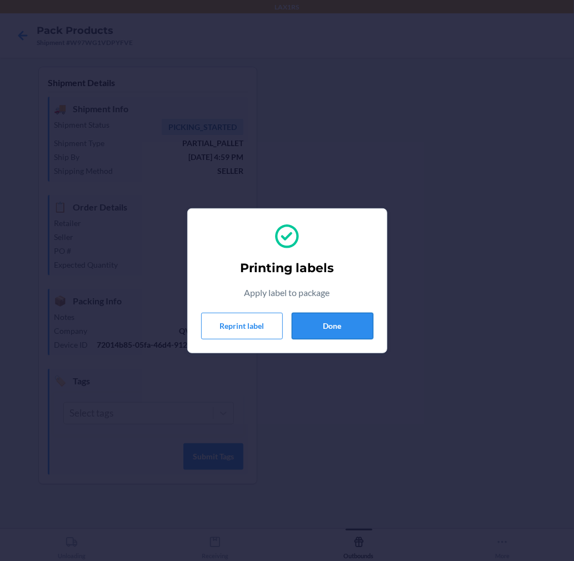
click at [334, 324] on button "Done" at bounding box center [332, 326] width 82 height 27
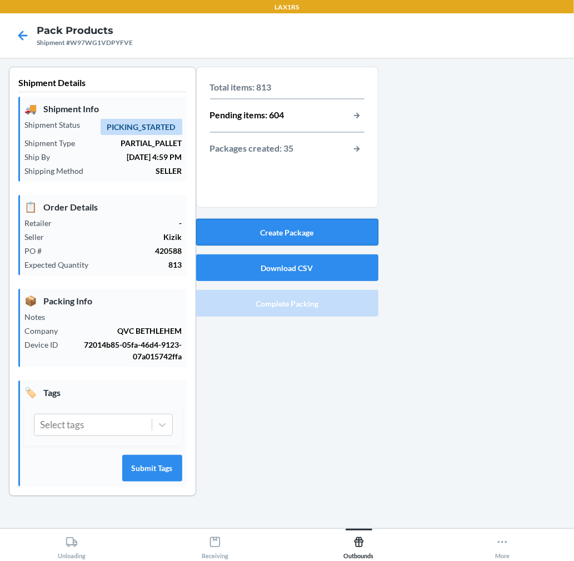
click at [319, 229] on button "Create Package" at bounding box center [287, 232] width 182 height 27
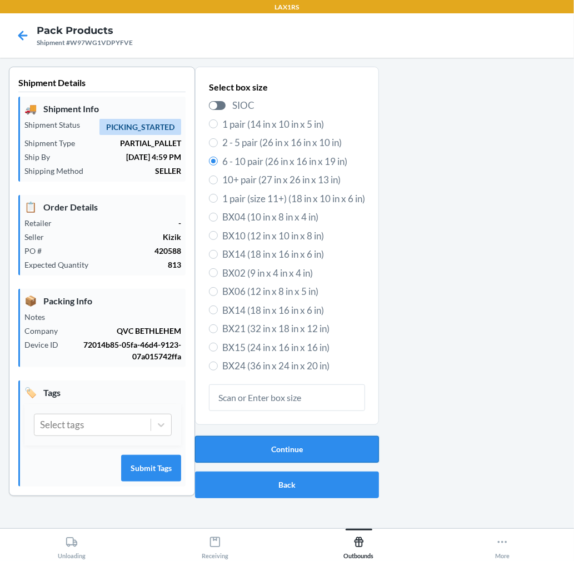
click at [303, 443] on button "Continue" at bounding box center [287, 449] width 184 height 27
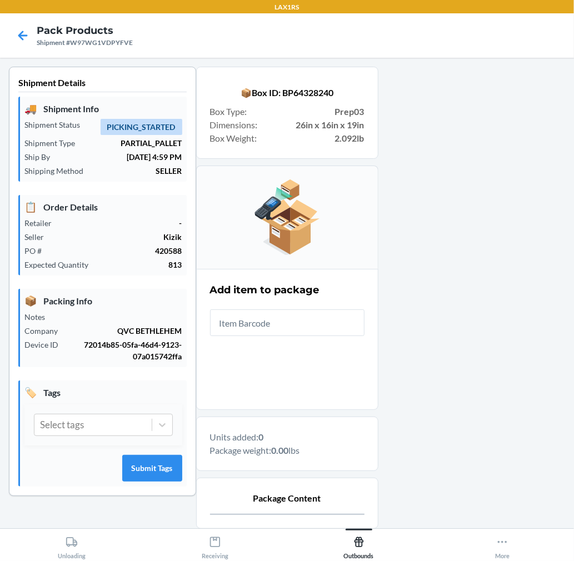
click at [320, 326] on input "text" at bounding box center [287, 322] width 154 height 27
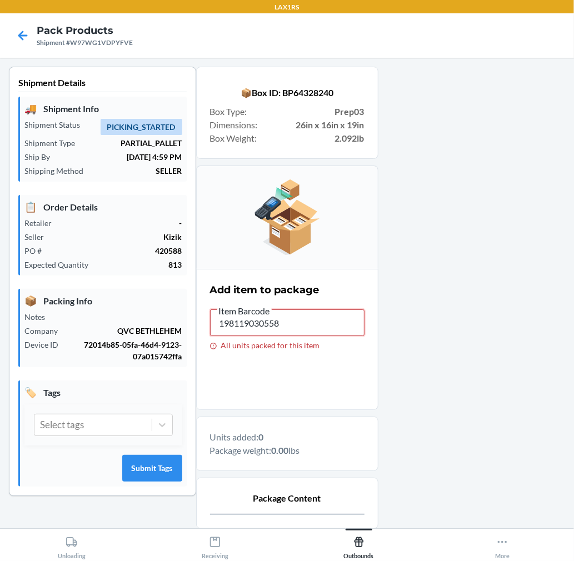
drag, startPoint x: 320, startPoint y: 326, endPoint x: 164, endPoint y: 313, distance: 157.2
click at [164, 313] on div "Shipment Details 🚚 Shipment Info Shipment Status PICKING_STARTED Shipment Type …" at bounding box center [287, 354] width 556 height 575
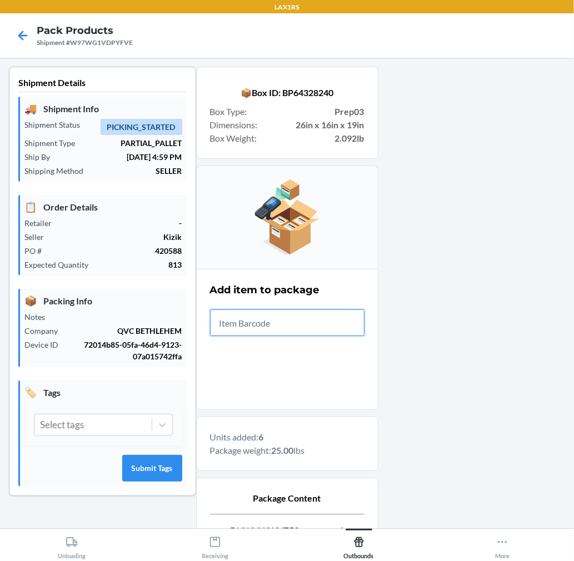
scroll to position [136, 0]
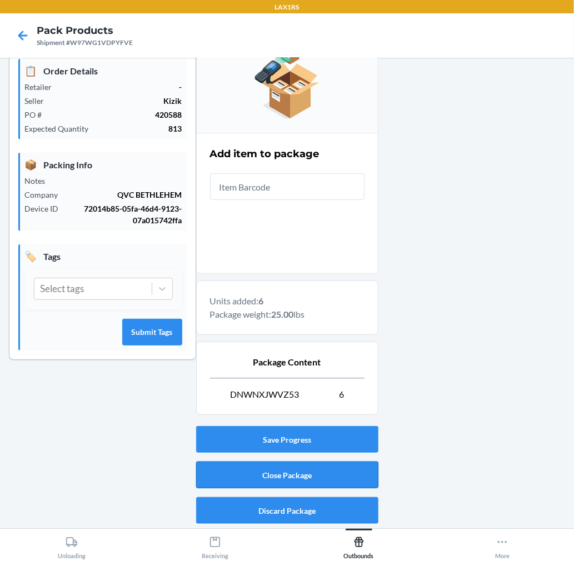
click at [239, 469] on button "Close Package" at bounding box center [287, 474] width 182 height 27
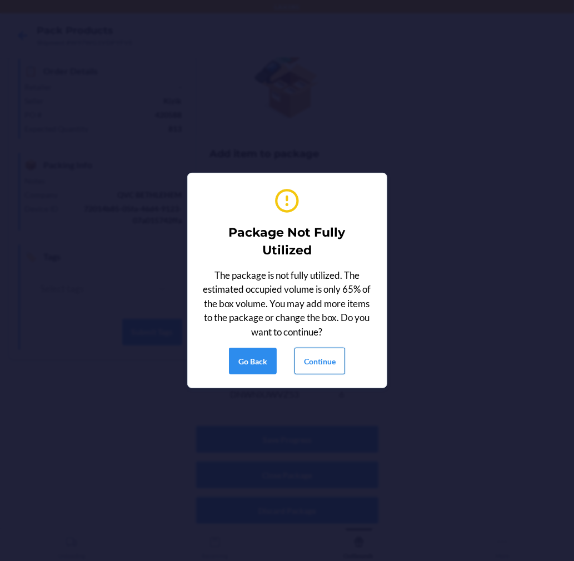
click at [304, 350] on button "Continue" at bounding box center [319, 361] width 51 height 27
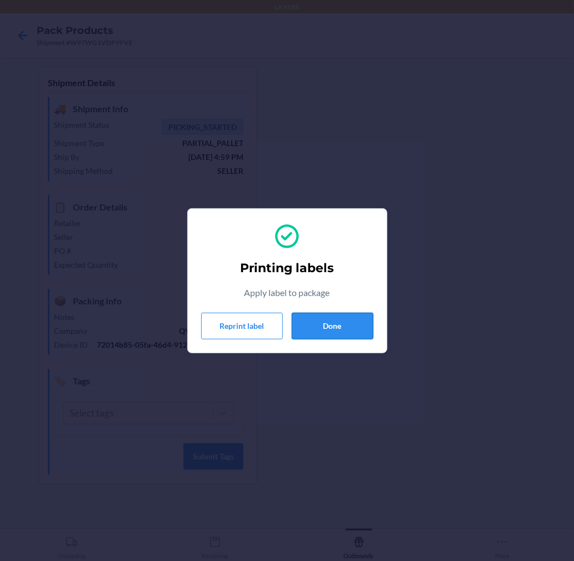
click at [358, 328] on button "Done" at bounding box center [332, 326] width 82 height 27
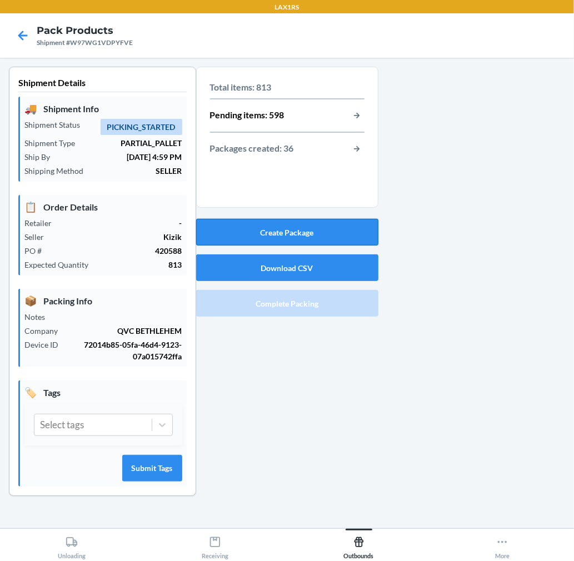
click at [314, 234] on button "Create Package" at bounding box center [287, 232] width 182 height 27
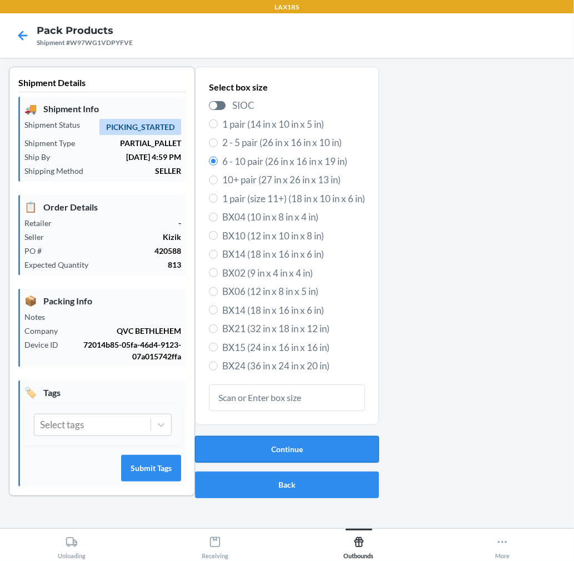
click at [306, 449] on button "Continue" at bounding box center [287, 449] width 184 height 27
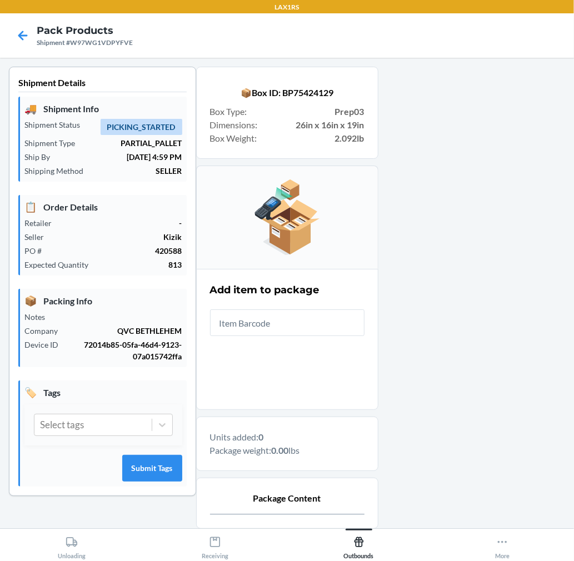
click at [306, 320] on input "text" at bounding box center [287, 322] width 154 height 27
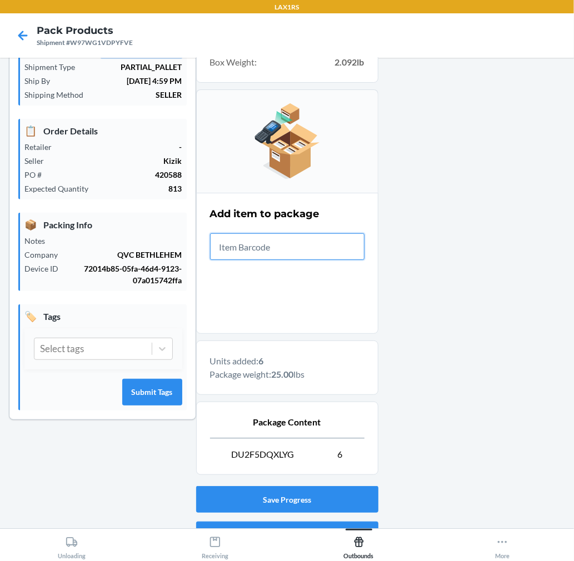
scroll to position [136, 0]
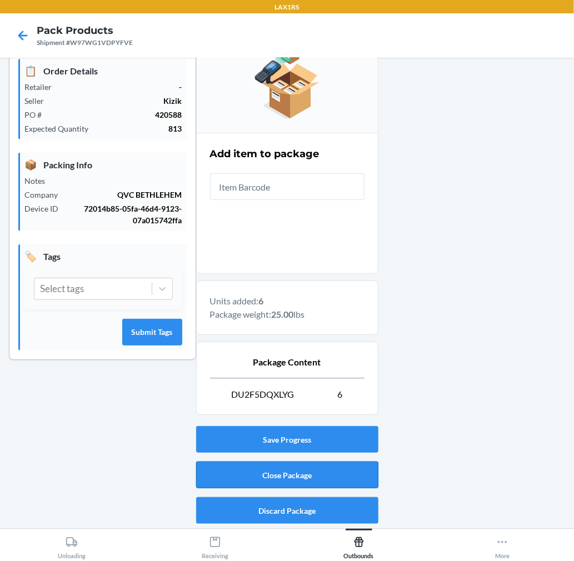
click at [314, 475] on button "Close Package" at bounding box center [287, 474] width 182 height 27
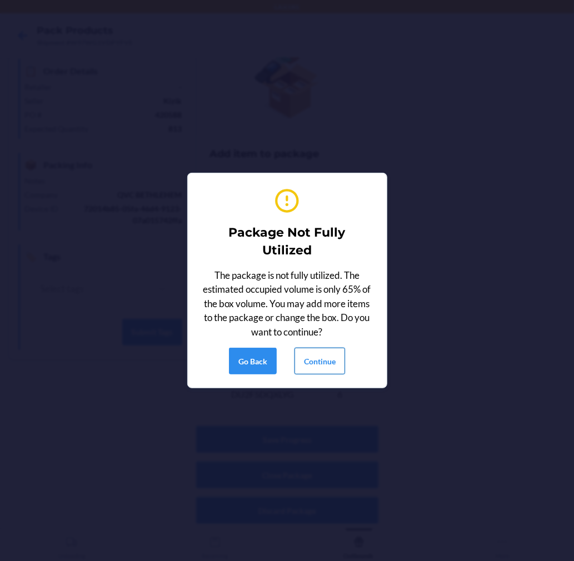
click at [322, 359] on button "Continue" at bounding box center [319, 361] width 51 height 27
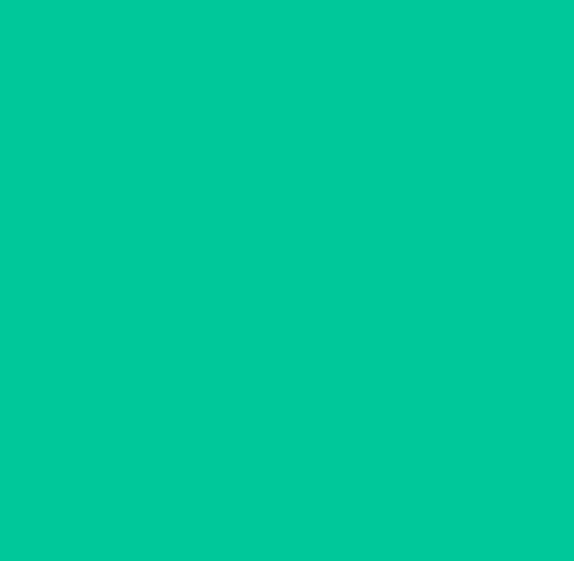
scroll to position [0, 0]
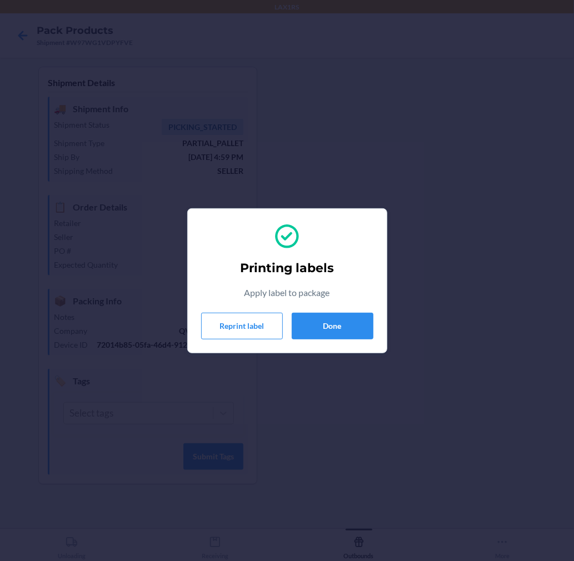
click at [314, 340] on section "Printing labels Apply label to package Reprint label Done" at bounding box center [287, 280] width 200 height 145
click at [314, 340] on div "Printing labels Apply label to package Reprint label Done" at bounding box center [287, 281] width 172 height 126
click at [311, 334] on button "Done" at bounding box center [332, 326] width 82 height 27
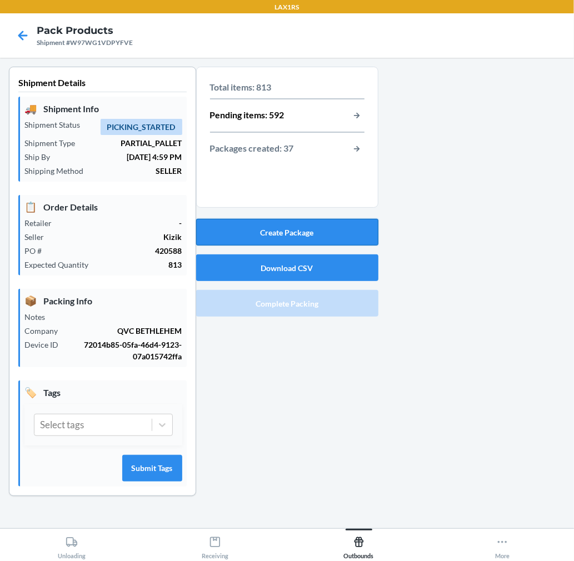
click at [354, 228] on button "Create Package" at bounding box center [287, 232] width 182 height 27
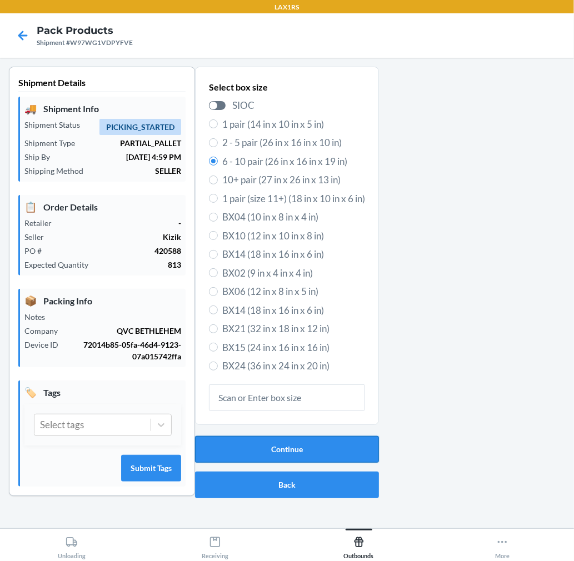
click at [285, 447] on button "Continue" at bounding box center [287, 449] width 184 height 27
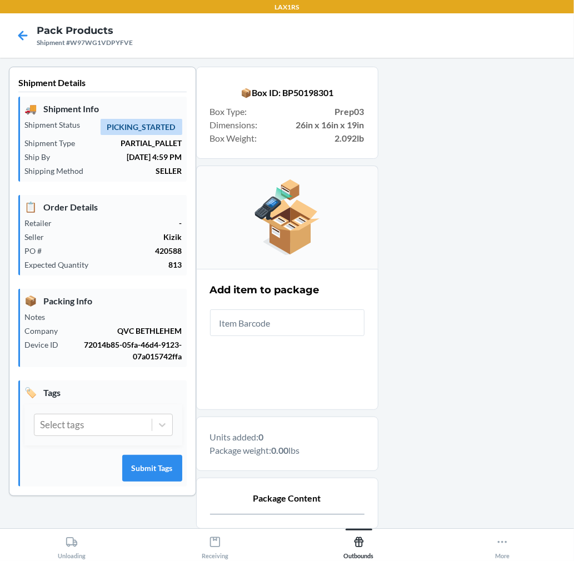
click at [311, 325] on input "text" at bounding box center [287, 322] width 154 height 27
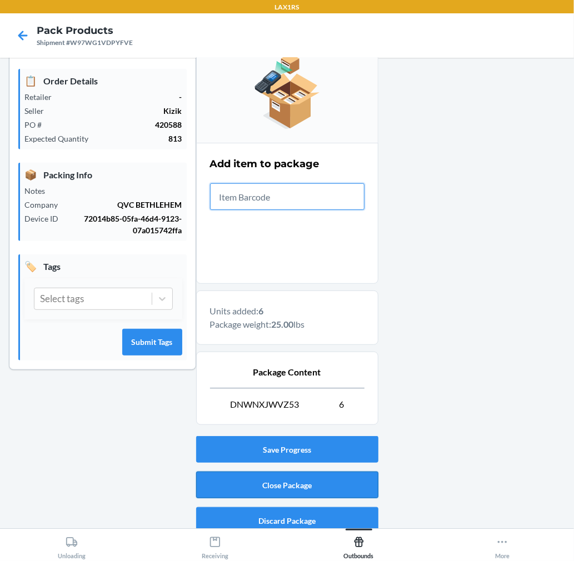
scroll to position [136, 0]
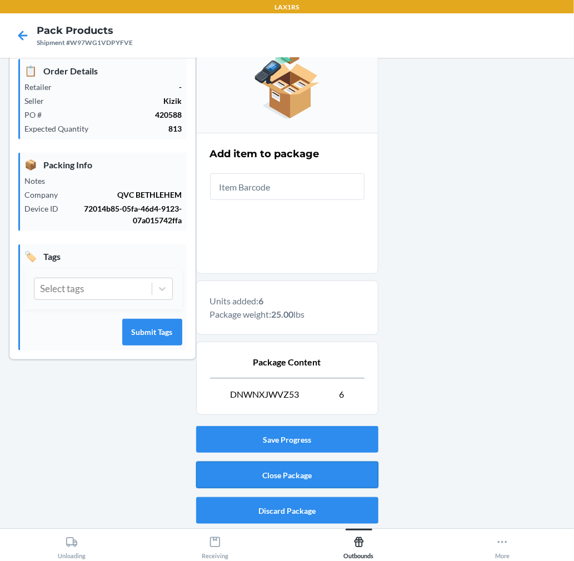
click at [357, 479] on button "Close Package" at bounding box center [287, 474] width 182 height 27
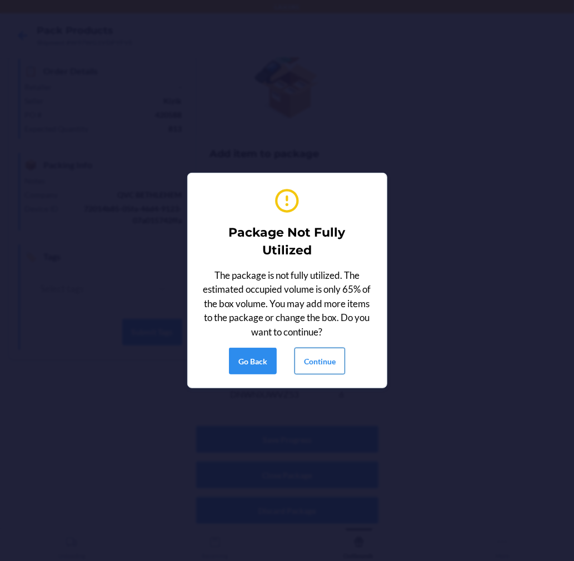
click at [332, 363] on button "Continue" at bounding box center [319, 361] width 51 height 27
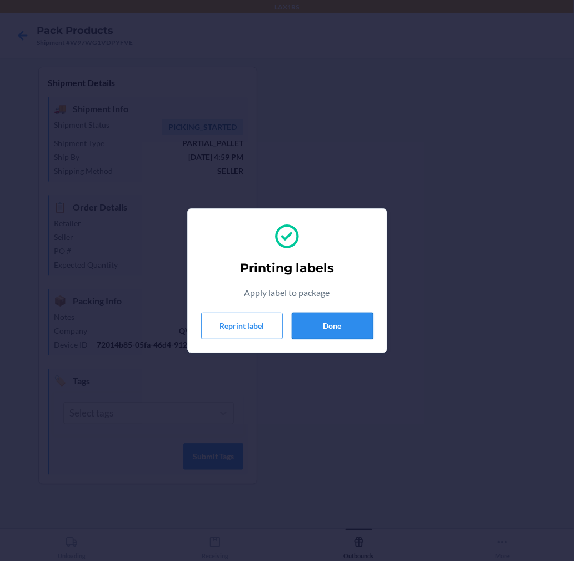
click at [336, 323] on button "Done" at bounding box center [332, 326] width 82 height 27
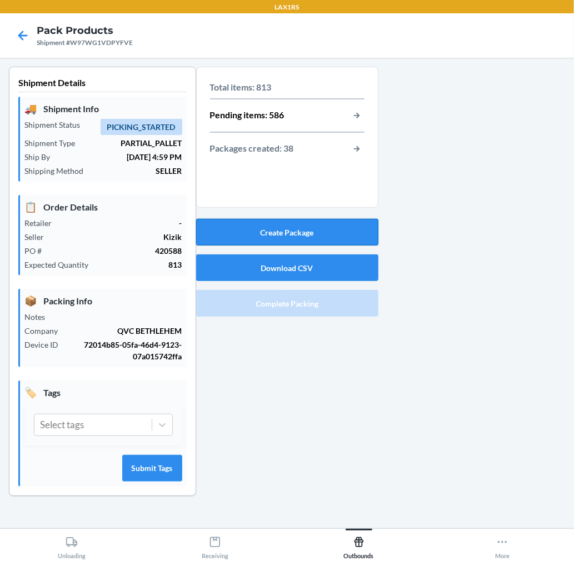
click at [336, 225] on button "Create Package" at bounding box center [287, 232] width 182 height 27
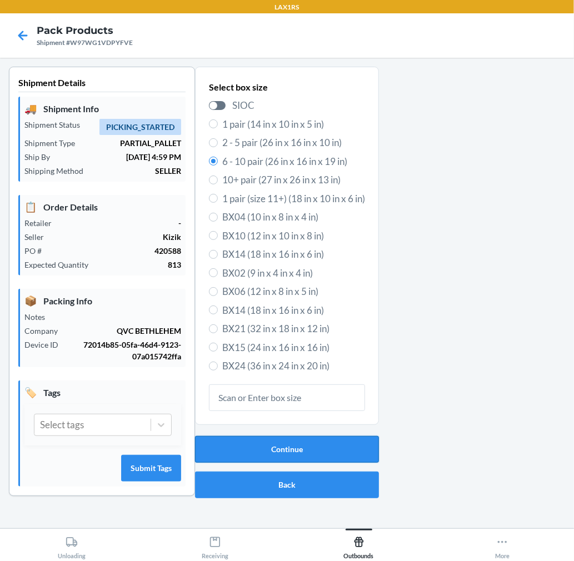
click at [324, 447] on button "Continue" at bounding box center [287, 449] width 184 height 27
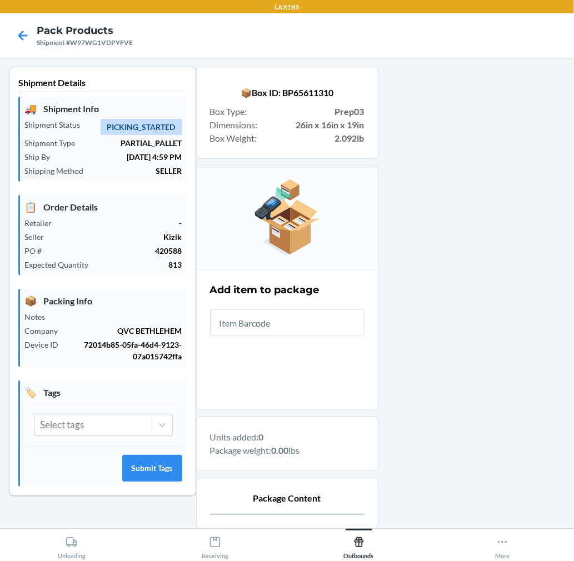
click at [323, 328] on input "text" at bounding box center [287, 322] width 154 height 27
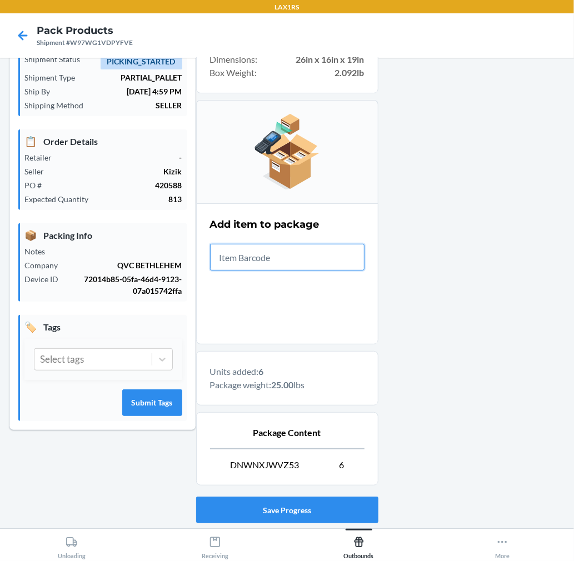
scroll to position [136, 0]
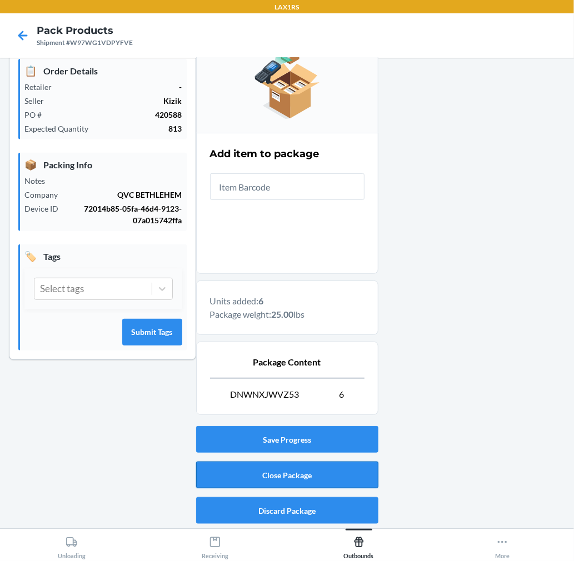
click at [340, 468] on button "Close Package" at bounding box center [287, 474] width 182 height 27
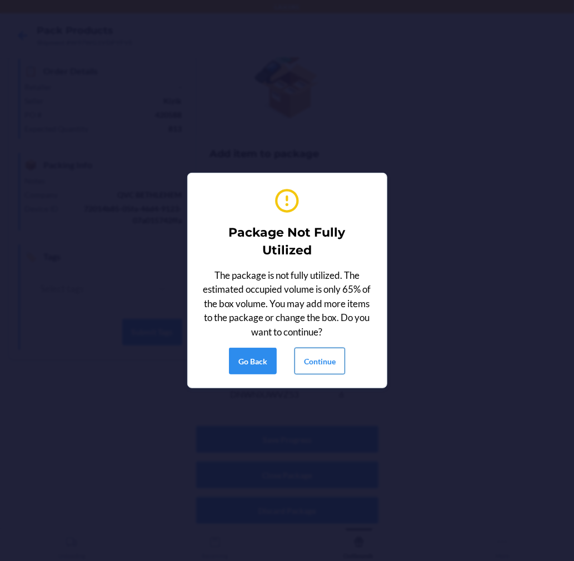
click at [329, 361] on button "Continue" at bounding box center [319, 361] width 51 height 27
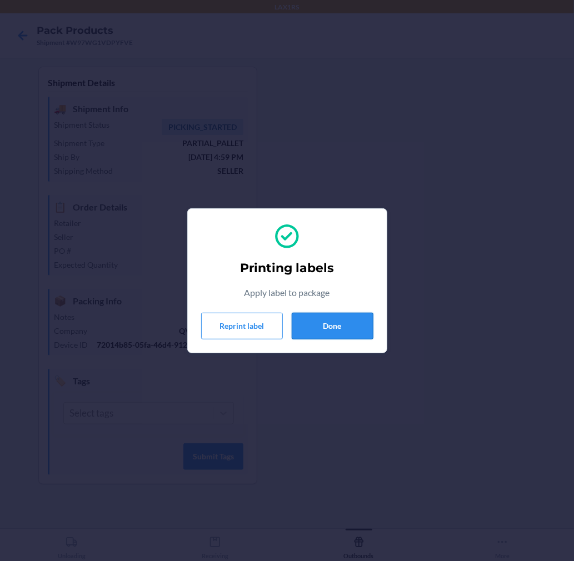
click at [359, 324] on button "Done" at bounding box center [332, 326] width 82 height 27
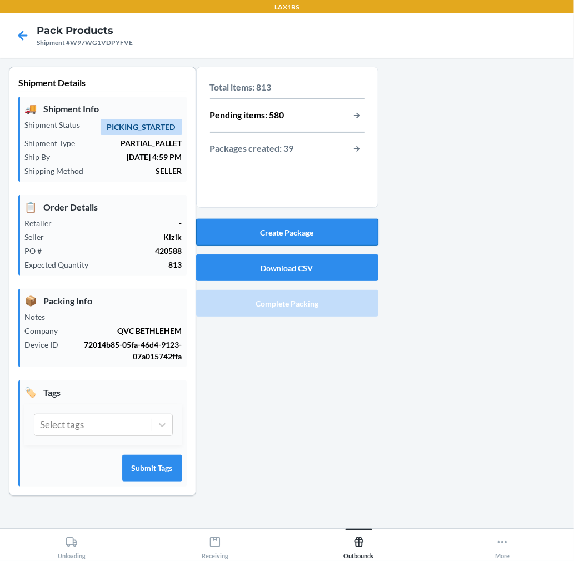
click at [318, 229] on button "Create Package" at bounding box center [287, 232] width 182 height 27
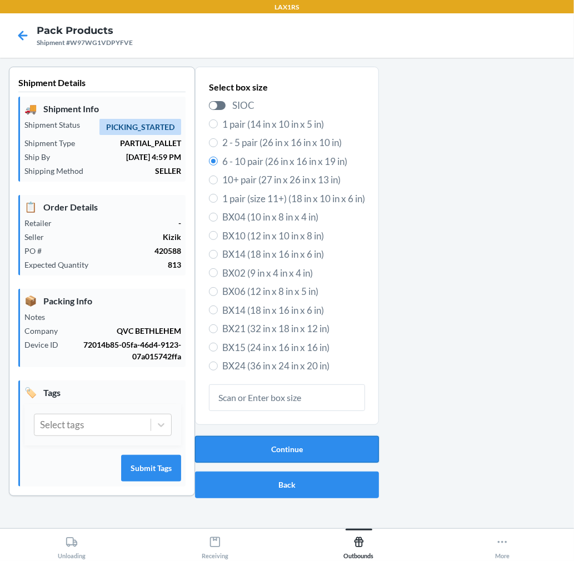
click at [331, 451] on button "Continue" at bounding box center [287, 449] width 184 height 27
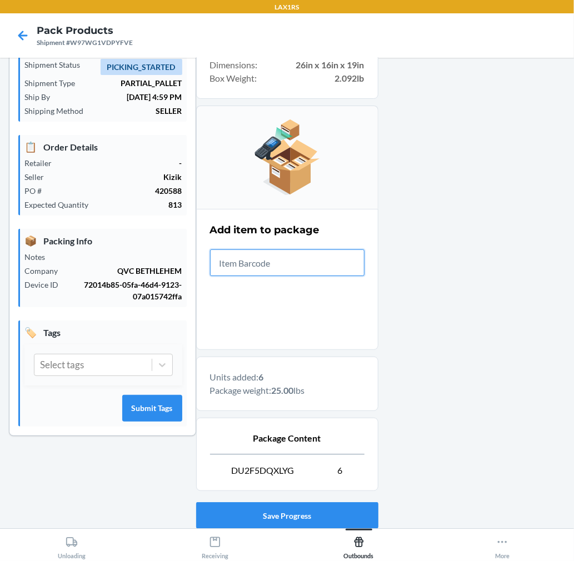
scroll to position [136, 0]
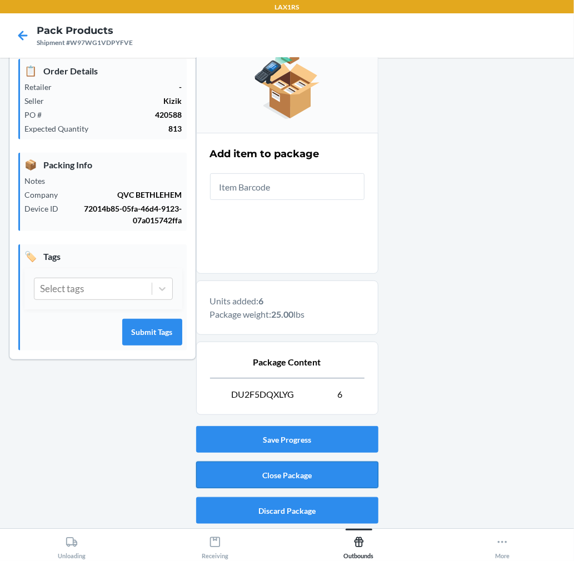
click at [323, 475] on button "Close Package" at bounding box center [287, 474] width 182 height 27
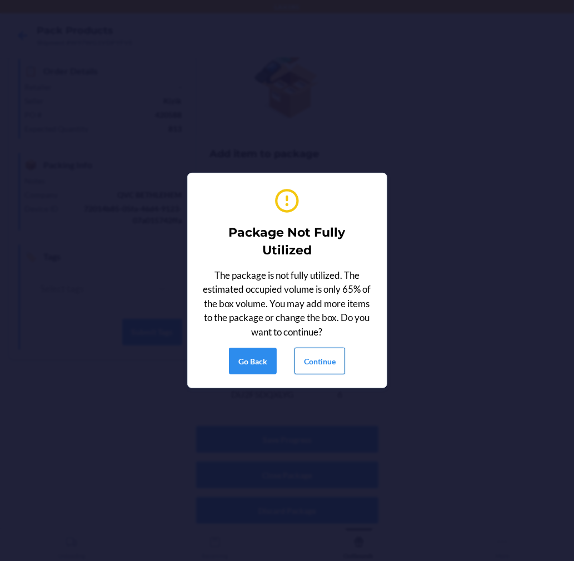
click at [321, 364] on button "Continue" at bounding box center [319, 361] width 51 height 27
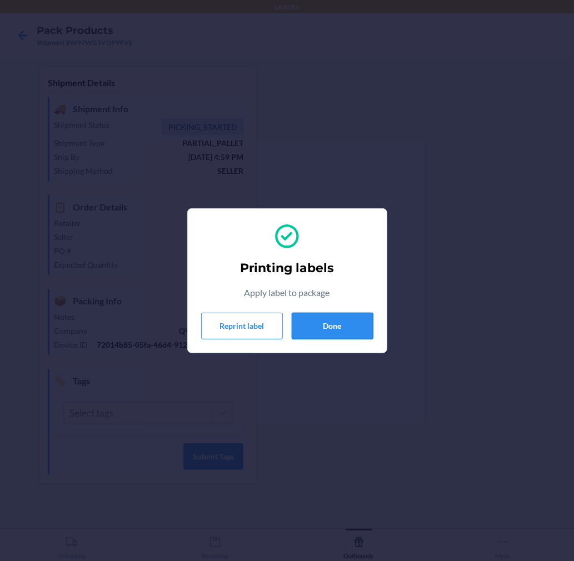
click at [359, 320] on button "Done" at bounding box center [332, 326] width 82 height 27
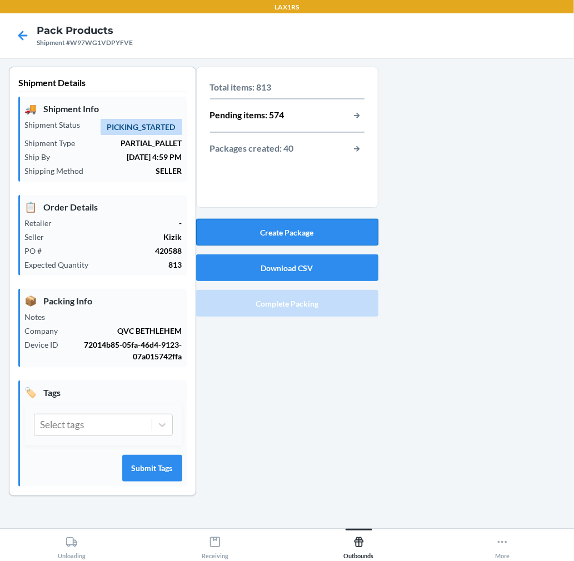
click at [357, 230] on button "Create Package" at bounding box center [287, 232] width 182 height 27
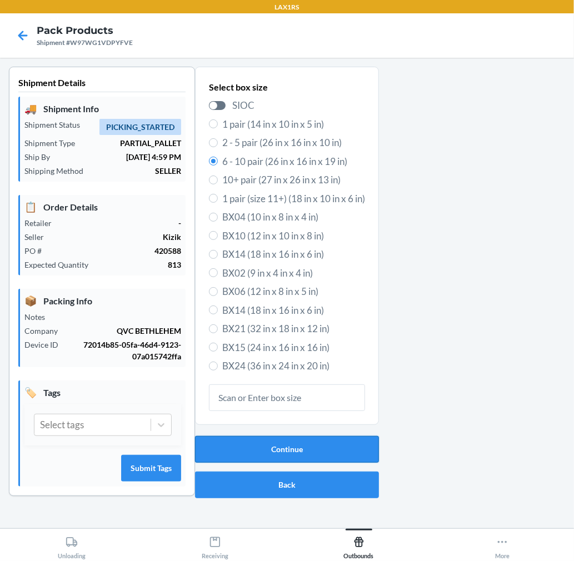
click at [341, 438] on button "Continue" at bounding box center [287, 449] width 184 height 27
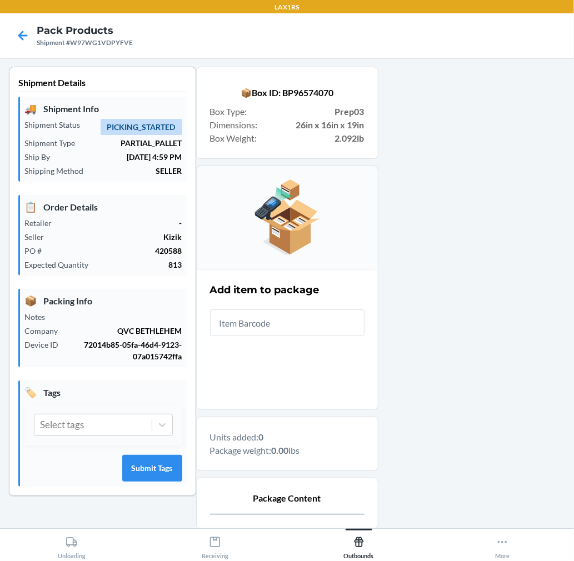
click at [340, 319] on input "text" at bounding box center [287, 322] width 154 height 27
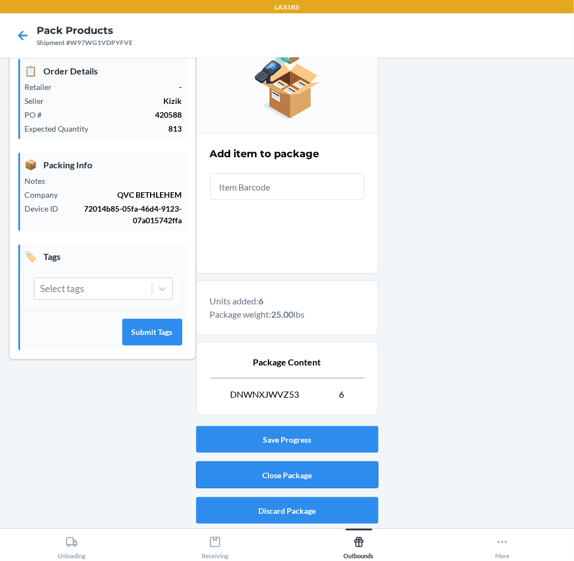
click at [229, 483] on button "Close Package" at bounding box center [287, 474] width 182 height 27
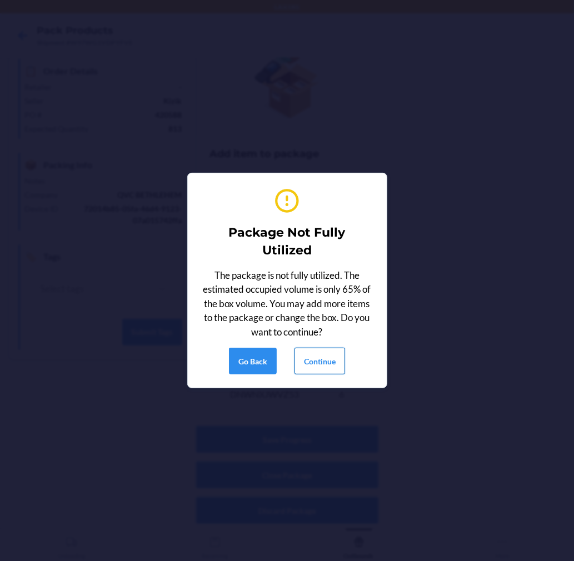
click at [335, 360] on button "Continue" at bounding box center [319, 361] width 51 height 27
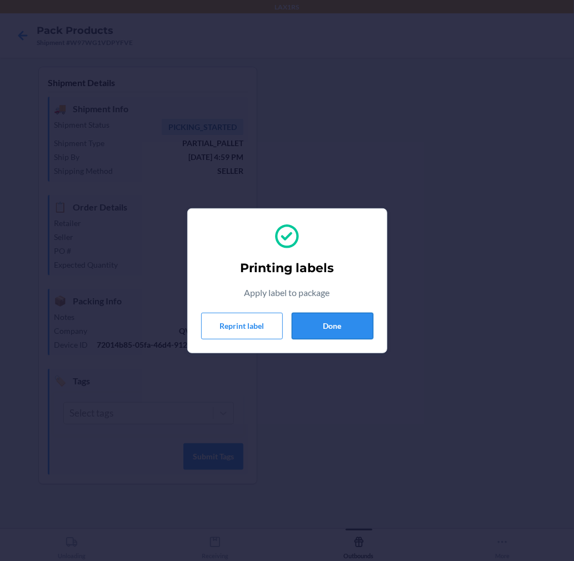
click at [340, 330] on button "Done" at bounding box center [332, 326] width 82 height 27
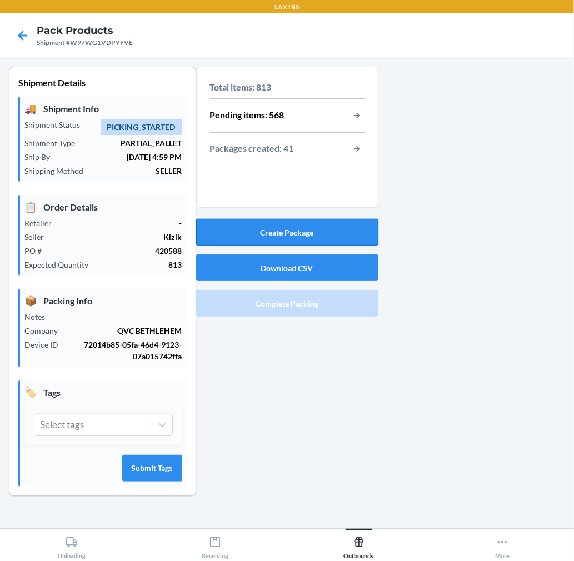
click at [353, 230] on button "Create Package" at bounding box center [287, 232] width 182 height 27
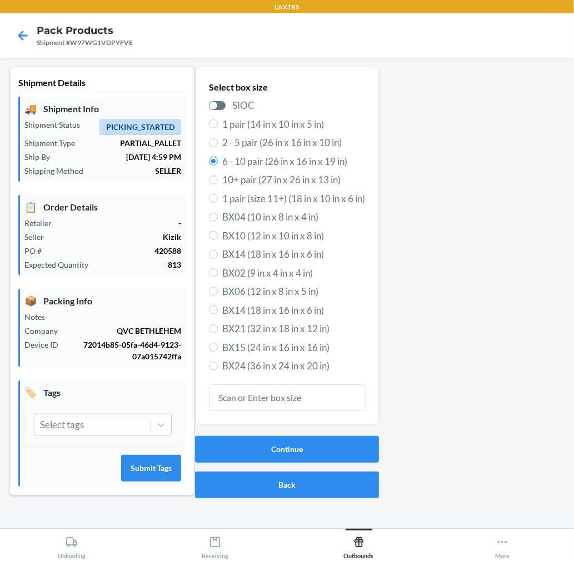
drag, startPoint x: 329, startPoint y: 358, endPoint x: 411, endPoint y: 409, distance: 96.8
click at [448, 411] on div at bounding box center [472, 290] width 186 height 447
click at [279, 453] on button "Continue" at bounding box center [287, 449] width 184 height 27
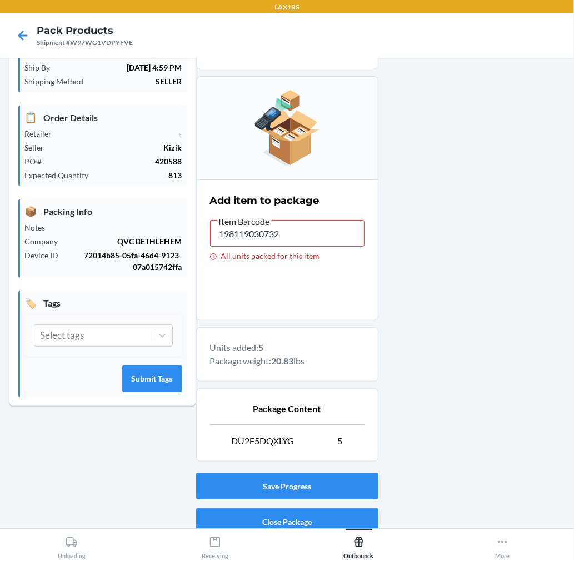
scroll to position [136, 0]
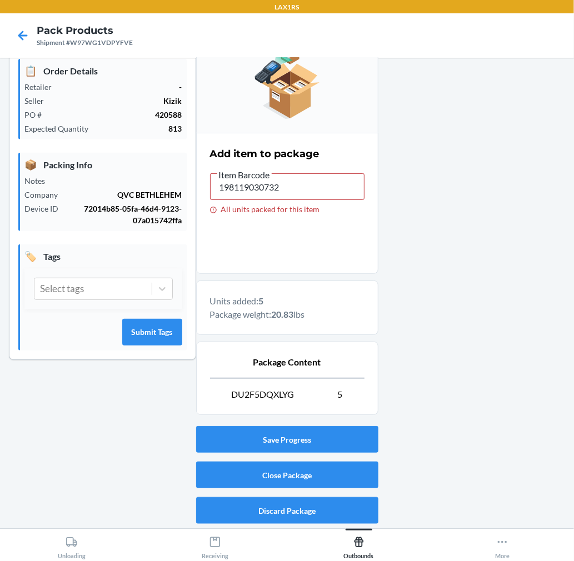
click at [323, 525] on div "Save Progress Close Package Discard Package" at bounding box center [287, 474] width 182 height 107
click at [329, 507] on button "Discard Package" at bounding box center [287, 510] width 182 height 27
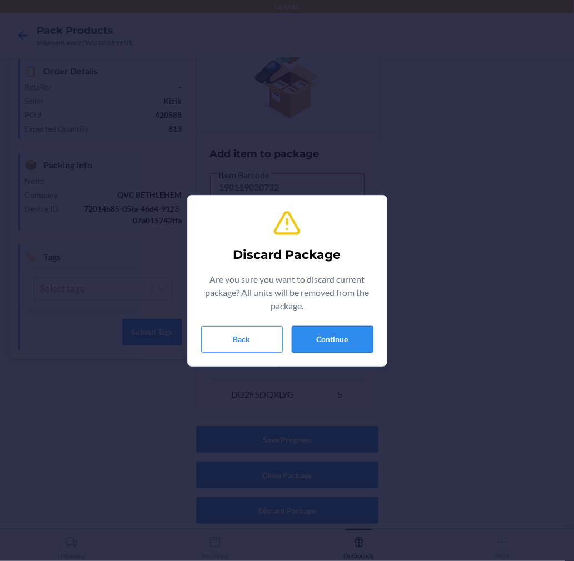
click at [330, 336] on button "Continue" at bounding box center [332, 339] width 82 height 27
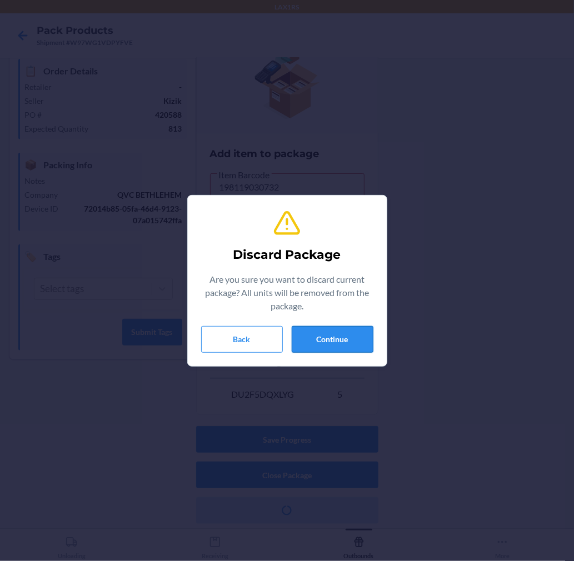
scroll to position [0, 0]
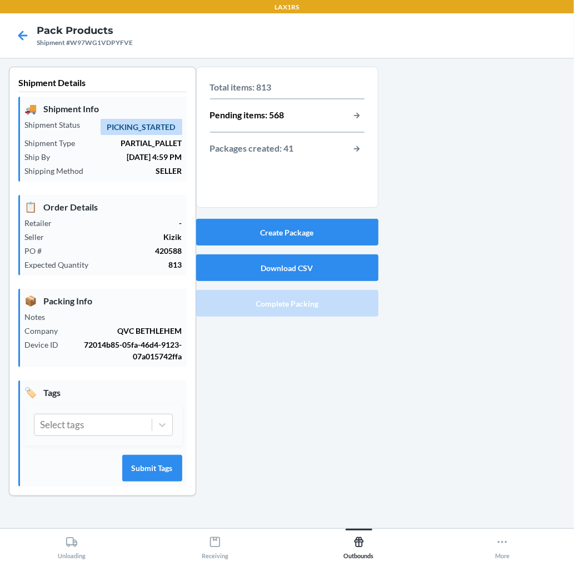
click at [336, 251] on div "Create Package Download CSV Complete Packing" at bounding box center [287, 267] width 182 height 107
click at [334, 235] on button "Create Package" at bounding box center [287, 232] width 182 height 27
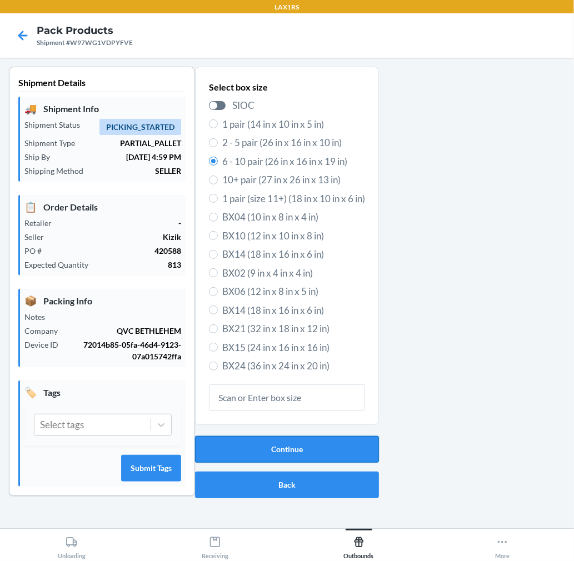
click at [298, 452] on button "Continue" at bounding box center [287, 449] width 184 height 27
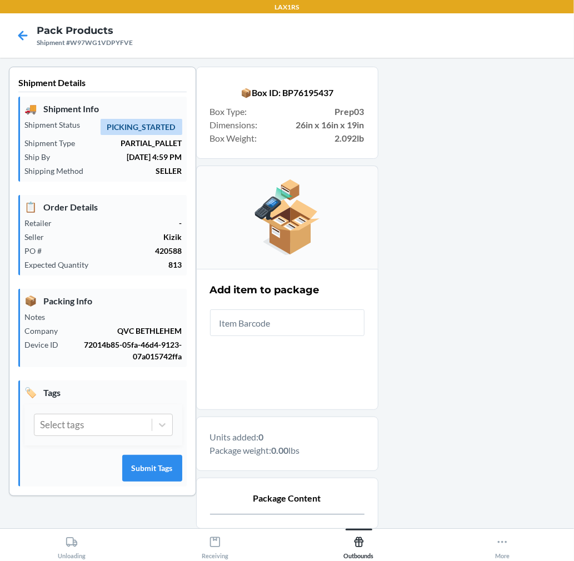
click at [313, 334] on input "text" at bounding box center [287, 322] width 154 height 27
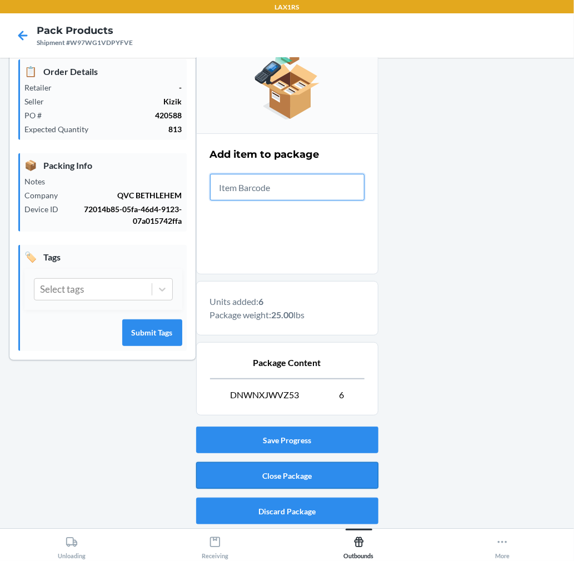
scroll to position [136, 0]
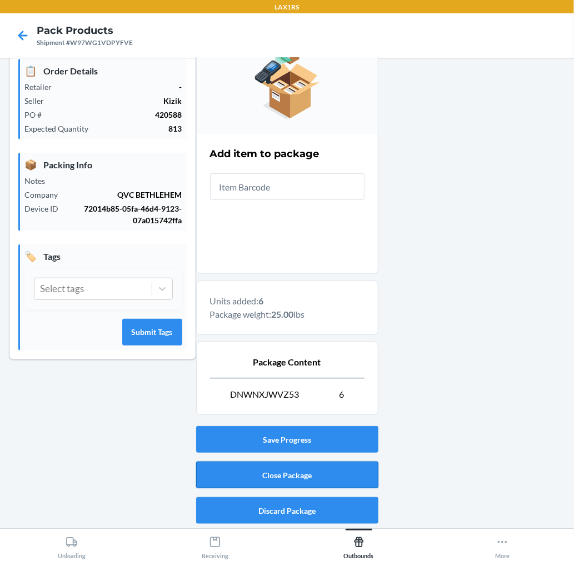
click at [287, 487] on button "Close Package" at bounding box center [287, 474] width 182 height 27
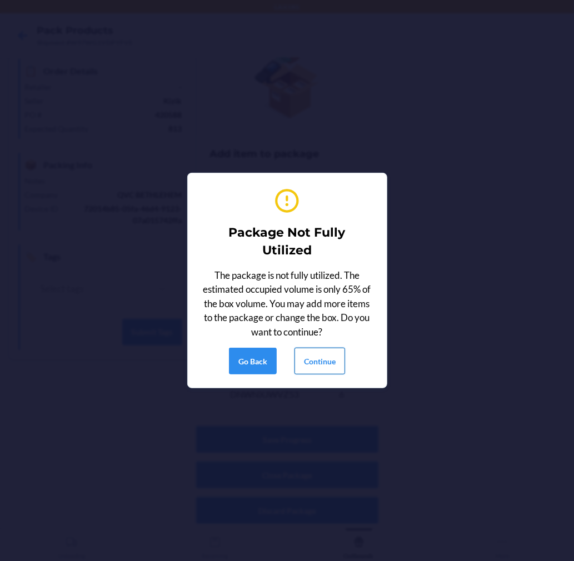
click at [332, 364] on button "Continue" at bounding box center [319, 361] width 51 height 27
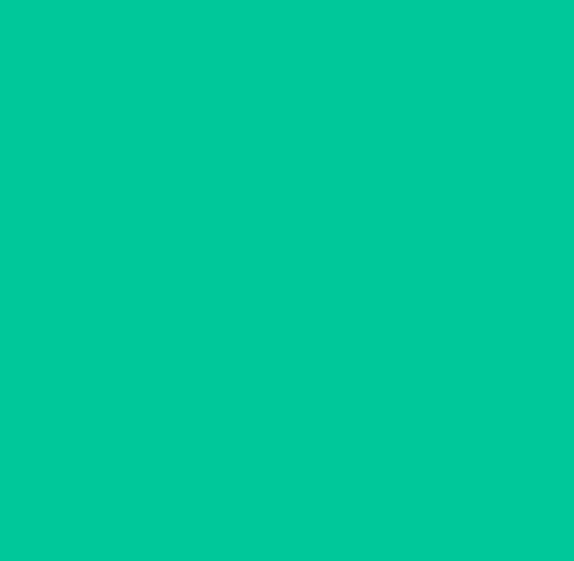
scroll to position [0, 0]
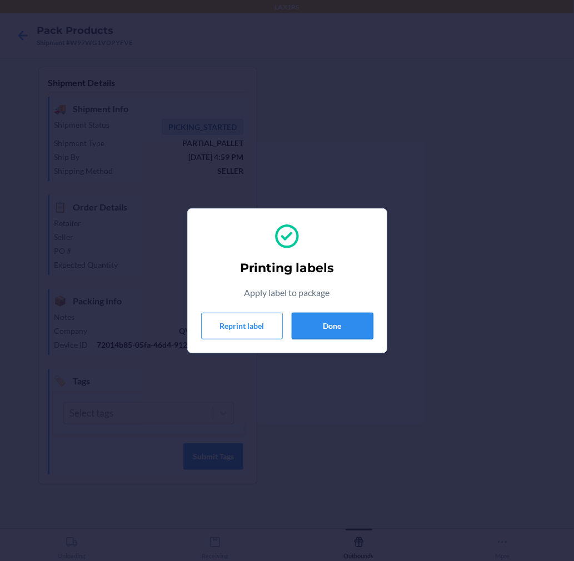
click at [317, 330] on button "Done" at bounding box center [332, 326] width 82 height 27
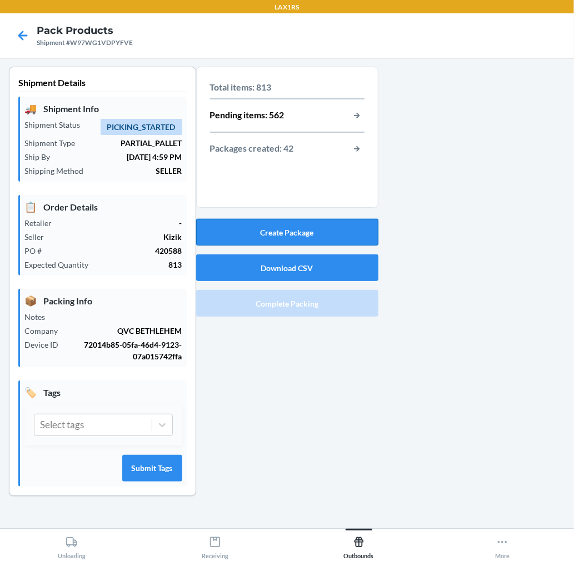
click at [293, 225] on button "Create Package" at bounding box center [287, 232] width 182 height 27
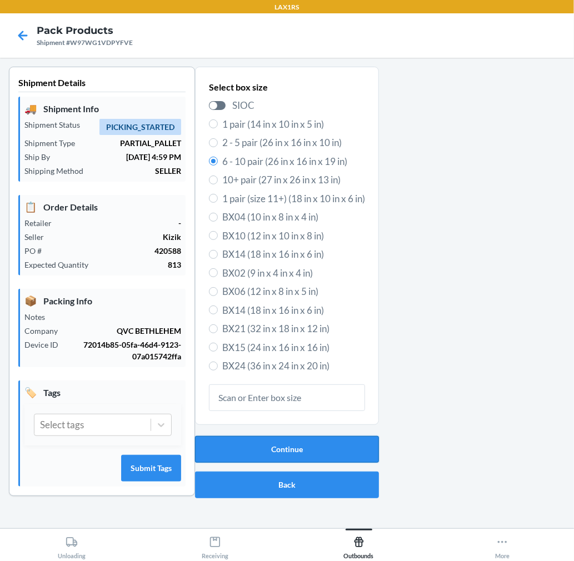
click at [287, 446] on button "Continue" at bounding box center [287, 449] width 184 height 27
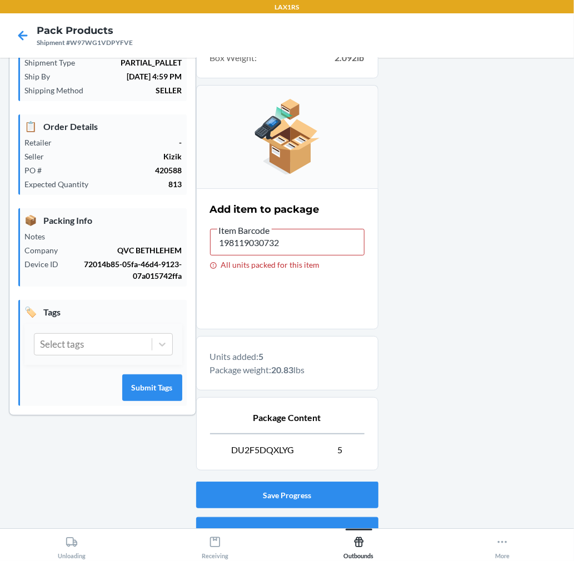
scroll to position [136, 0]
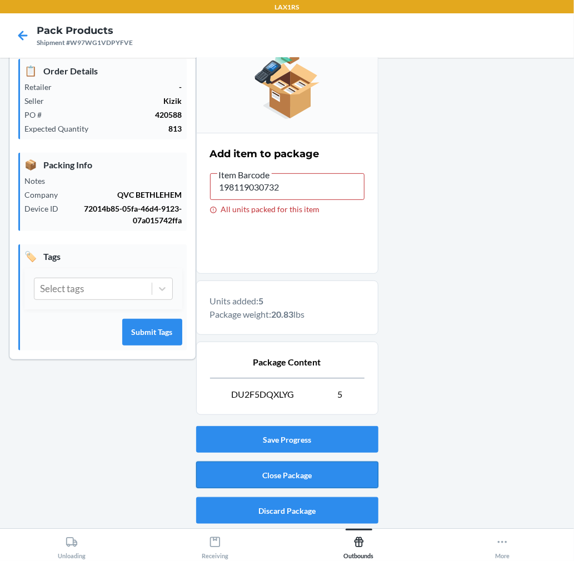
click at [350, 461] on button "Close Package" at bounding box center [287, 474] width 182 height 27
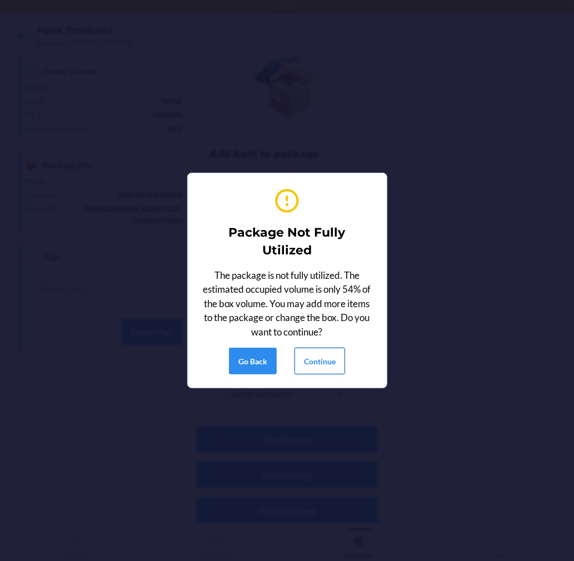
click at [326, 360] on button "Continue" at bounding box center [319, 361] width 51 height 27
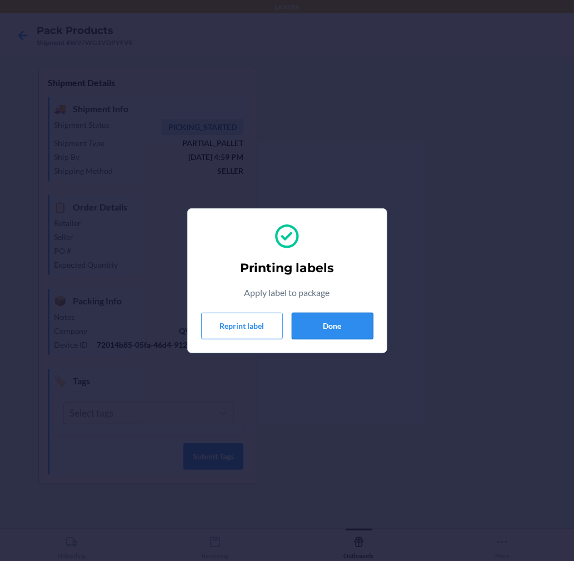
click at [329, 319] on button "Done" at bounding box center [332, 326] width 82 height 27
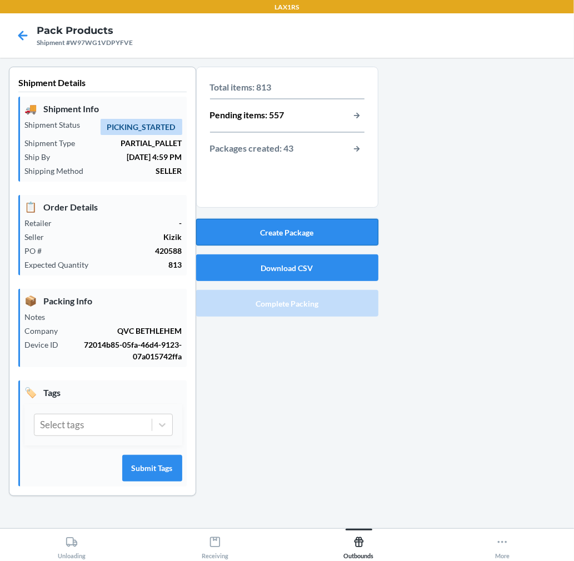
click at [296, 229] on button "Create Package" at bounding box center [287, 232] width 182 height 27
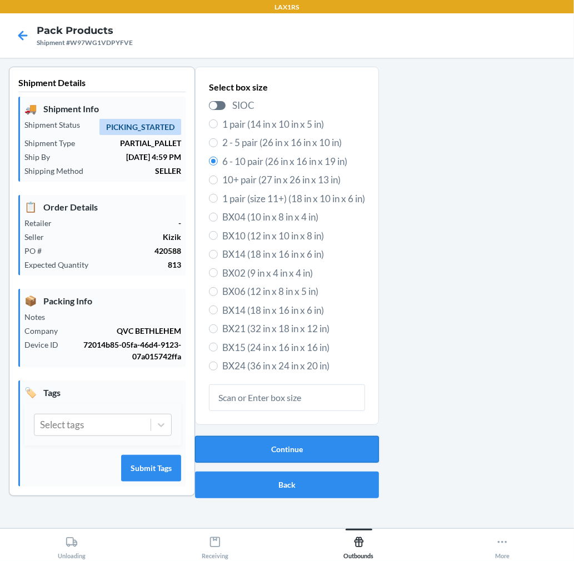
click at [351, 443] on button "Continue" at bounding box center [287, 449] width 184 height 27
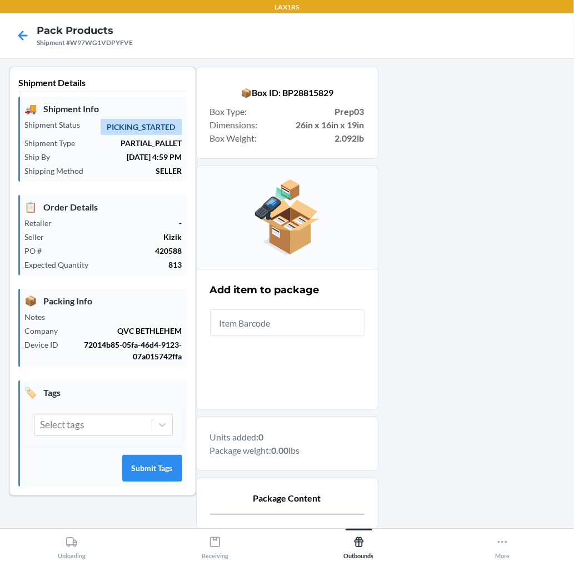
click at [325, 323] on input "text" at bounding box center [287, 322] width 154 height 27
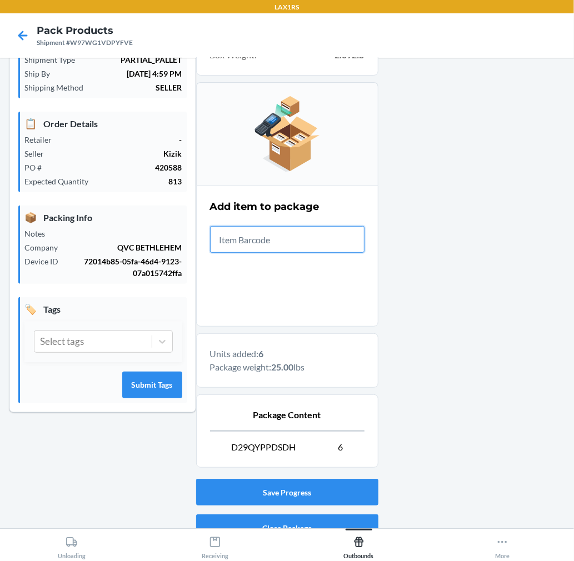
scroll to position [136, 0]
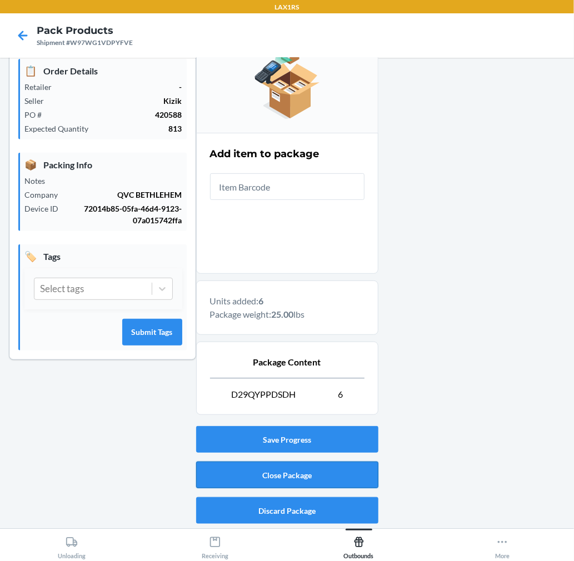
click at [340, 475] on button "Close Package" at bounding box center [287, 474] width 182 height 27
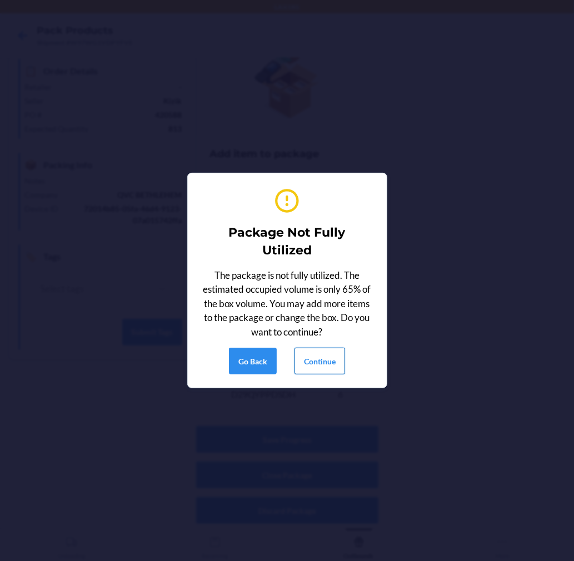
click at [323, 362] on button "Continue" at bounding box center [319, 361] width 51 height 27
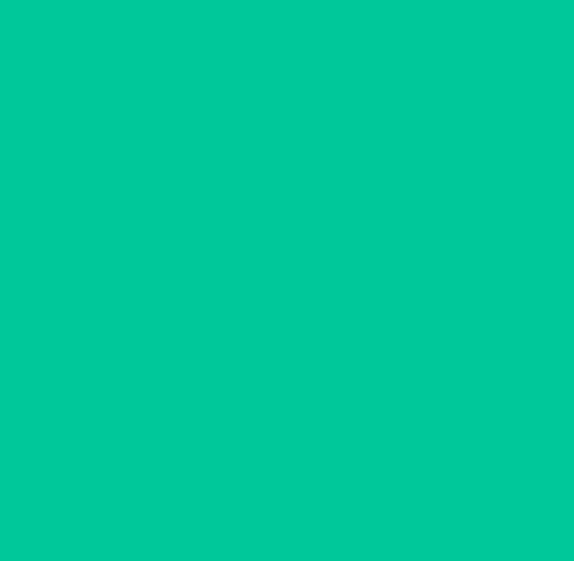
scroll to position [0, 0]
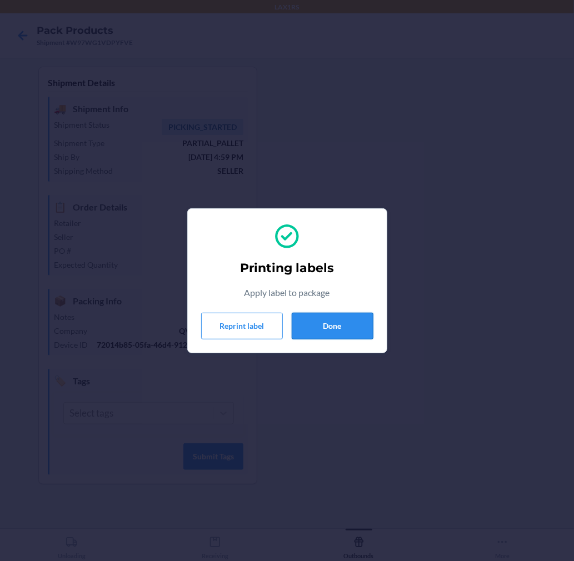
click at [313, 329] on button "Done" at bounding box center [332, 326] width 82 height 27
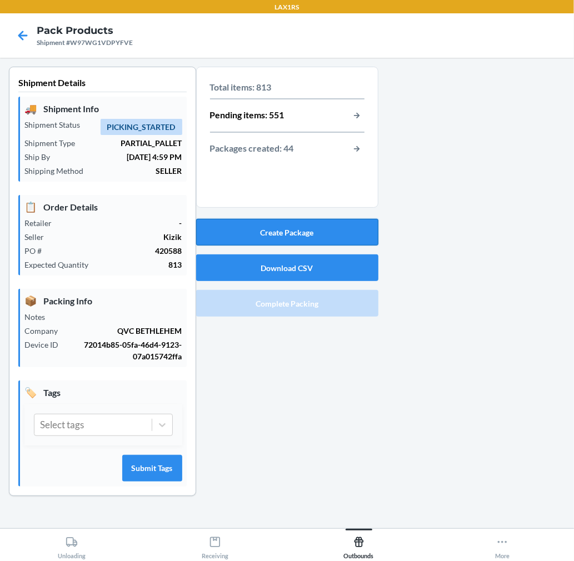
click at [351, 236] on button "Create Package" at bounding box center [287, 232] width 182 height 27
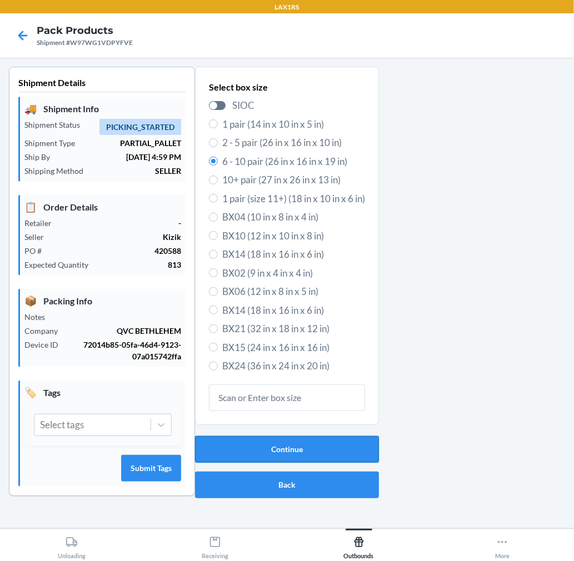
click at [348, 446] on button "Continue" at bounding box center [287, 449] width 184 height 27
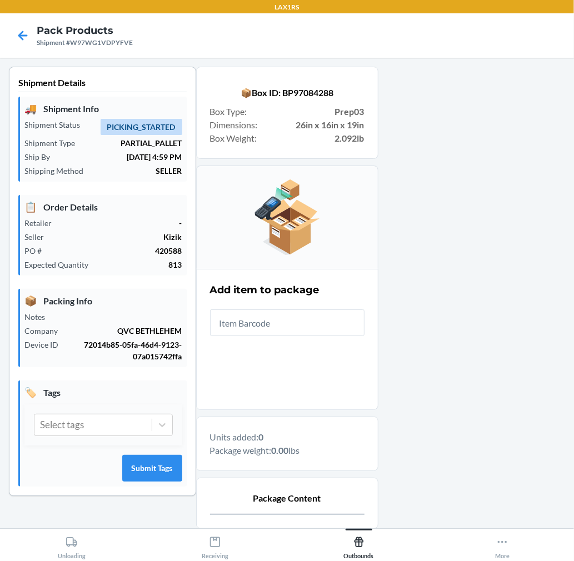
click at [350, 313] on input "text" at bounding box center [287, 322] width 154 height 27
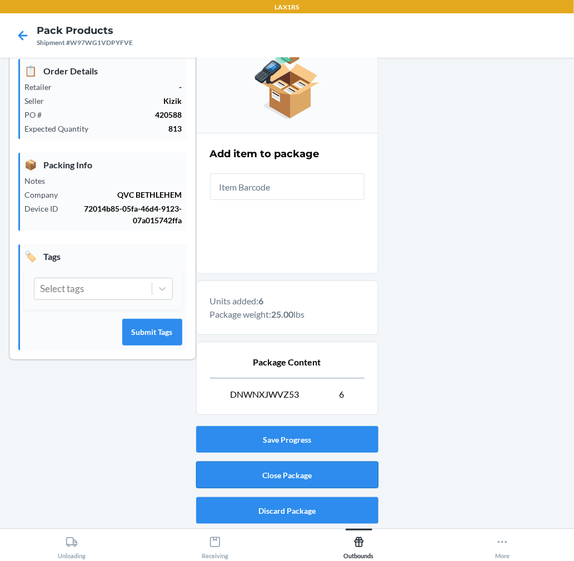
click at [341, 471] on button "Close Package" at bounding box center [287, 474] width 182 height 27
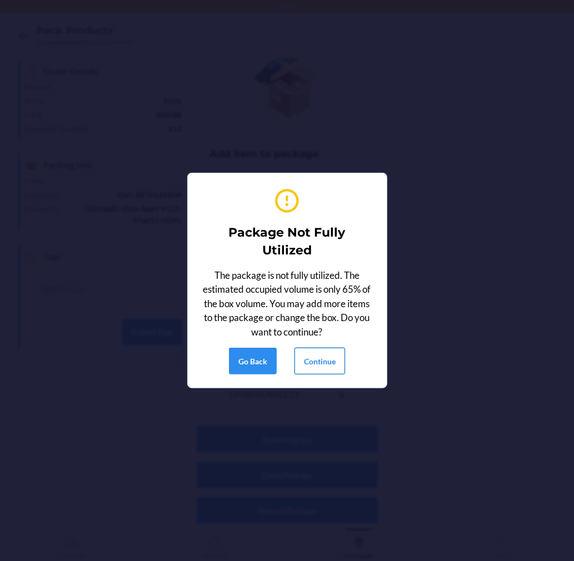
click at [321, 354] on button "Continue" at bounding box center [319, 361] width 51 height 27
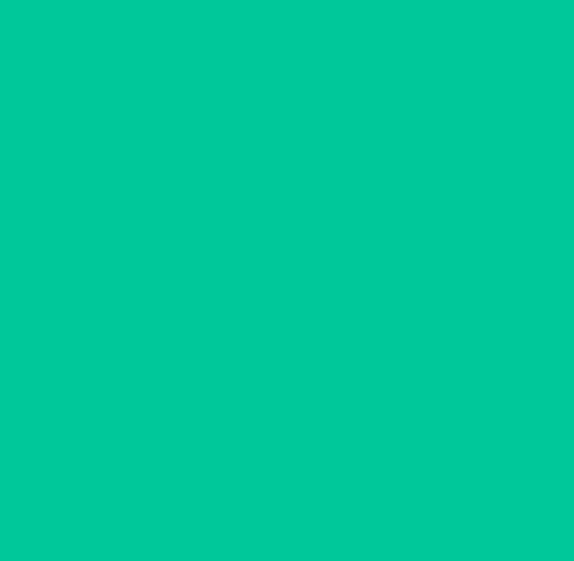
scroll to position [0, 0]
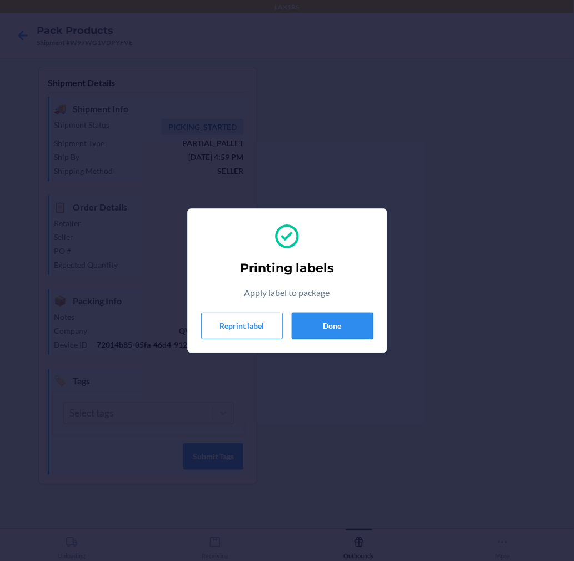
click at [336, 332] on button "Done" at bounding box center [332, 326] width 82 height 27
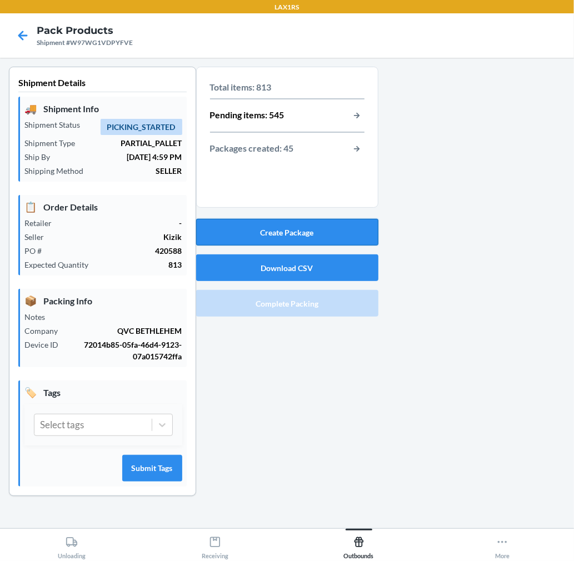
click at [298, 232] on button "Create Package" at bounding box center [287, 232] width 182 height 27
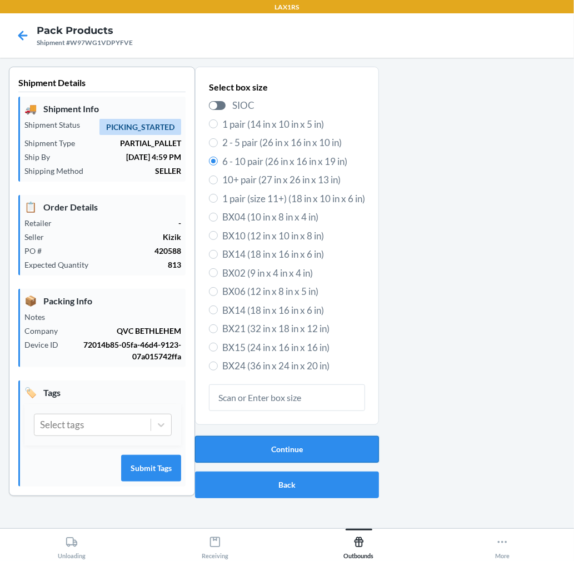
click at [324, 449] on button "Continue" at bounding box center [287, 449] width 184 height 27
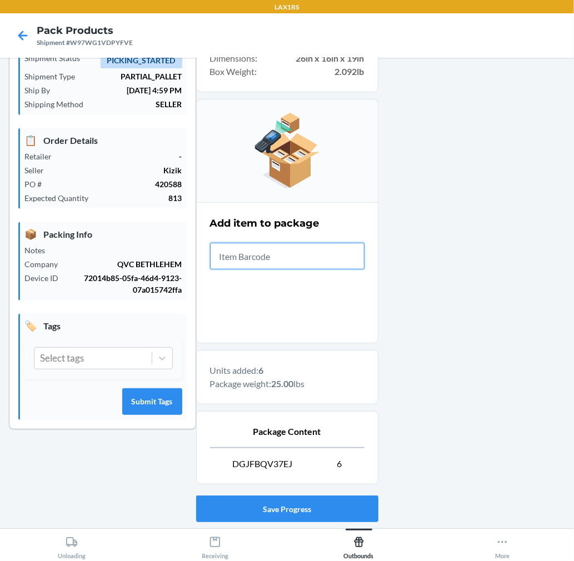
scroll to position [136, 0]
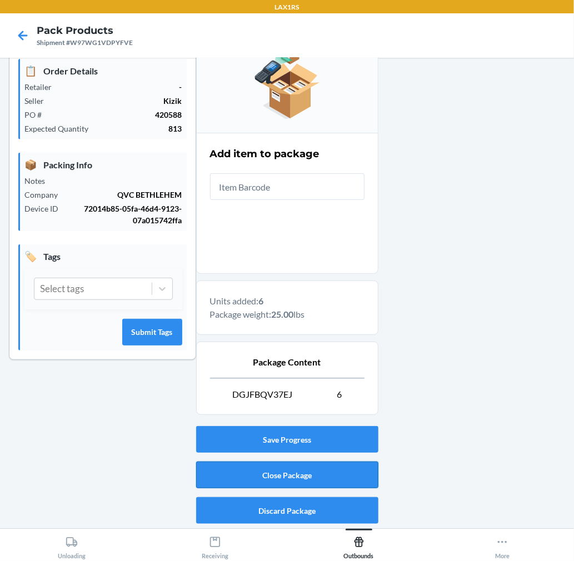
click at [305, 472] on button "Close Package" at bounding box center [287, 474] width 182 height 27
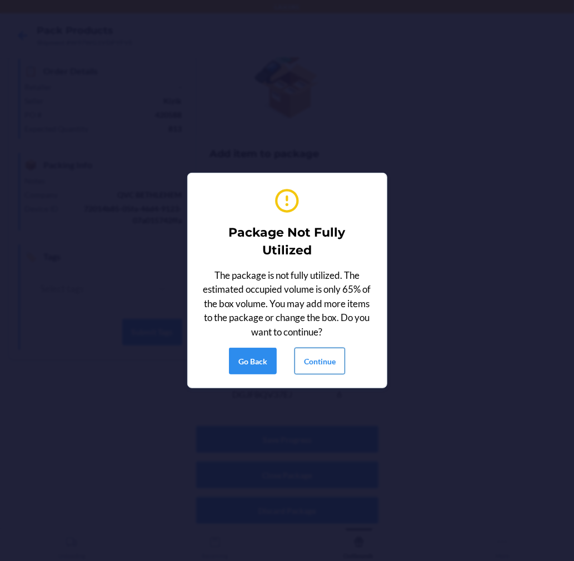
click at [334, 353] on button "Continue" at bounding box center [319, 361] width 51 height 27
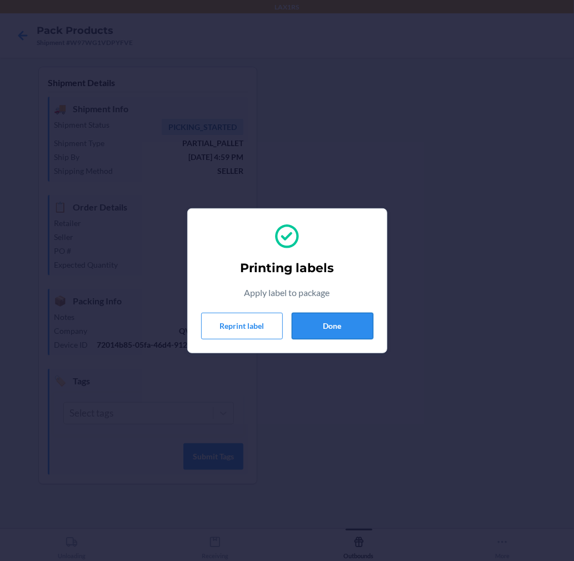
click at [341, 326] on button "Done" at bounding box center [332, 326] width 82 height 27
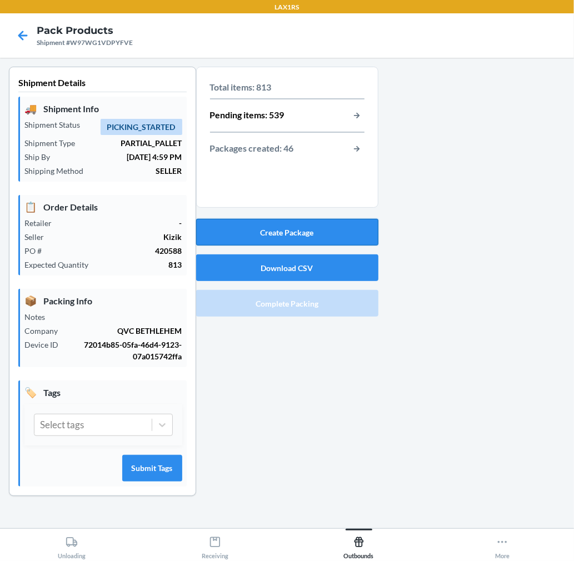
click at [294, 229] on button "Create Package" at bounding box center [287, 232] width 182 height 27
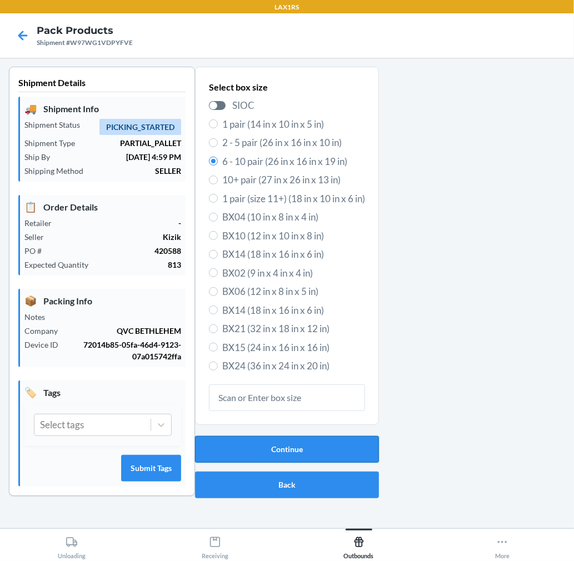
click at [284, 452] on button "Continue" at bounding box center [287, 449] width 184 height 27
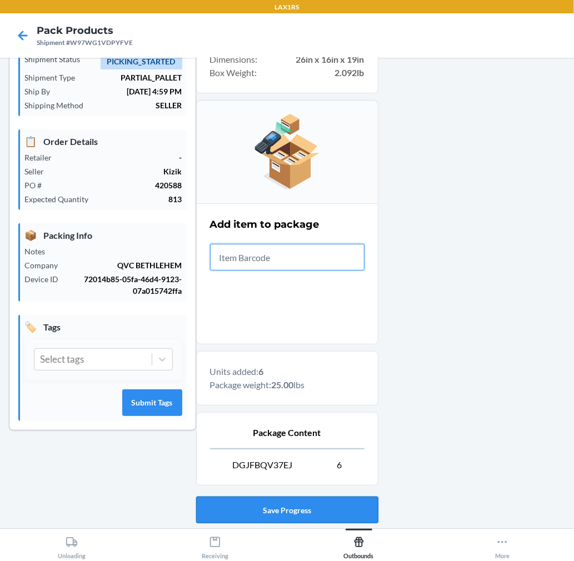
scroll to position [136, 0]
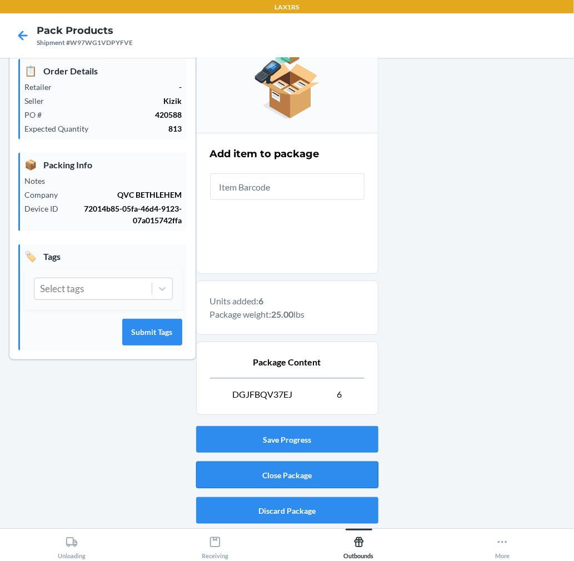
click at [279, 474] on button "Close Package" at bounding box center [287, 474] width 182 height 27
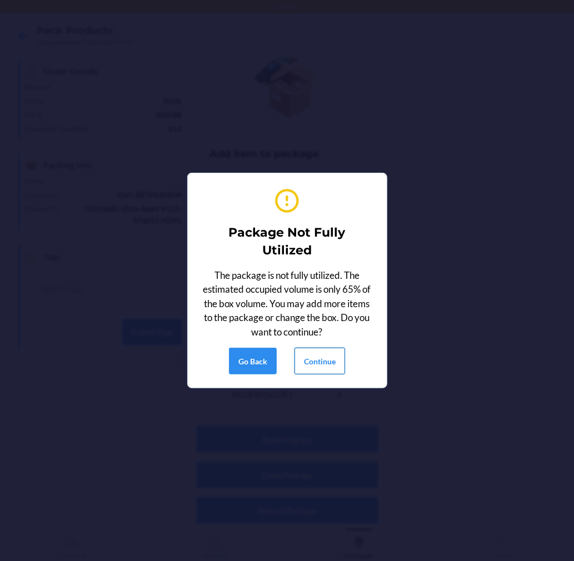
click at [334, 356] on button "Continue" at bounding box center [319, 361] width 51 height 27
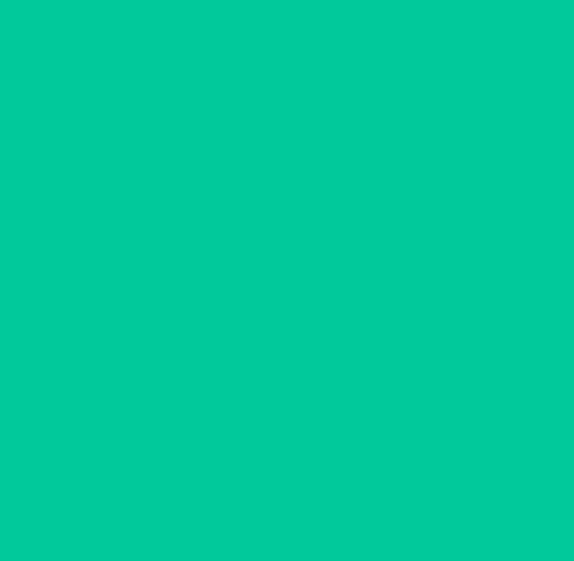
scroll to position [0, 0]
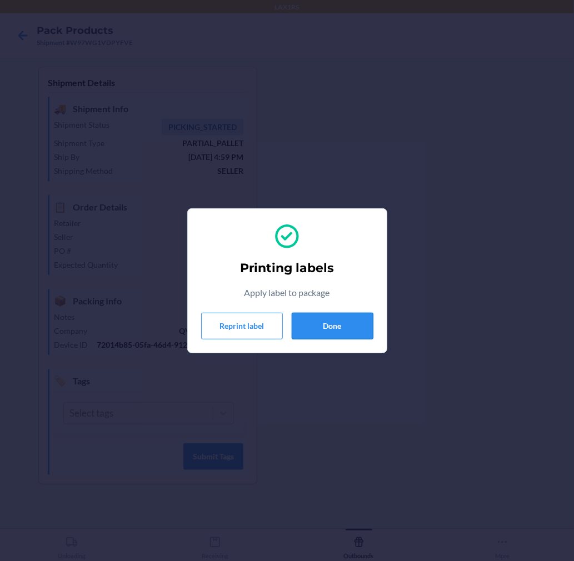
click at [333, 325] on button "Done" at bounding box center [332, 326] width 82 height 27
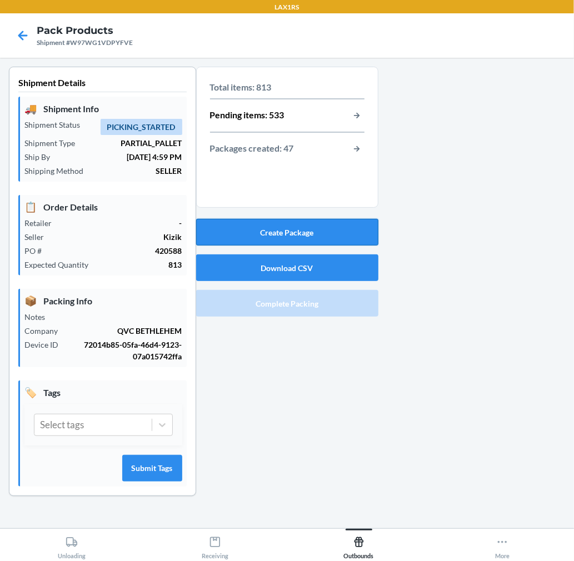
click at [340, 230] on button "Create Package" at bounding box center [287, 232] width 182 height 27
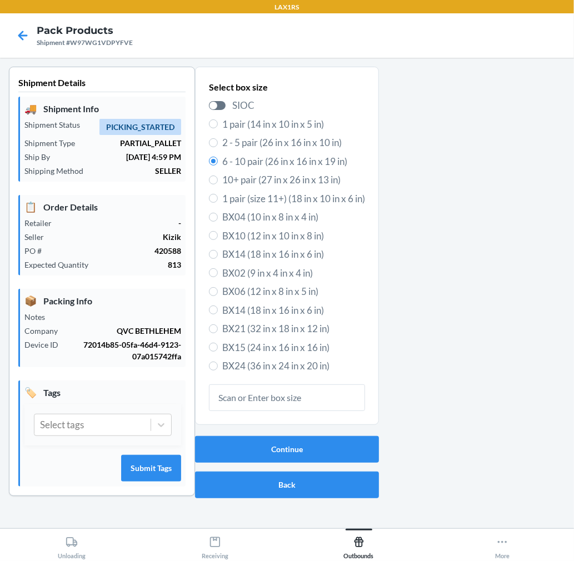
click at [346, 434] on div "Continue Back" at bounding box center [287, 466] width 184 height 71
click at [331, 450] on button "Continue" at bounding box center [287, 449] width 184 height 27
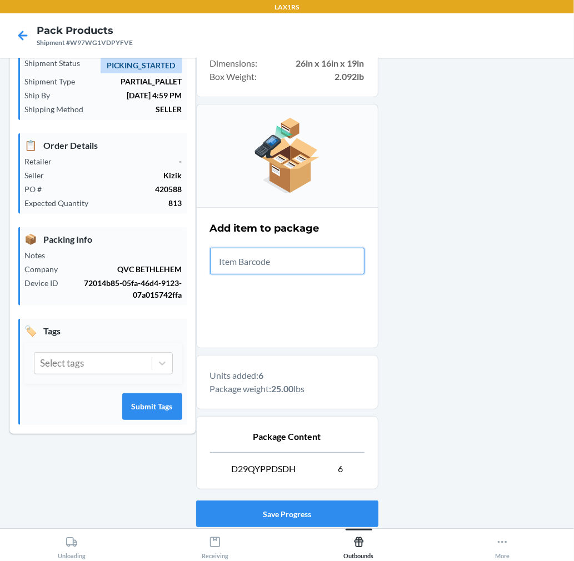
scroll to position [136, 0]
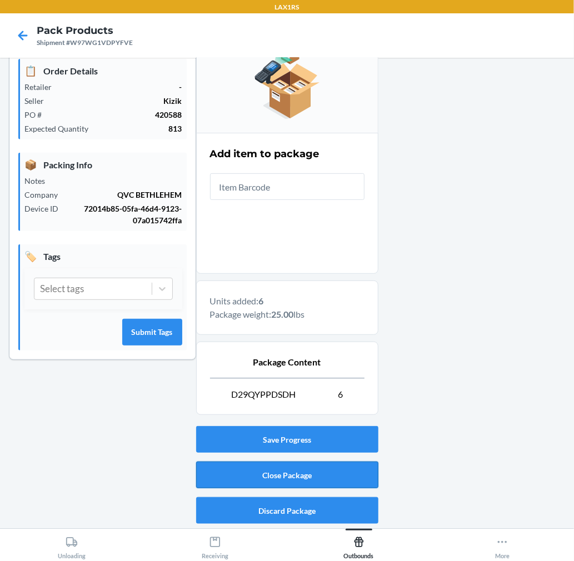
click at [310, 469] on button "Close Package" at bounding box center [287, 474] width 182 height 27
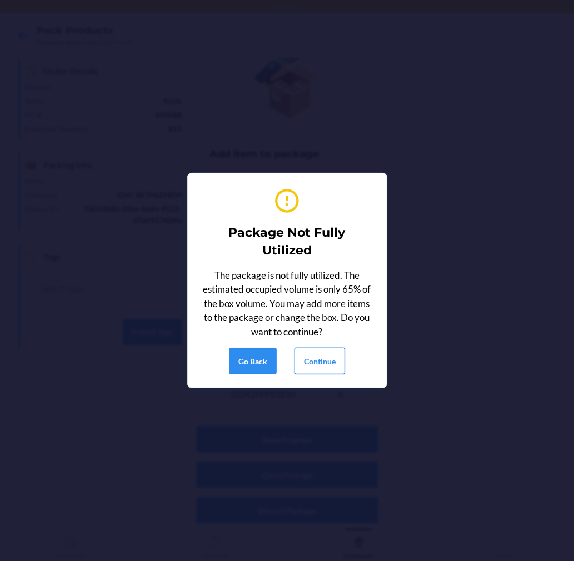
click at [304, 359] on button "Continue" at bounding box center [319, 361] width 51 height 27
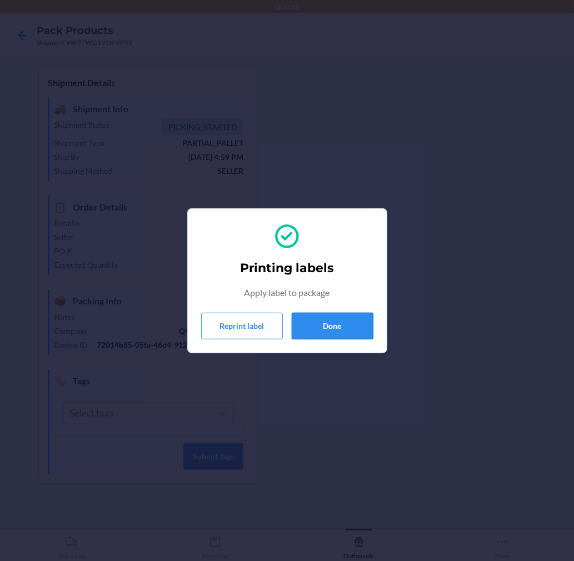
click at [341, 324] on button "Done" at bounding box center [332, 326] width 82 height 27
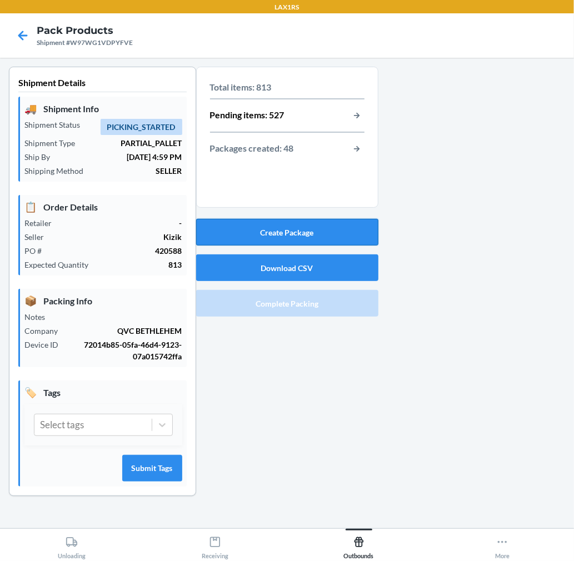
click at [357, 240] on button "Create Package" at bounding box center [287, 232] width 182 height 27
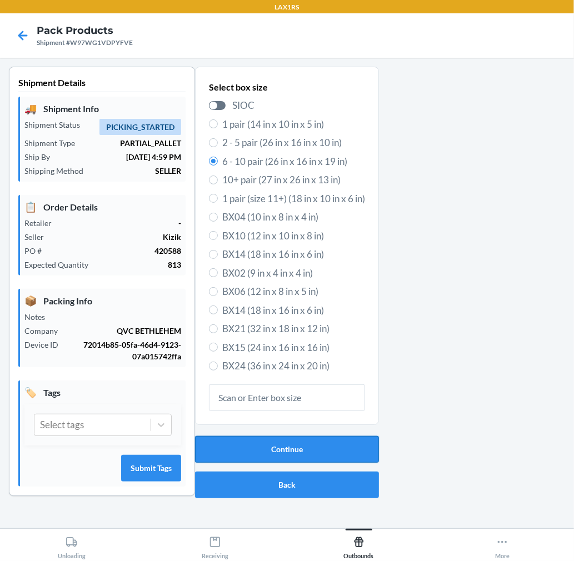
click at [312, 452] on button "Continue" at bounding box center [287, 449] width 184 height 27
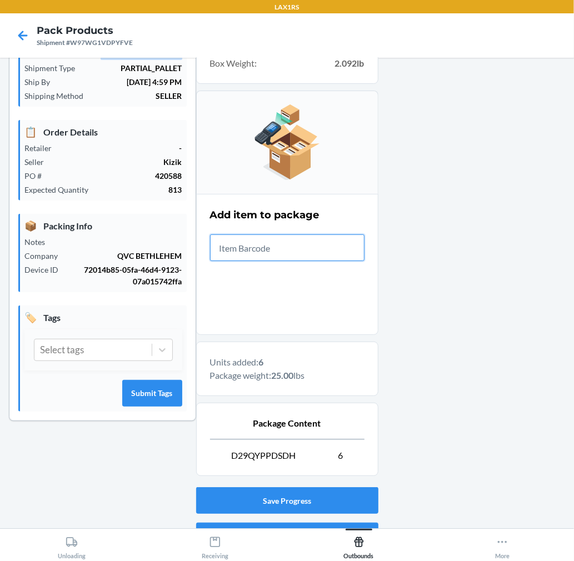
scroll to position [136, 0]
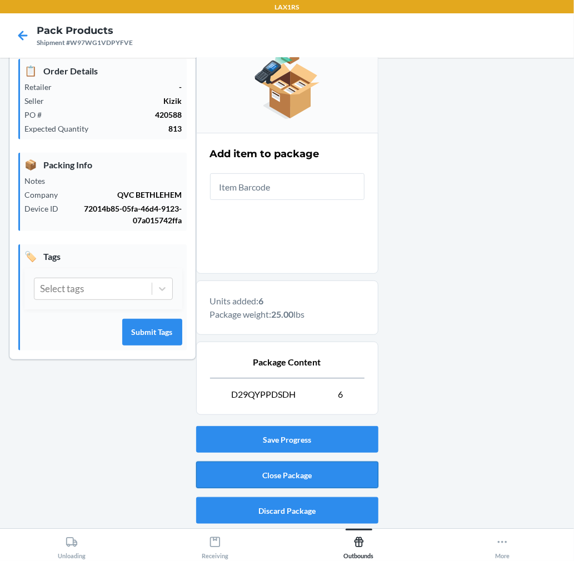
click at [323, 469] on button "Close Package" at bounding box center [287, 474] width 182 height 27
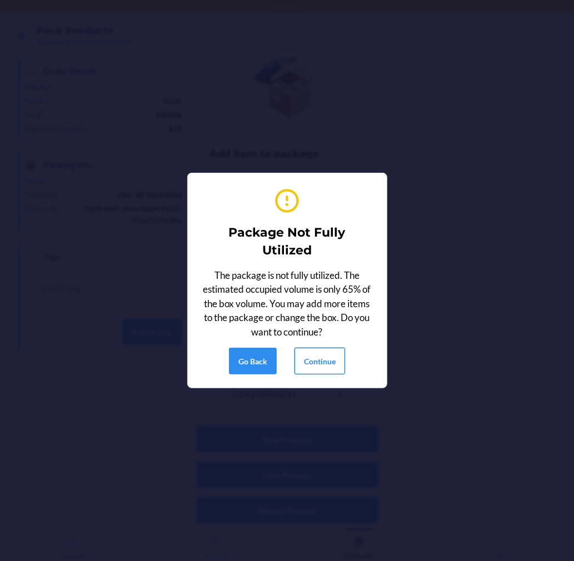
click at [332, 363] on button "Continue" at bounding box center [319, 361] width 51 height 27
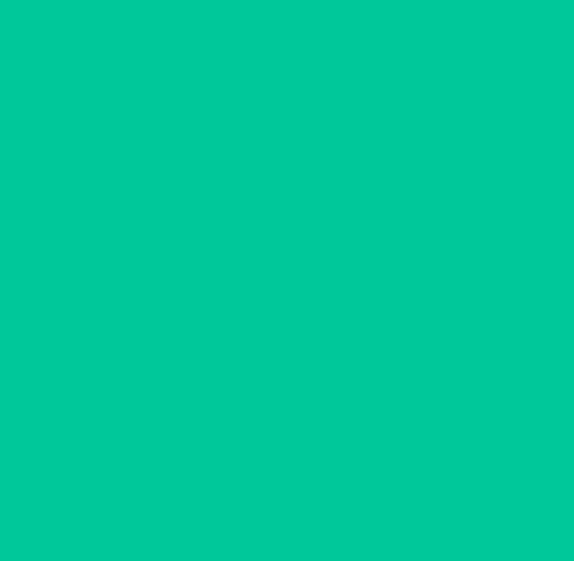
scroll to position [0, 0]
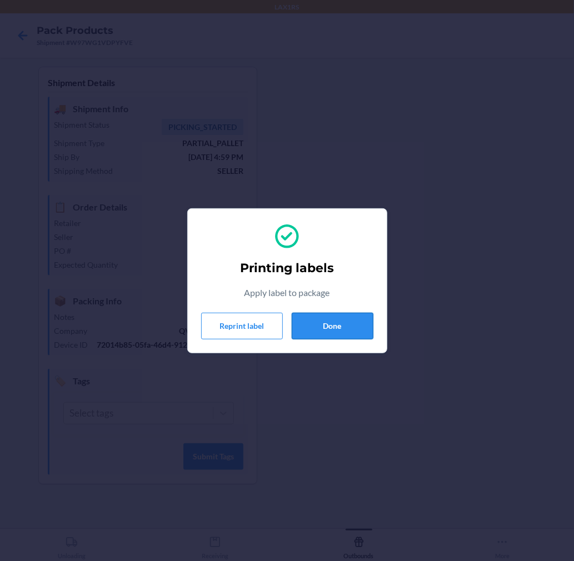
click at [361, 324] on button "Done" at bounding box center [332, 326] width 82 height 27
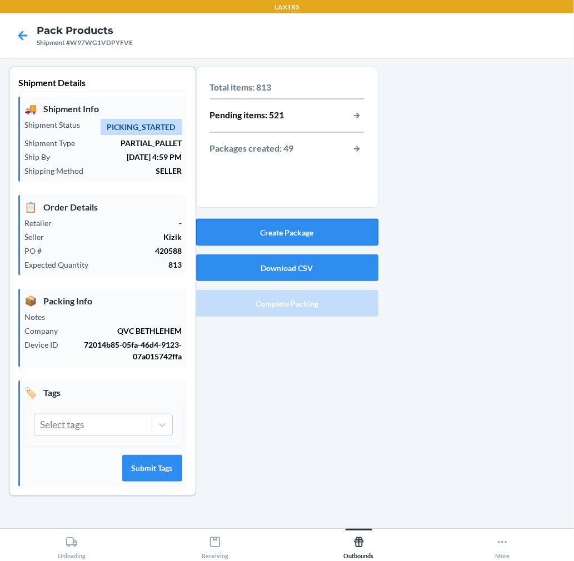
click at [346, 225] on button "Create Package" at bounding box center [287, 232] width 182 height 27
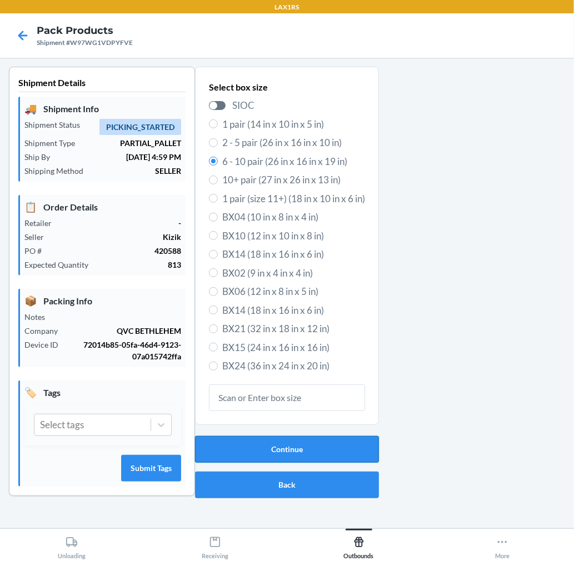
click at [348, 450] on button "Continue" at bounding box center [287, 449] width 184 height 27
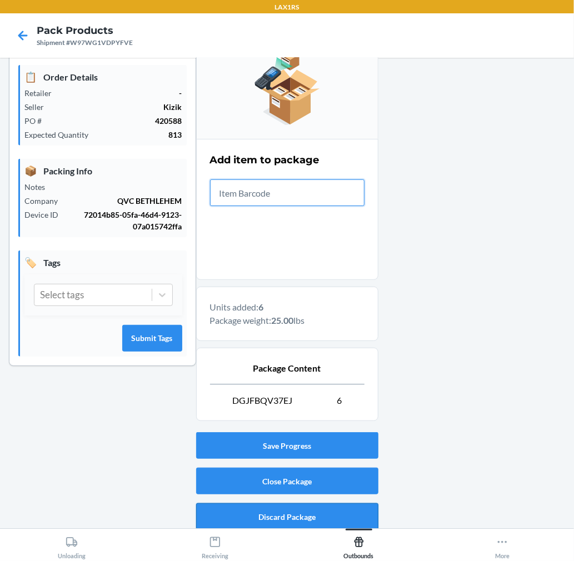
scroll to position [136, 0]
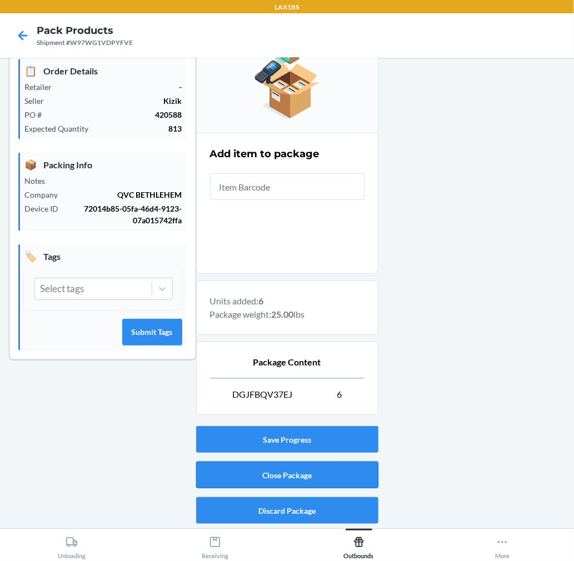
click at [300, 482] on button "Close Package" at bounding box center [287, 474] width 182 height 27
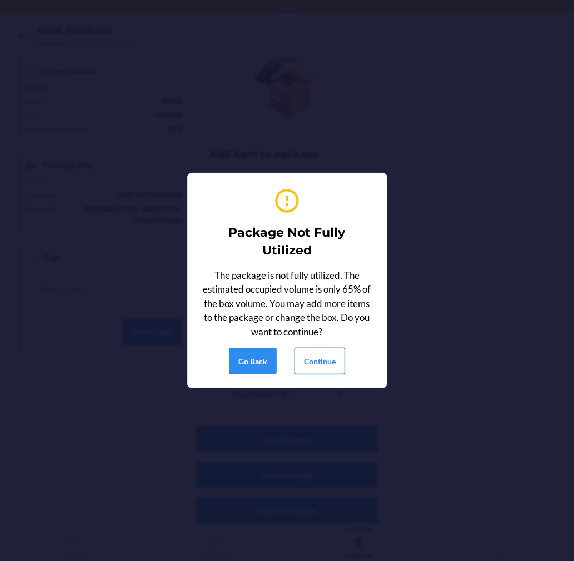
click at [325, 358] on button "Continue" at bounding box center [319, 361] width 51 height 27
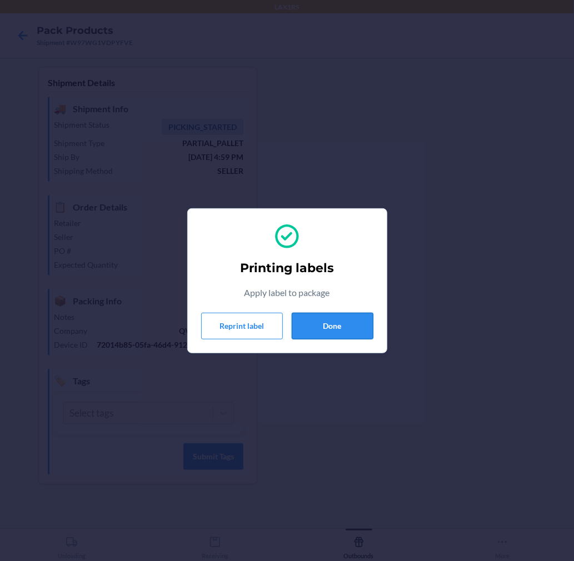
click at [305, 321] on button "Done" at bounding box center [332, 326] width 82 height 27
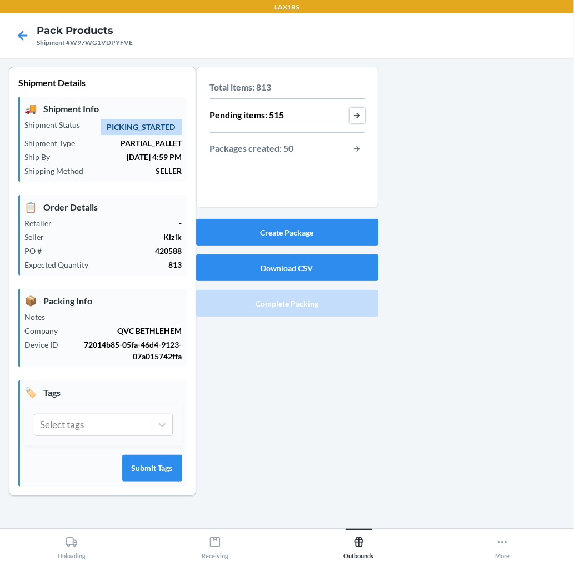
click at [359, 117] on button "button-view-pending-items" at bounding box center [357, 115] width 14 height 14
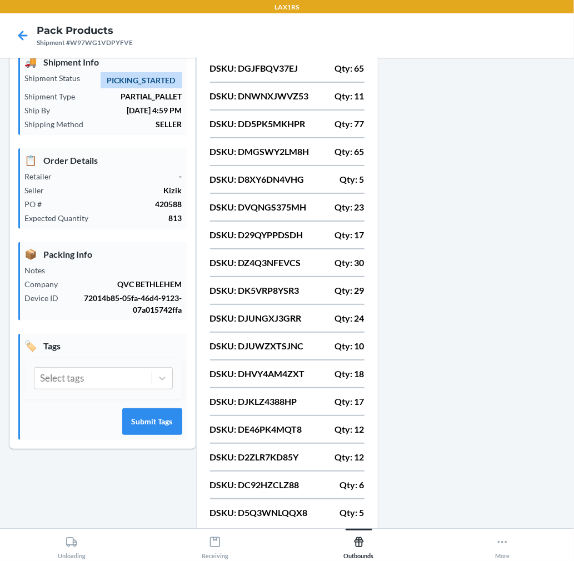
scroll to position [96, 0]
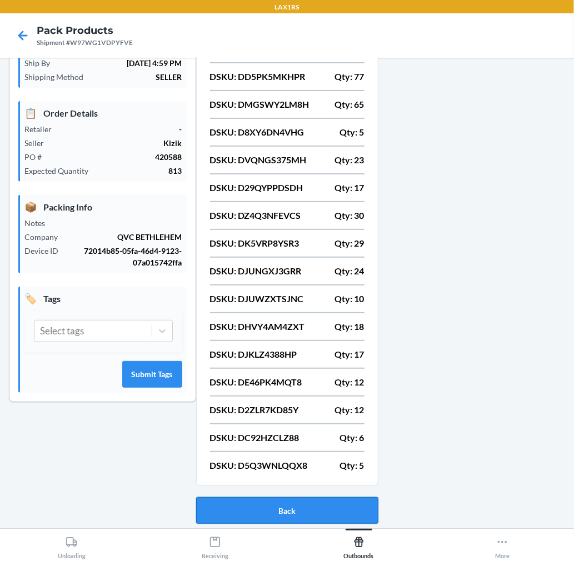
click at [273, 507] on button "Back" at bounding box center [287, 510] width 182 height 27
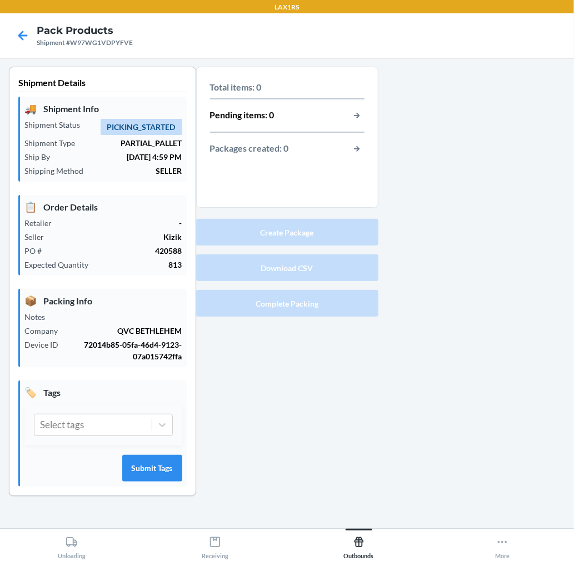
scroll to position [0, 0]
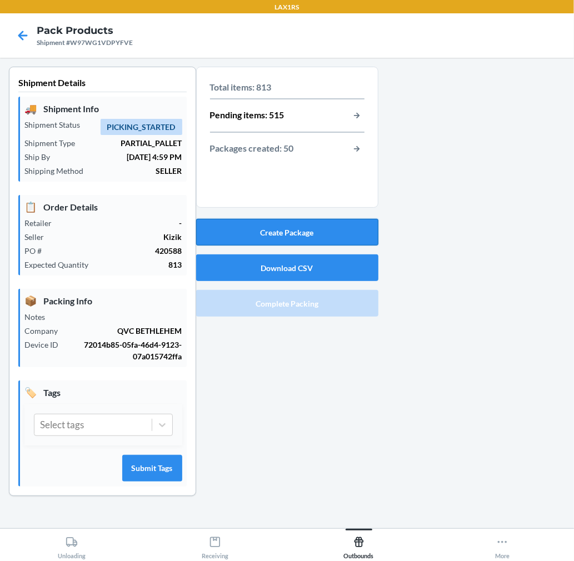
click at [330, 235] on button "Create Package" at bounding box center [287, 232] width 182 height 27
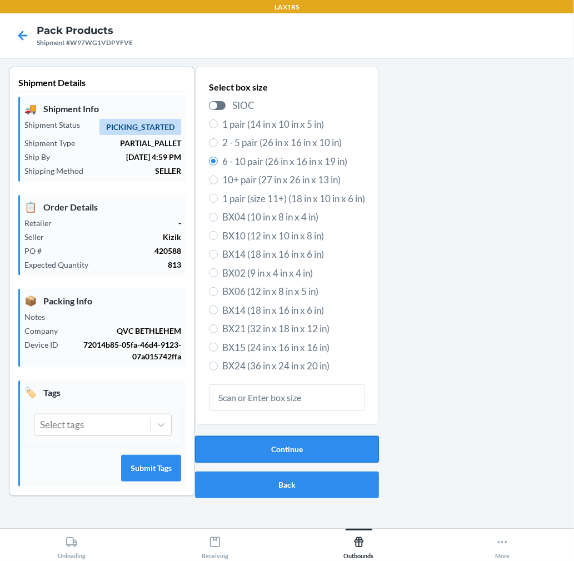
click at [359, 451] on button "Continue" at bounding box center [287, 449] width 184 height 27
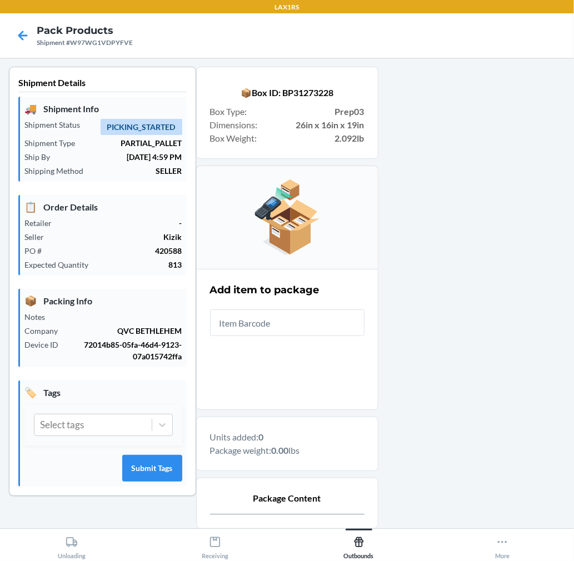
click at [334, 323] on input "text" at bounding box center [287, 322] width 154 height 27
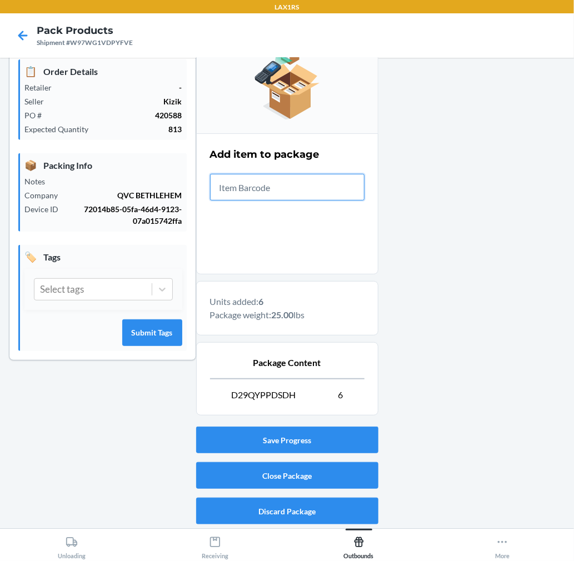
scroll to position [136, 0]
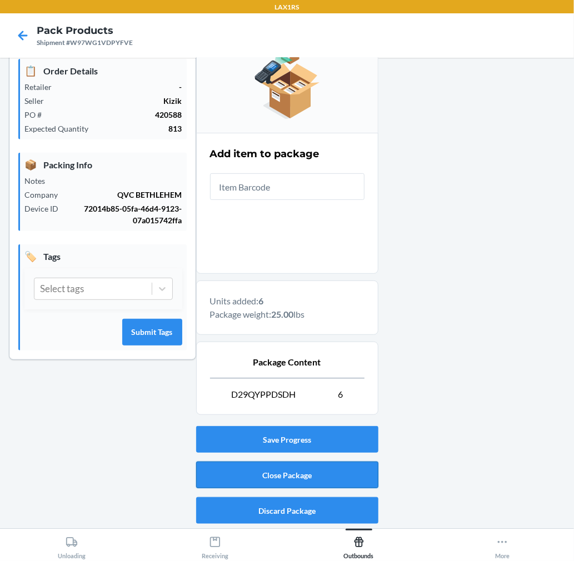
click at [293, 473] on button "Close Package" at bounding box center [287, 474] width 182 height 27
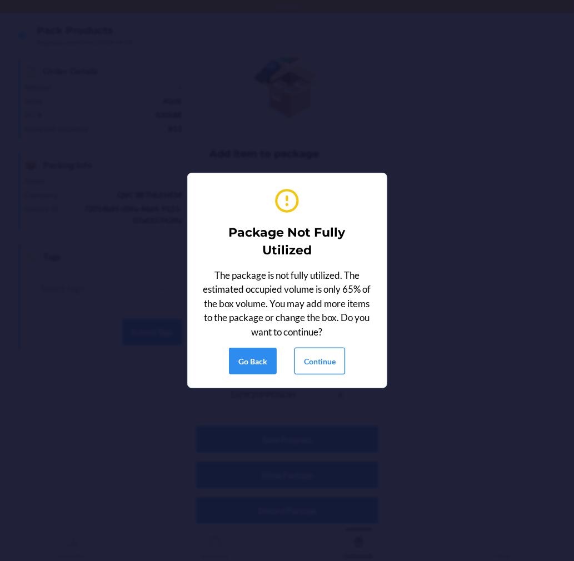
click at [322, 361] on button "Continue" at bounding box center [319, 361] width 51 height 27
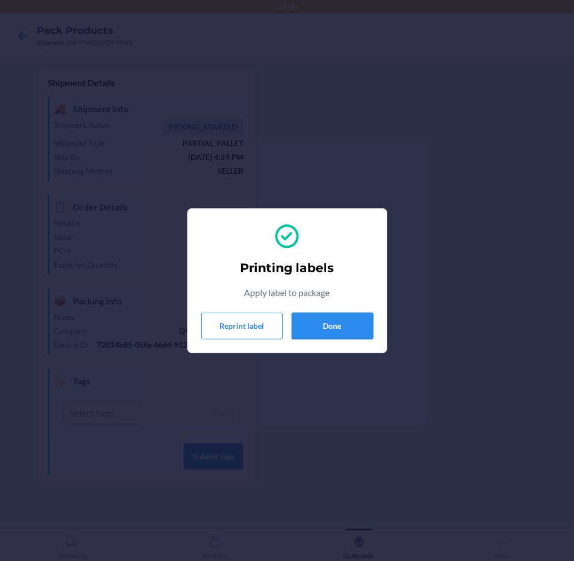
click at [352, 313] on button "Done" at bounding box center [332, 326] width 82 height 27
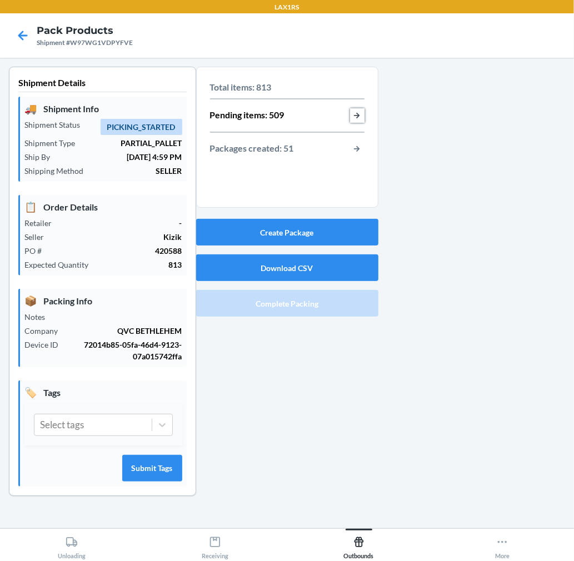
click at [359, 119] on button "button-view-pending-items" at bounding box center [357, 115] width 14 height 14
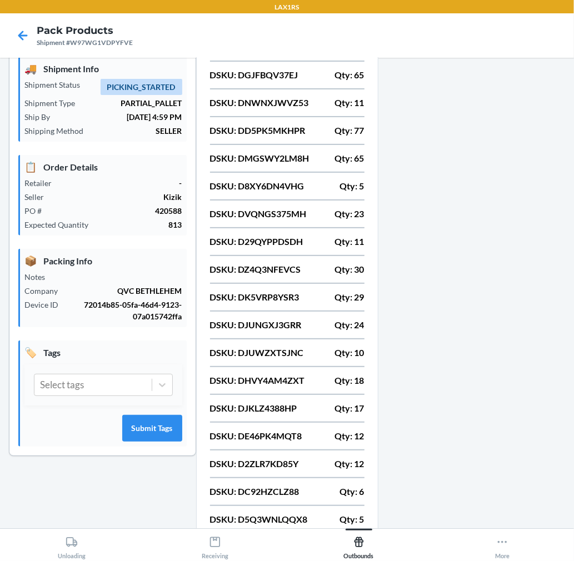
scroll to position [62, 0]
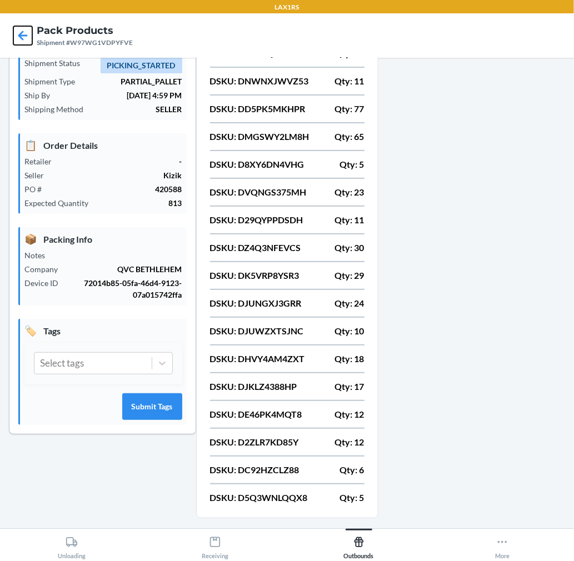
click at [19, 35] on icon at bounding box center [22, 35] width 9 height 9
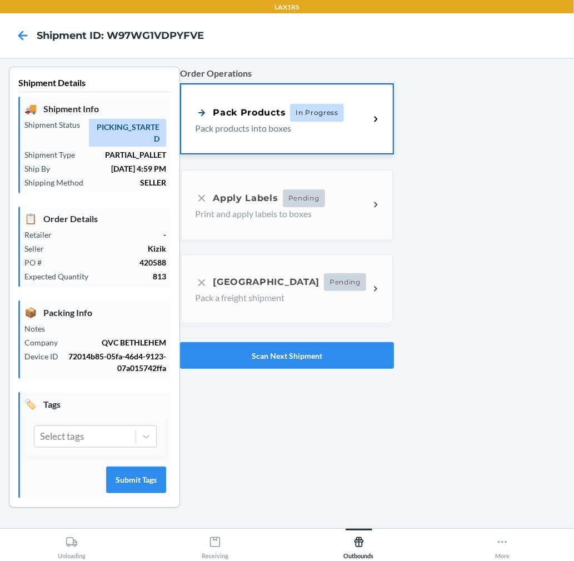
click at [320, 114] on span "In Progress" at bounding box center [317, 113] width 54 height 18
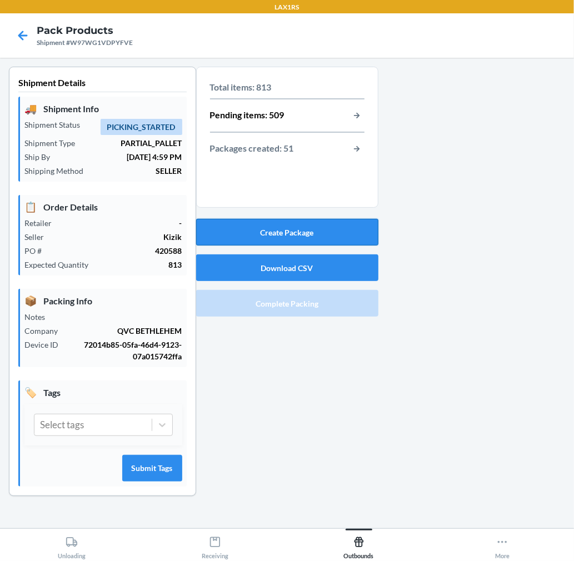
click at [363, 231] on button "Create Package" at bounding box center [287, 232] width 182 height 27
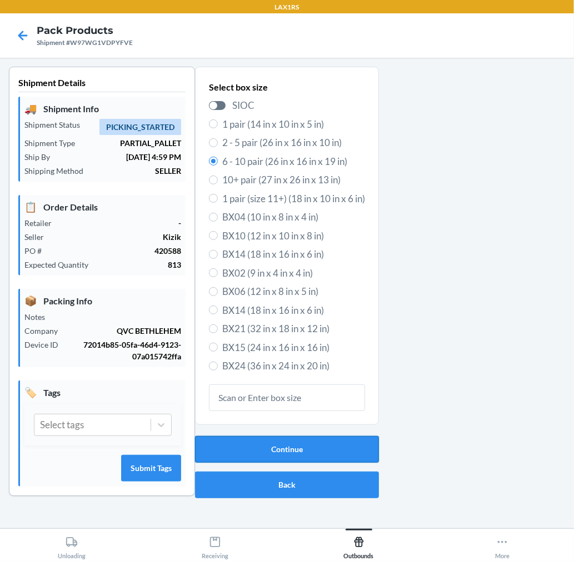
click at [328, 443] on button "Continue" at bounding box center [287, 449] width 184 height 27
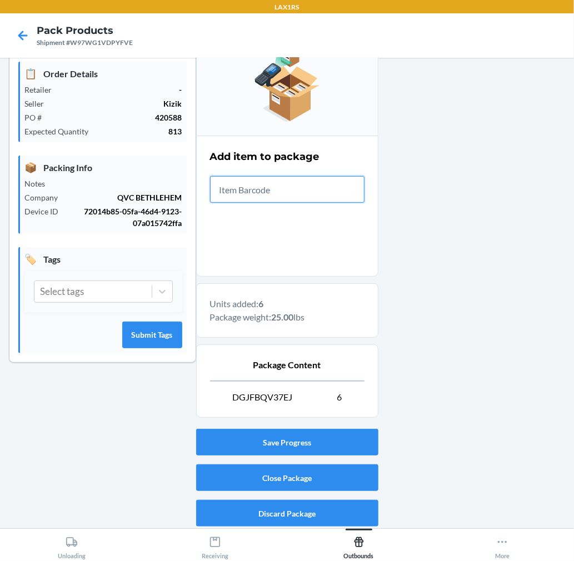
scroll to position [136, 0]
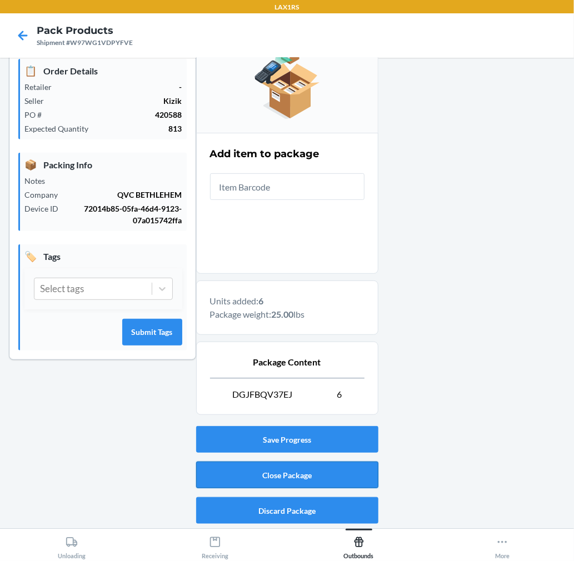
click at [342, 461] on button "Close Package" at bounding box center [287, 474] width 182 height 27
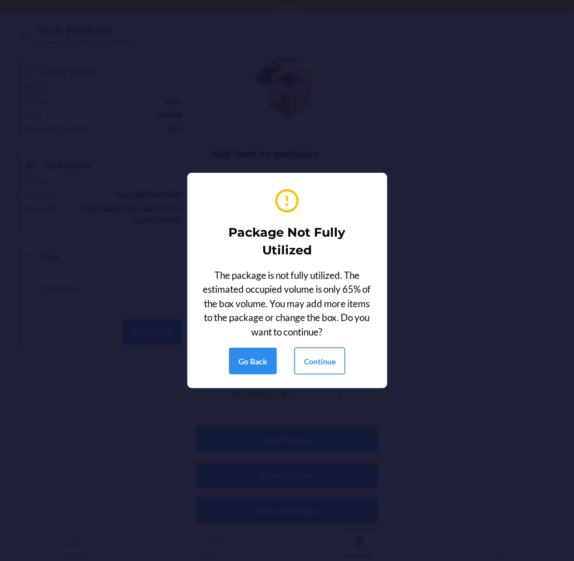
click at [321, 355] on button "Continue" at bounding box center [319, 361] width 51 height 27
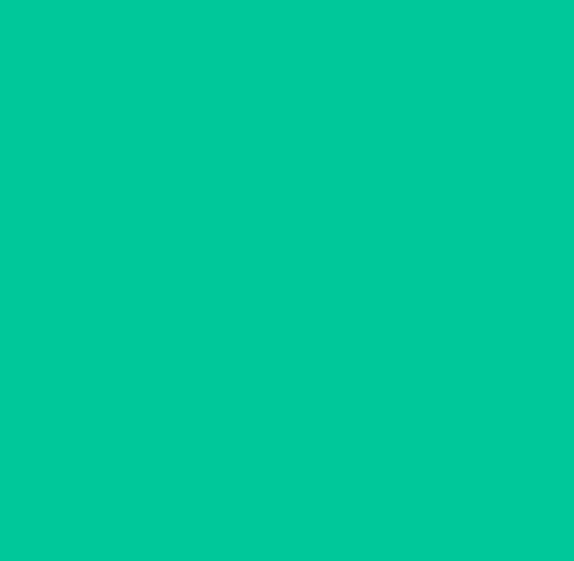
scroll to position [0, 0]
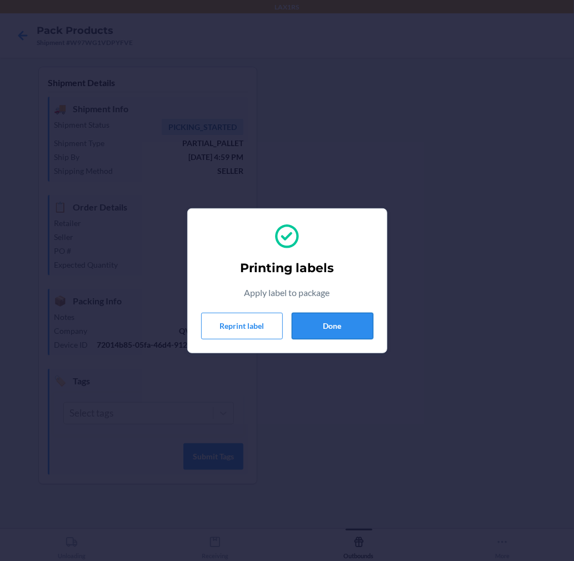
click at [351, 329] on button "Done" at bounding box center [332, 326] width 82 height 27
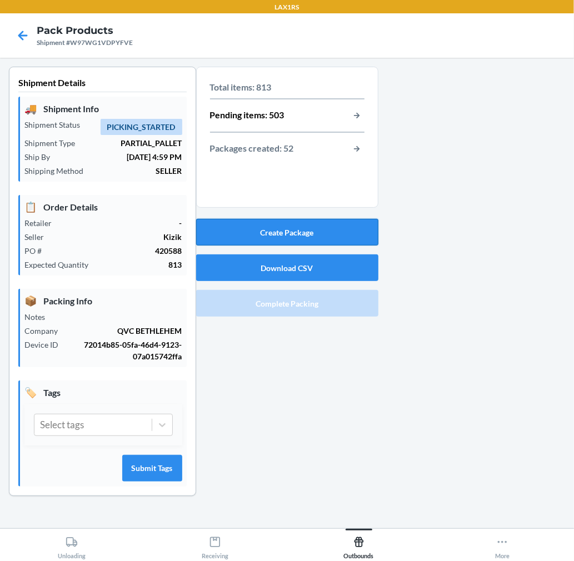
click at [350, 228] on button "Create Package" at bounding box center [287, 232] width 182 height 27
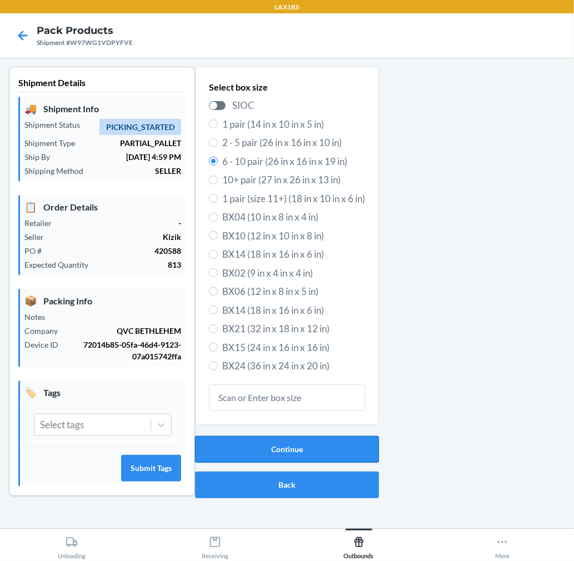
click at [348, 442] on button "Continue" at bounding box center [287, 449] width 184 height 27
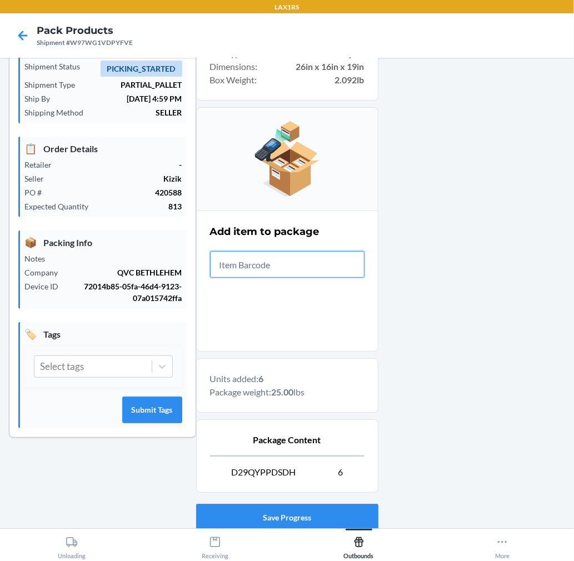
scroll to position [136, 0]
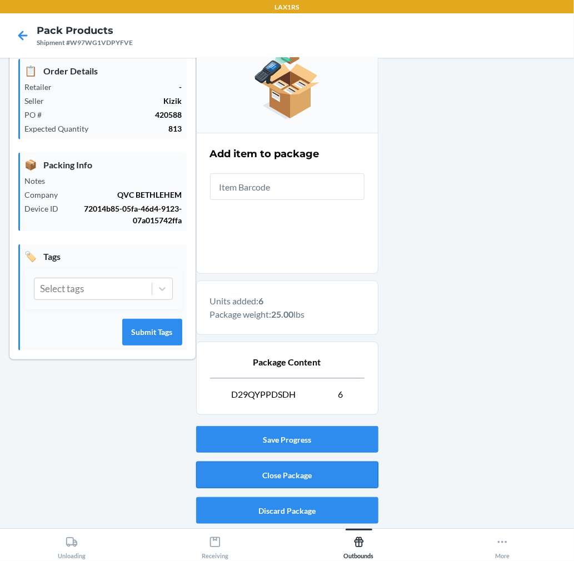
click at [362, 468] on button "Close Package" at bounding box center [287, 474] width 182 height 27
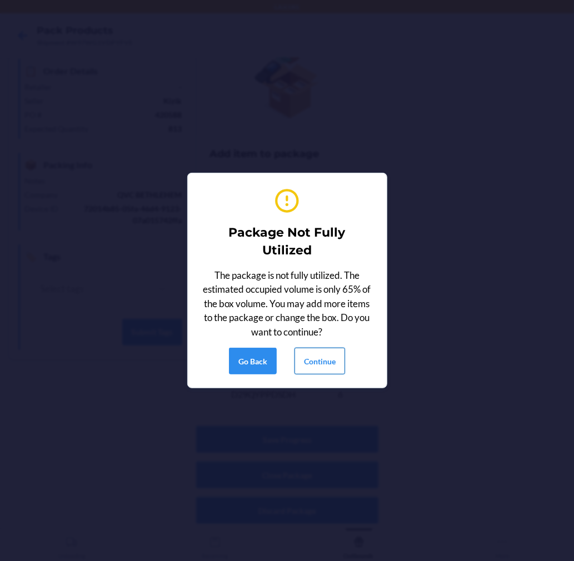
click at [324, 360] on button "Continue" at bounding box center [319, 361] width 51 height 27
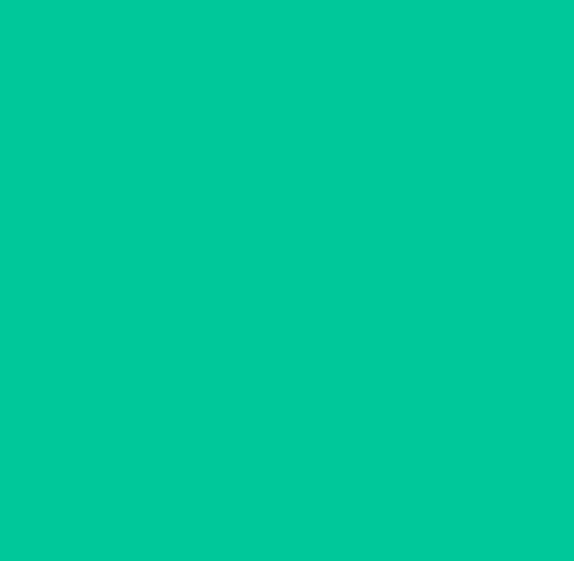
scroll to position [0, 0]
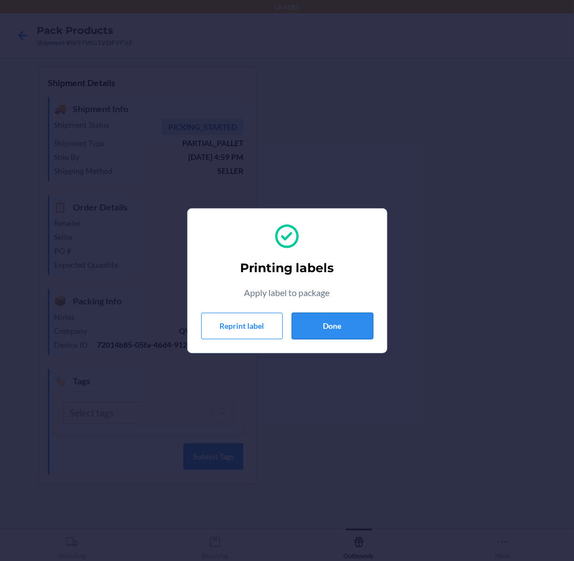
click at [339, 325] on button "Done" at bounding box center [332, 326] width 82 height 27
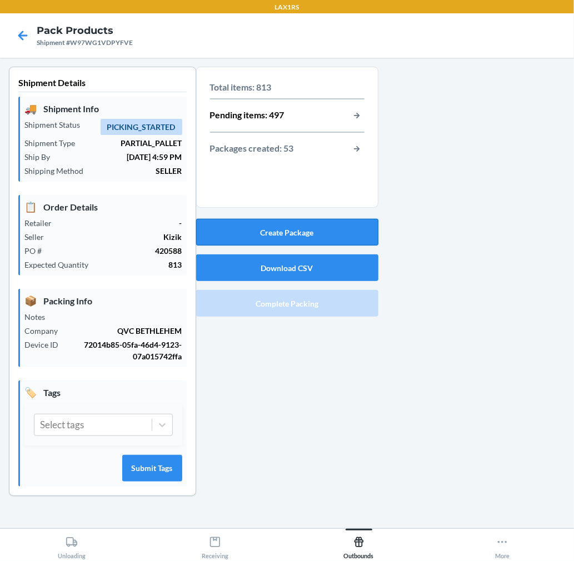
click at [298, 237] on button "Create Package" at bounding box center [287, 232] width 182 height 27
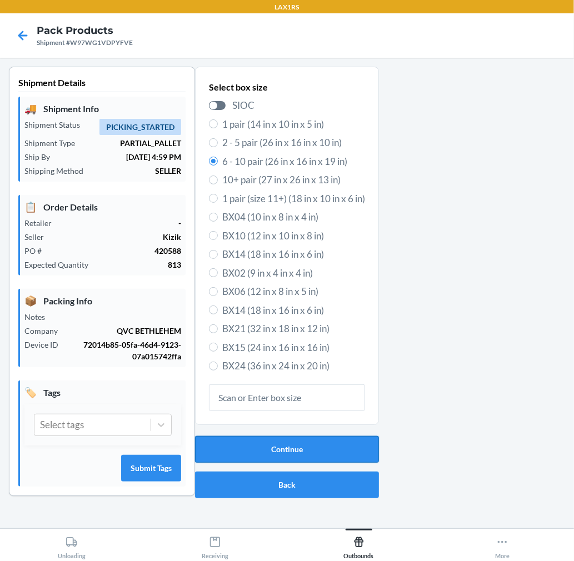
click at [324, 448] on button "Continue" at bounding box center [287, 449] width 184 height 27
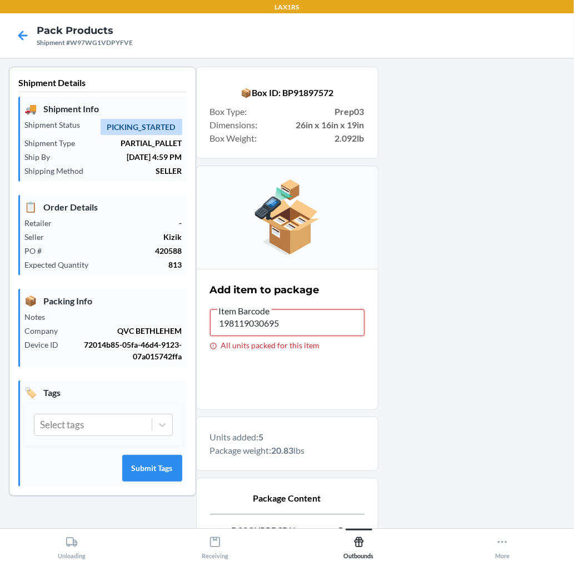
drag, startPoint x: 311, startPoint y: 311, endPoint x: -8, endPoint y: 322, distance: 318.9
click at [0, 322] on html "LAX1RS Pack Products Shipment #W97WG1VDPYFVE Shipment Details 🚚 Shipment Info S…" at bounding box center [287, 280] width 574 height 561
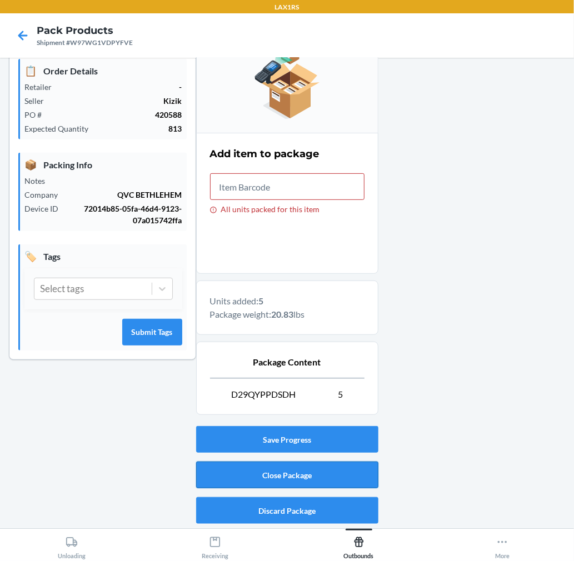
click at [283, 470] on button "Close Package" at bounding box center [287, 474] width 182 height 27
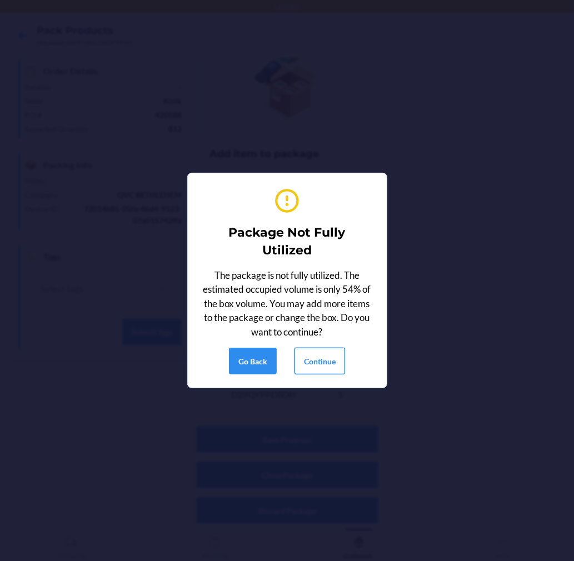
click at [329, 362] on button "Continue" at bounding box center [319, 361] width 51 height 27
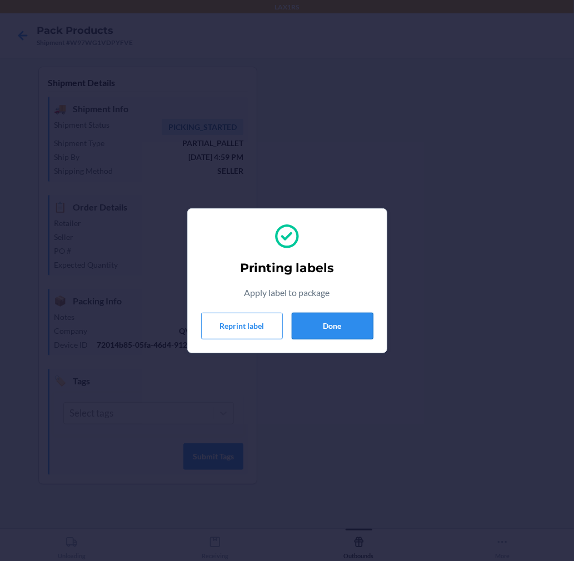
click at [305, 323] on button "Done" at bounding box center [332, 326] width 82 height 27
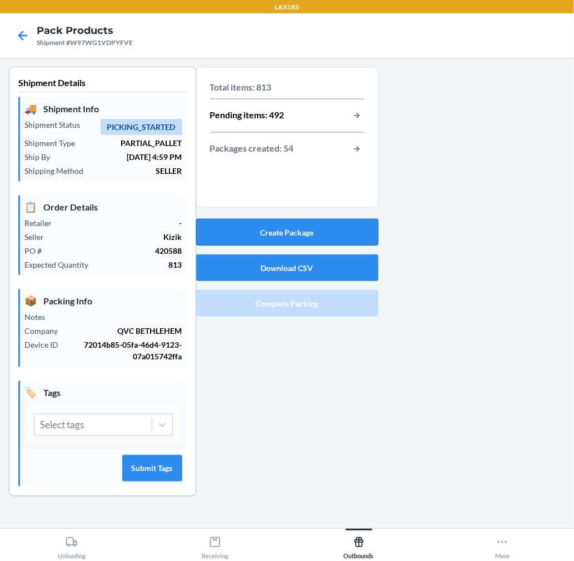
click at [353, 229] on button "Create Package" at bounding box center [287, 232] width 182 height 27
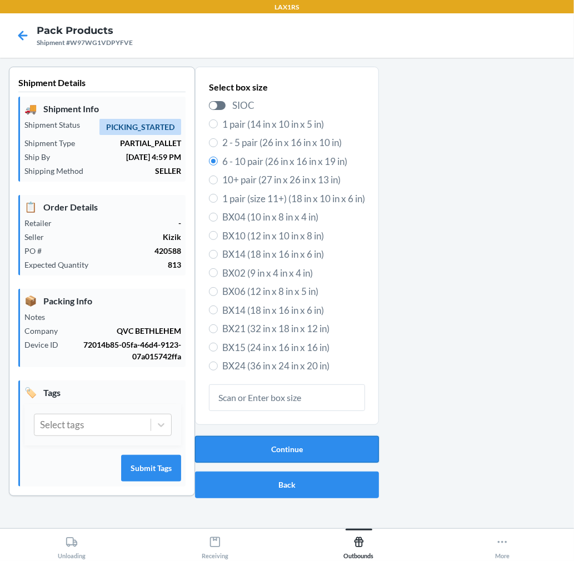
click at [275, 440] on button "Continue" at bounding box center [287, 449] width 184 height 27
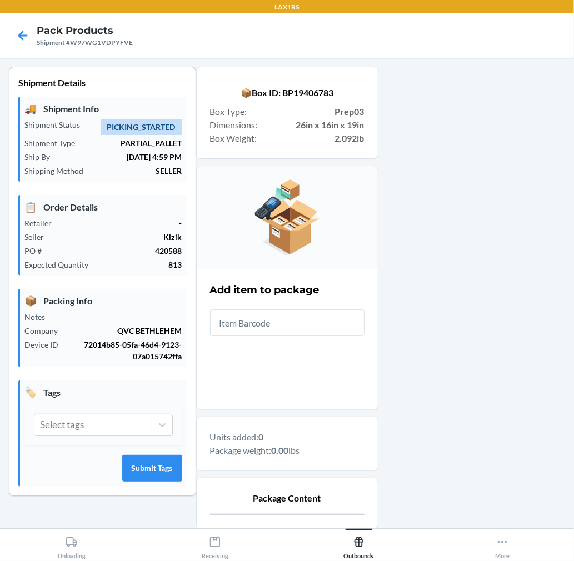
click at [329, 332] on input "text" at bounding box center [287, 322] width 154 height 27
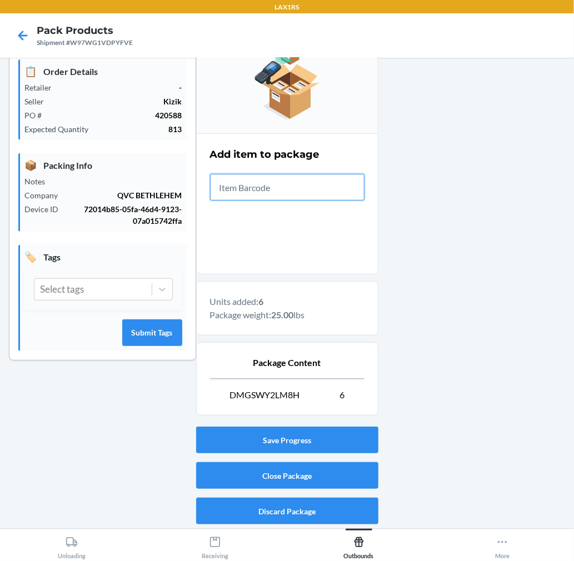
scroll to position [136, 0]
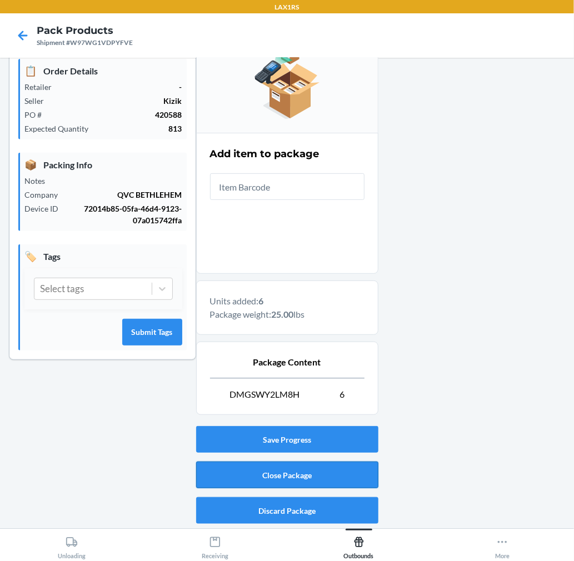
click at [340, 478] on button "Close Package" at bounding box center [287, 474] width 182 height 27
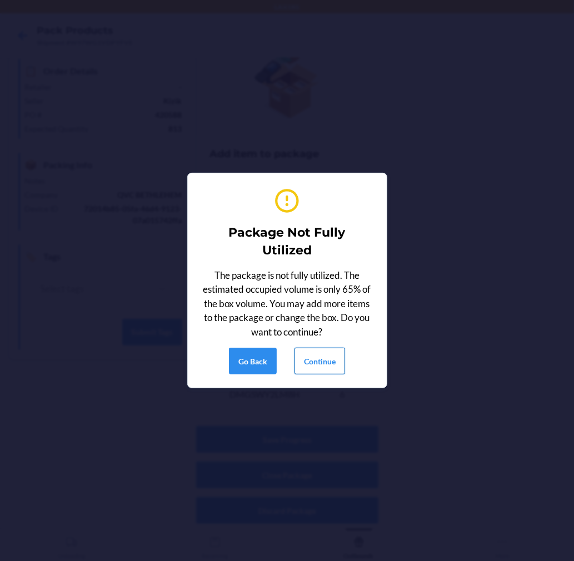
click at [330, 357] on button "Continue" at bounding box center [319, 361] width 51 height 27
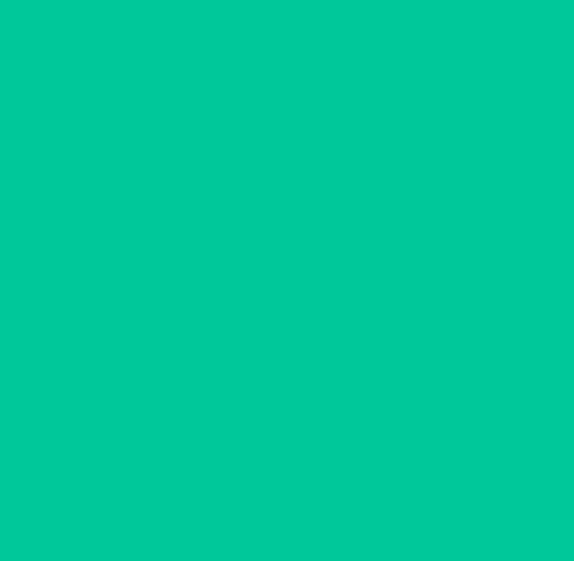
scroll to position [0, 0]
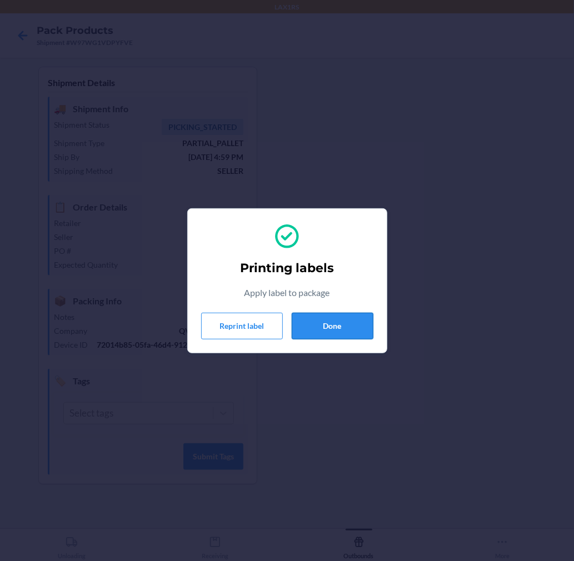
click at [354, 329] on button "Done" at bounding box center [332, 326] width 82 height 27
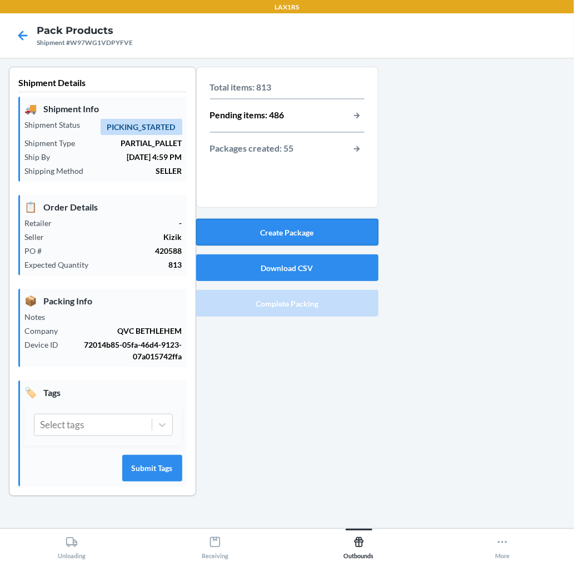
click at [346, 222] on button "Create Package" at bounding box center [287, 232] width 182 height 27
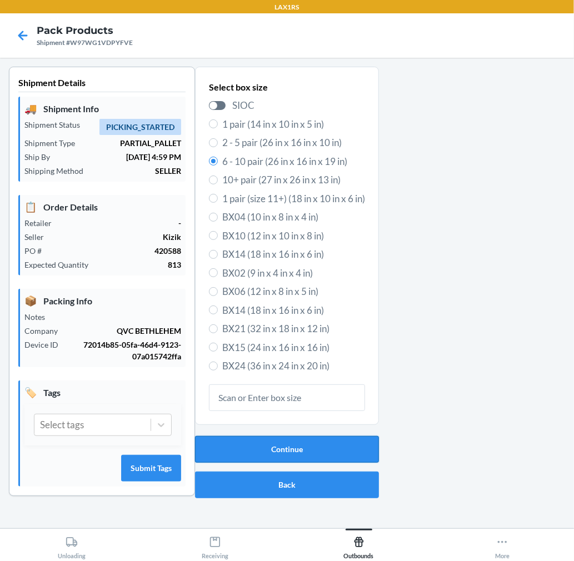
click at [367, 450] on button "Continue" at bounding box center [287, 449] width 184 height 27
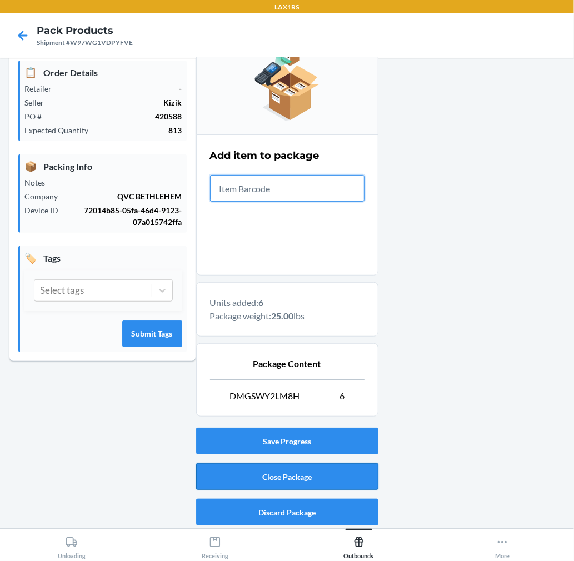
scroll to position [136, 0]
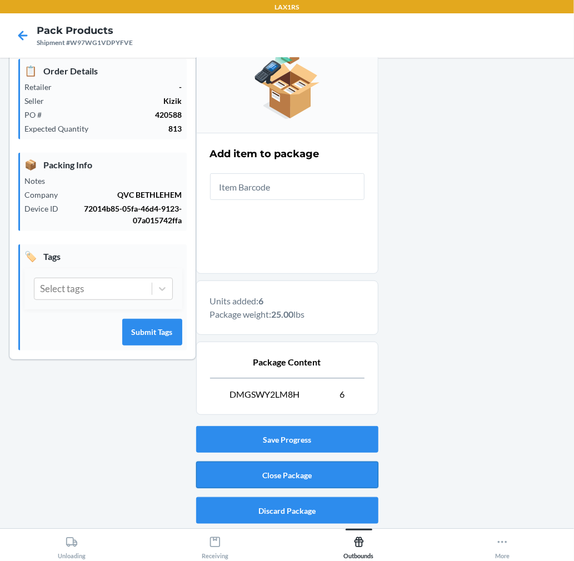
click at [354, 478] on button "Close Package" at bounding box center [287, 474] width 182 height 27
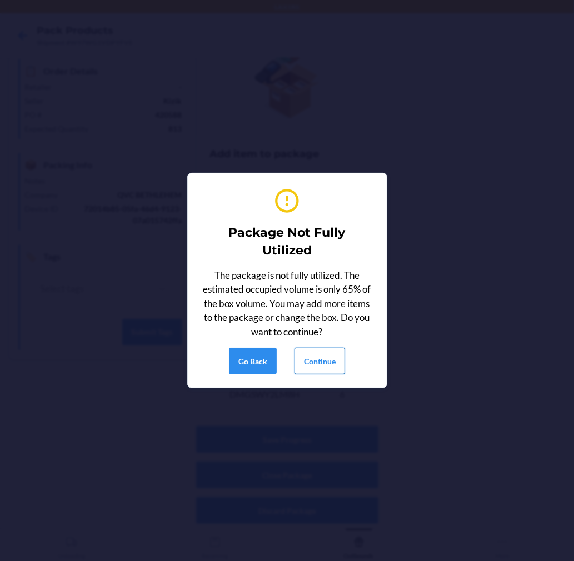
click at [323, 358] on button "Continue" at bounding box center [319, 361] width 51 height 27
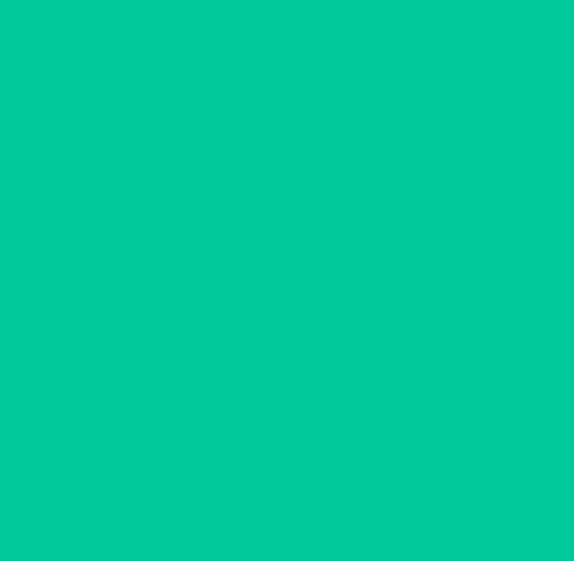
scroll to position [0, 0]
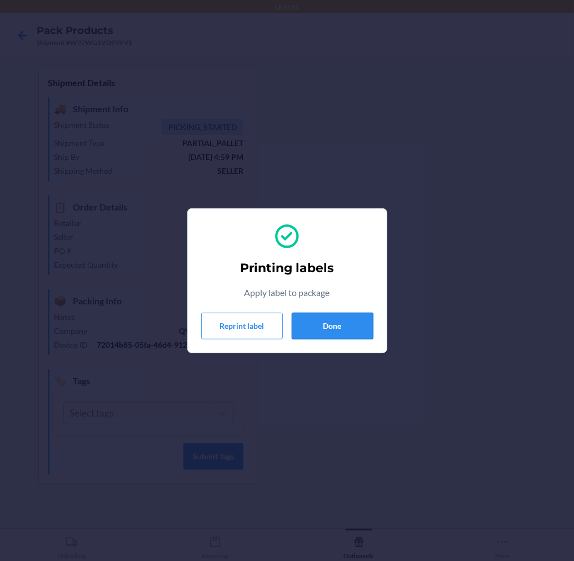
click at [342, 317] on button "Done" at bounding box center [332, 326] width 82 height 27
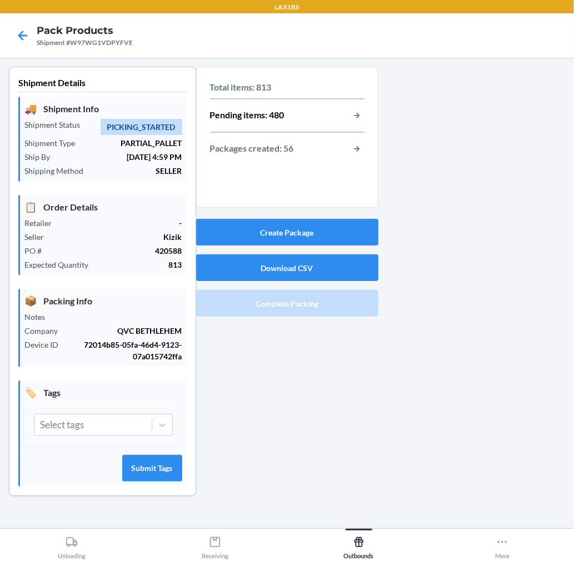
drag, startPoint x: 357, startPoint y: 273, endPoint x: 451, endPoint y: 209, distance: 113.5
click at [451, 209] on div at bounding box center [471, 290] width 187 height 447
click at [353, 228] on button "Create Package" at bounding box center [287, 232] width 182 height 27
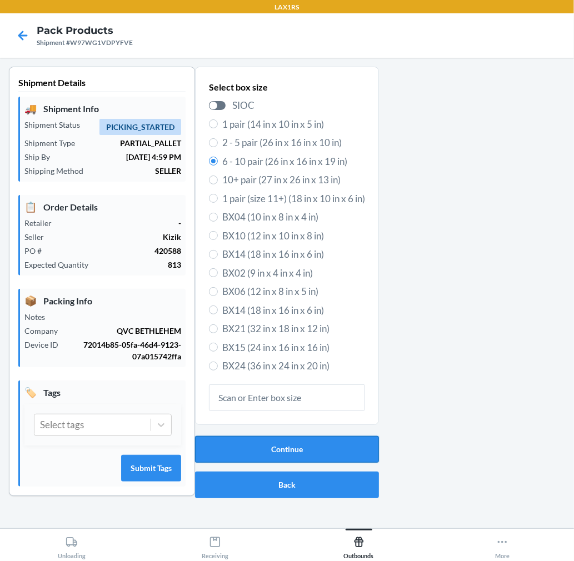
click at [343, 448] on button "Continue" at bounding box center [287, 449] width 184 height 27
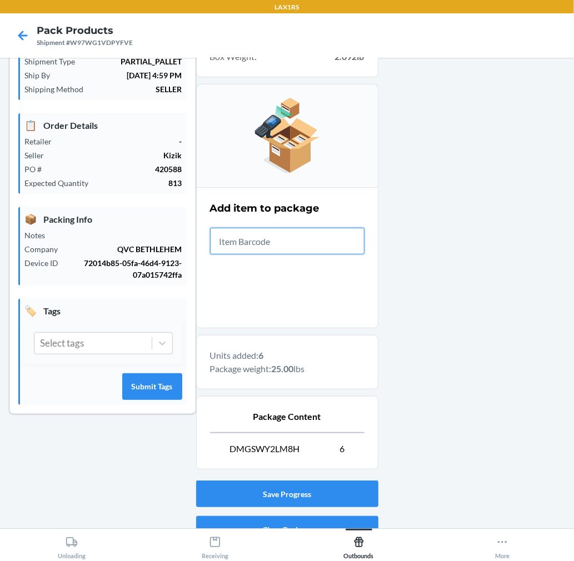
scroll to position [136, 0]
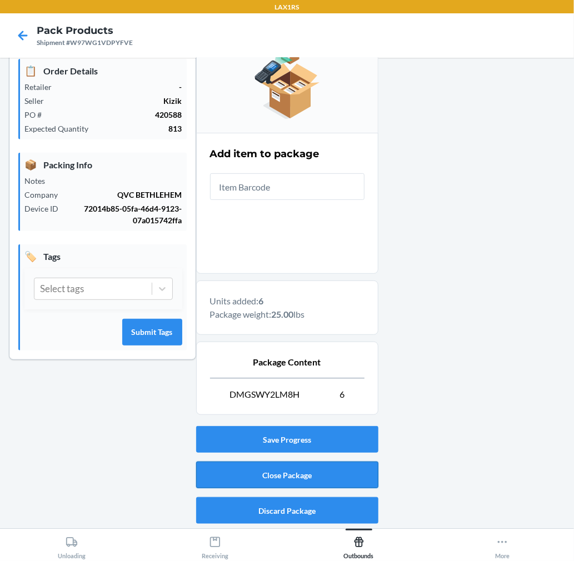
click at [331, 484] on button "Close Package" at bounding box center [287, 474] width 182 height 27
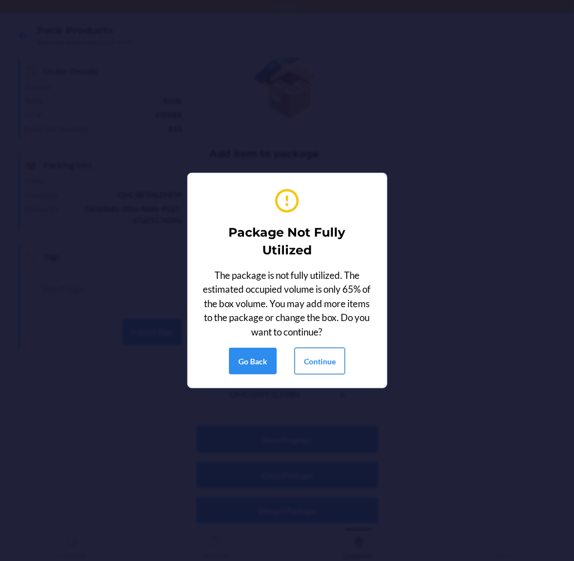
click at [325, 363] on button "Continue" at bounding box center [319, 361] width 51 height 27
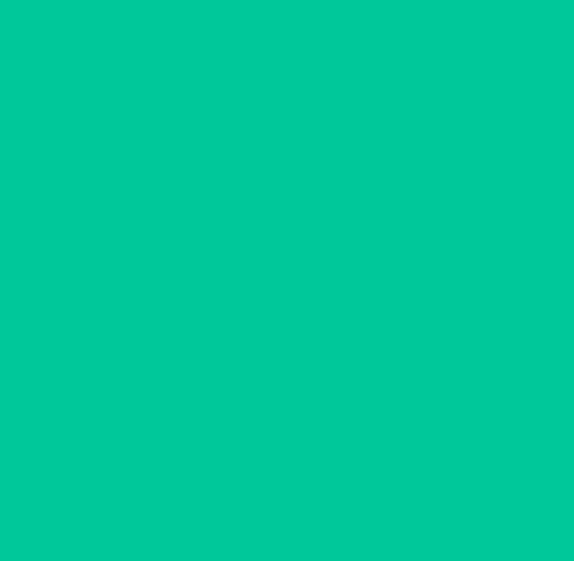
scroll to position [0, 0]
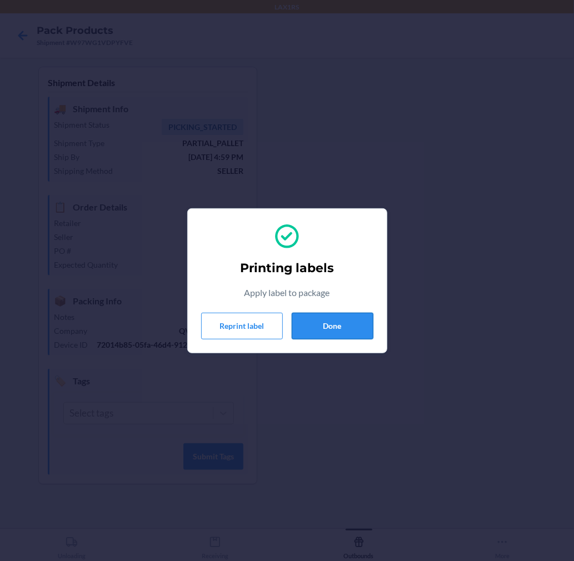
click at [333, 317] on button "Done" at bounding box center [332, 326] width 82 height 27
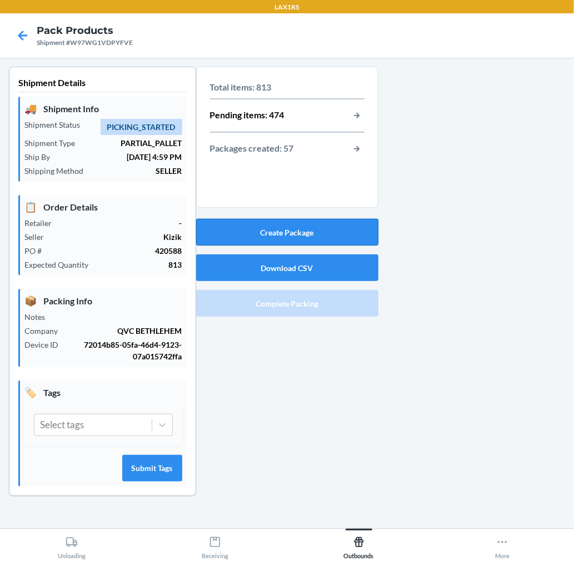
click at [326, 230] on button "Create Package" at bounding box center [287, 232] width 182 height 27
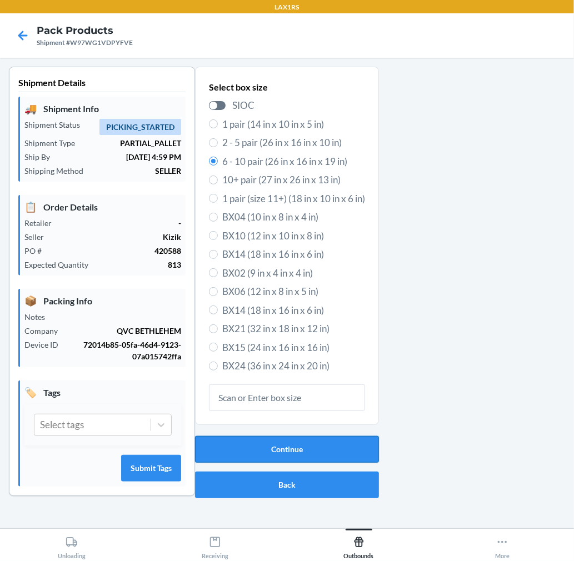
click at [307, 454] on button "Continue" at bounding box center [287, 449] width 184 height 27
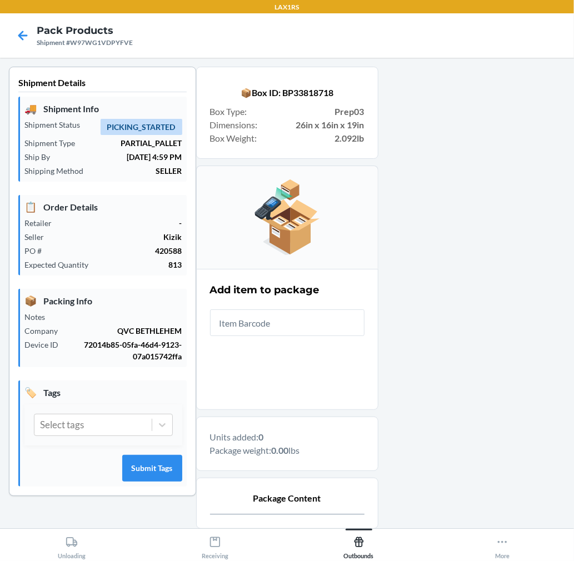
click at [332, 319] on input "text" at bounding box center [287, 322] width 154 height 27
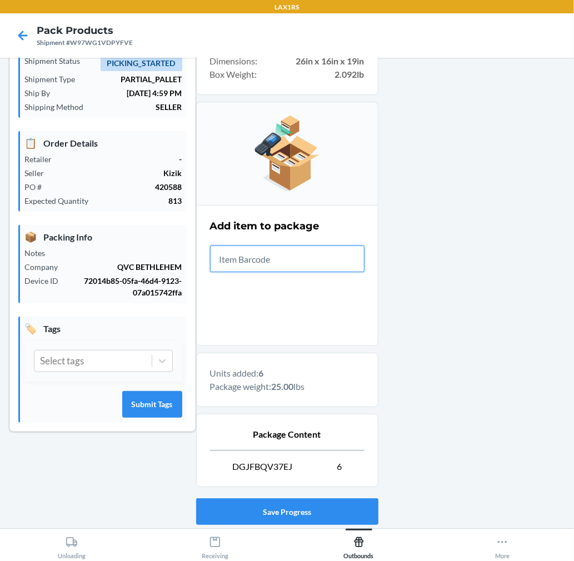
scroll to position [136, 0]
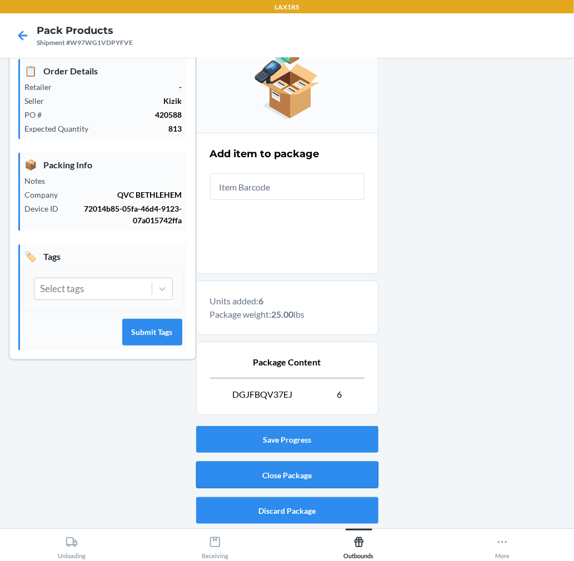
click at [301, 481] on button "Close Package" at bounding box center [287, 474] width 182 height 27
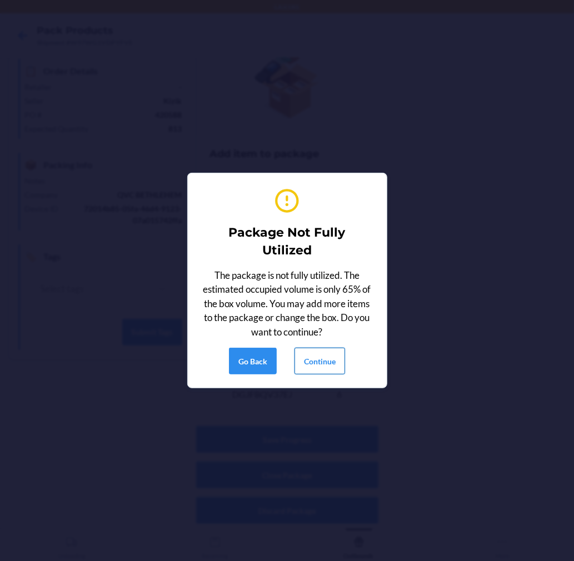
click at [326, 358] on button "Continue" at bounding box center [319, 361] width 51 height 27
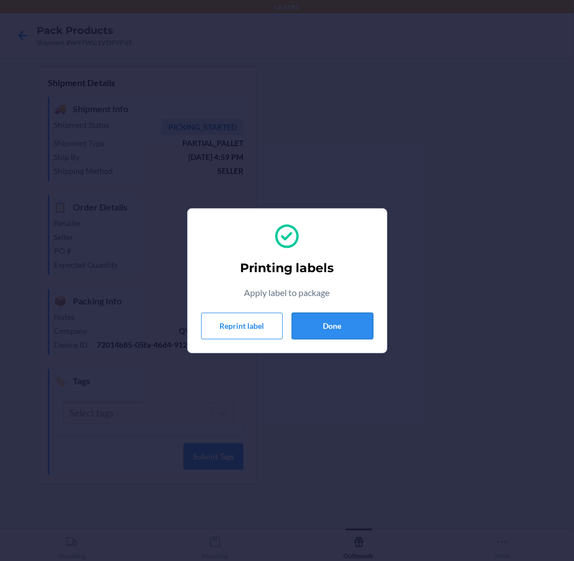
click at [339, 328] on button "Done" at bounding box center [332, 326] width 82 height 27
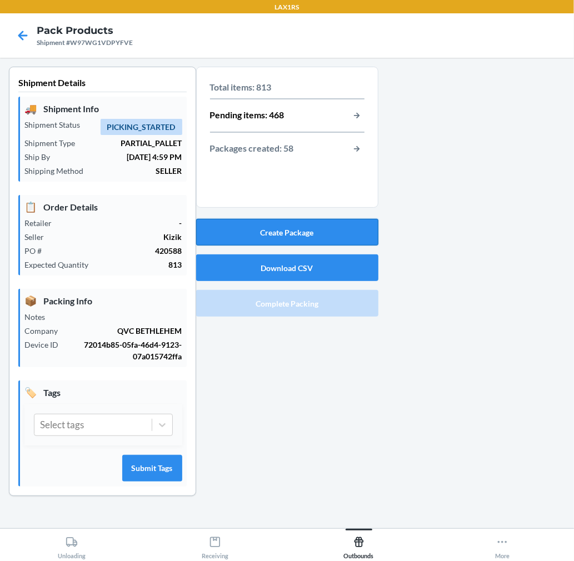
click at [330, 230] on button "Create Package" at bounding box center [287, 232] width 182 height 27
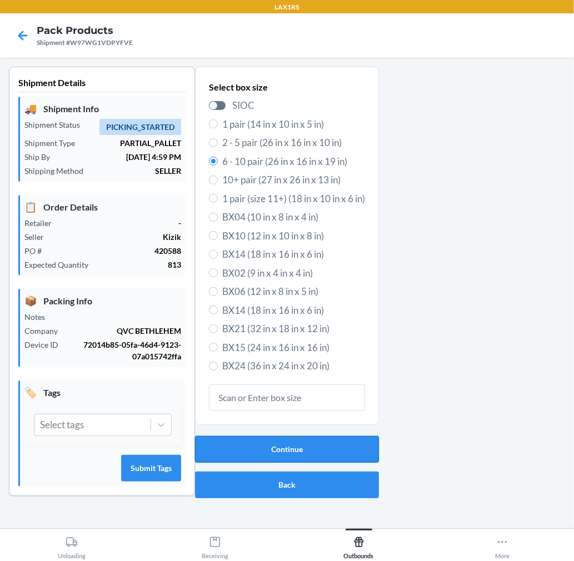
click at [315, 453] on button "Continue" at bounding box center [287, 449] width 184 height 27
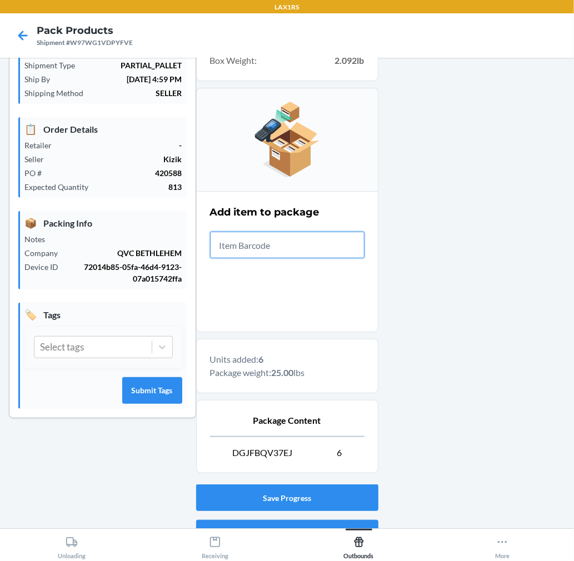
scroll to position [123, 0]
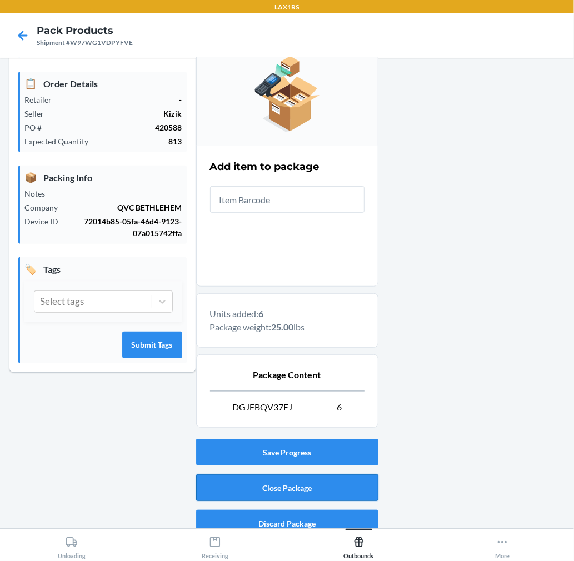
click at [337, 476] on button "Close Package" at bounding box center [287, 487] width 182 height 27
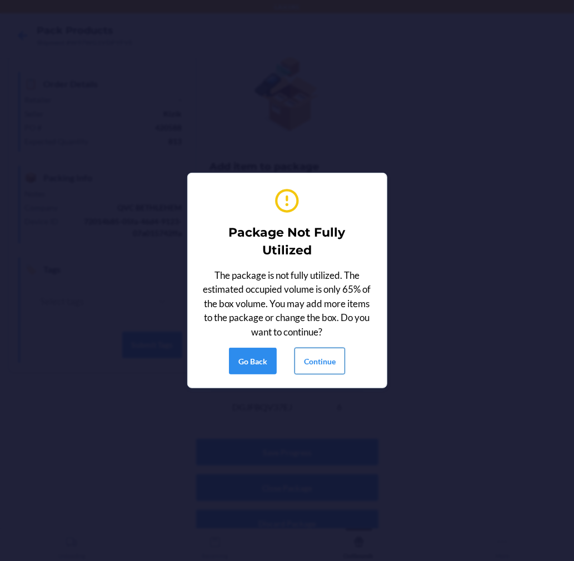
click at [331, 358] on button "Continue" at bounding box center [319, 361] width 51 height 27
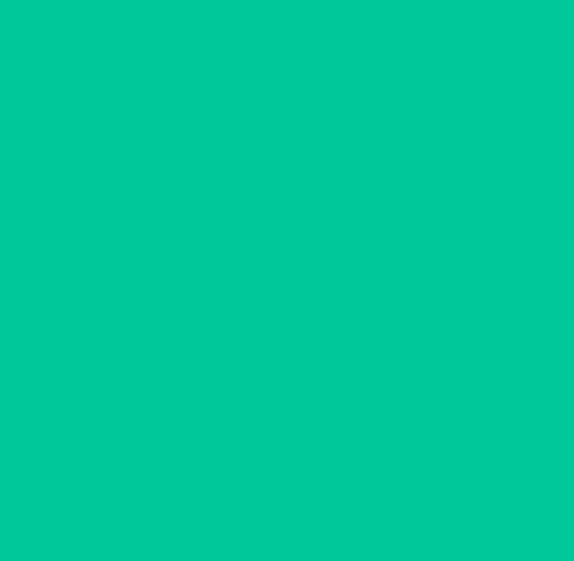
scroll to position [0, 0]
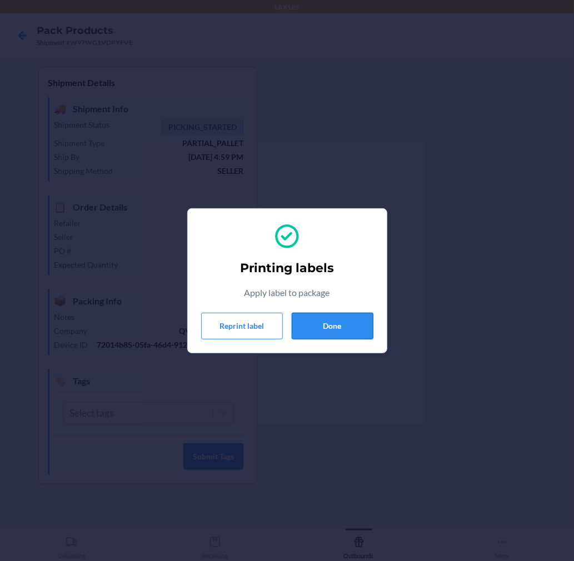
click at [345, 325] on button "Done" at bounding box center [332, 326] width 82 height 27
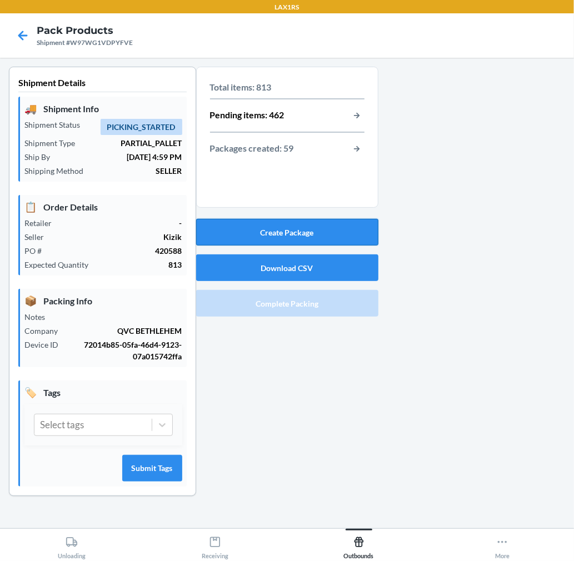
click at [296, 234] on button "Create Package" at bounding box center [287, 232] width 182 height 27
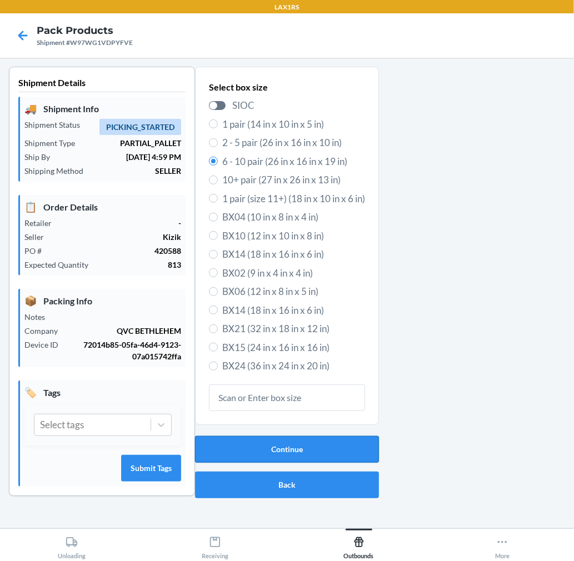
click at [338, 453] on button "Continue" at bounding box center [287, 449] width 184 height 27
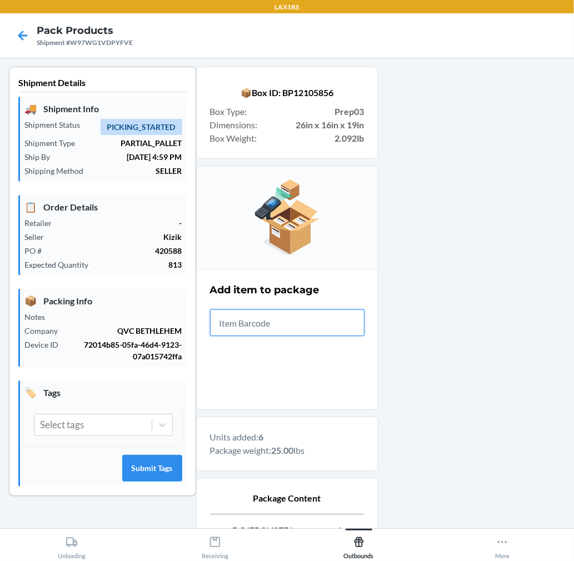
scroll to position [136, 0]
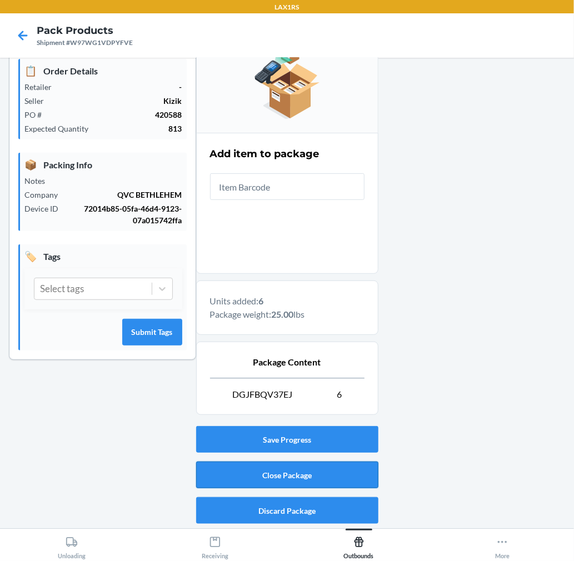
click at [285, 475] on button "Close Package" at bounding box center [287, 474] width 182 height 27
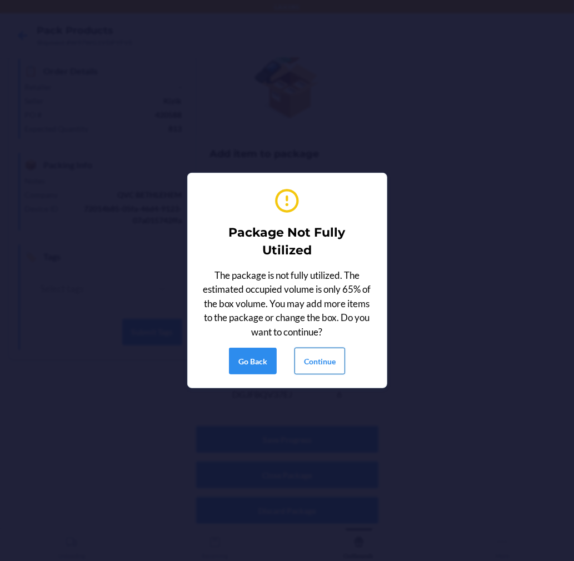
click at [316, 350] on button "Continue" at bounding box center [319, 361] width 51 height 27
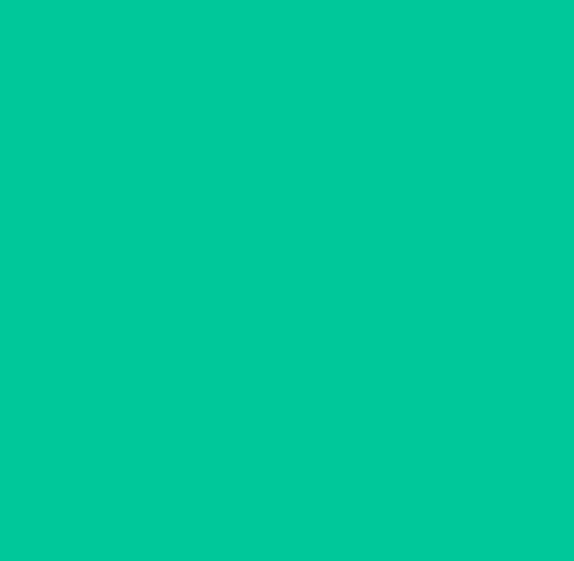
scroll to position [0, 0]
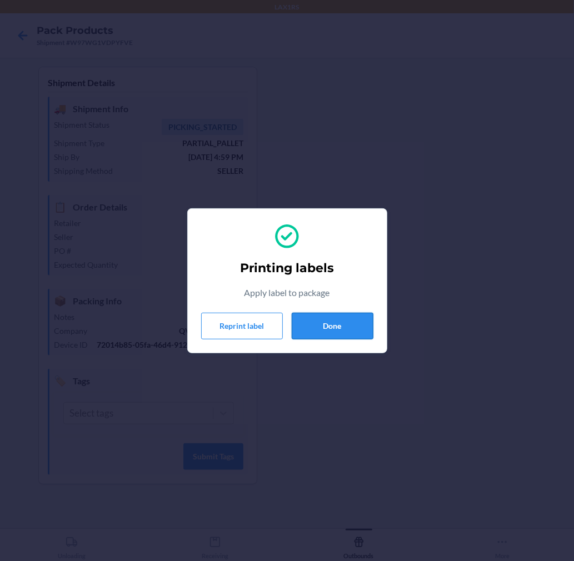
click at [331, 326] on button "Done" at bounding box center [332, 326] width 82 height 27
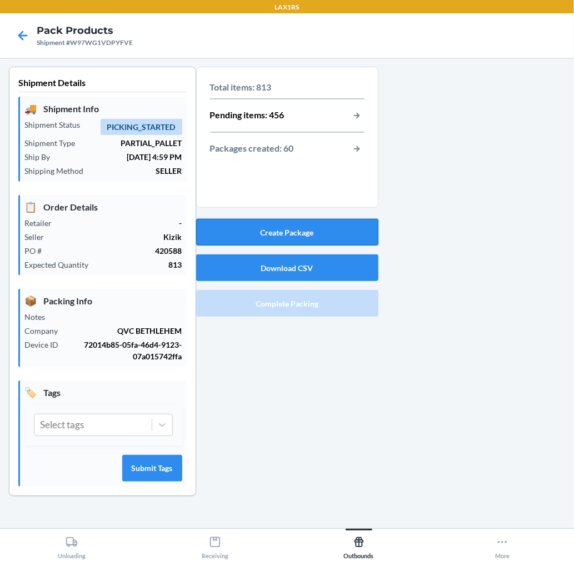
click at [269, 229] on button "Create Package" at bounding box center [287, 232] width 182 height 27
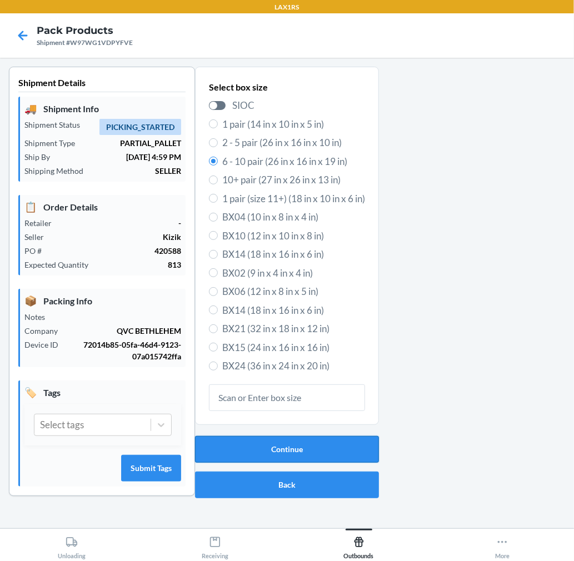
click at [356, 448] on button "Continue" at bounding box center [287, 449] width 184 height 27
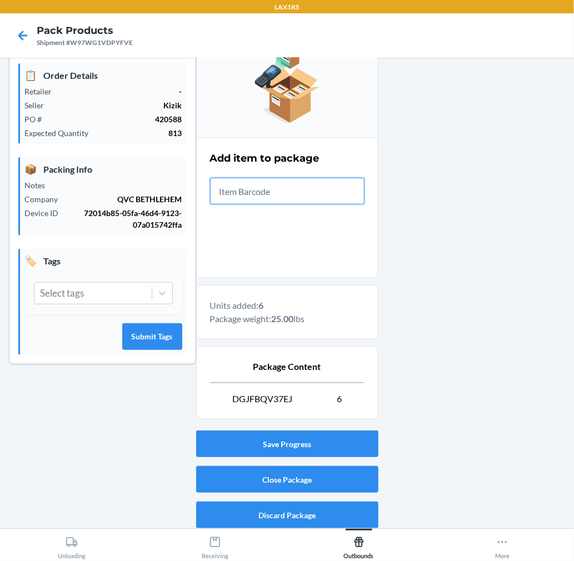
scroll to position [136, 0]
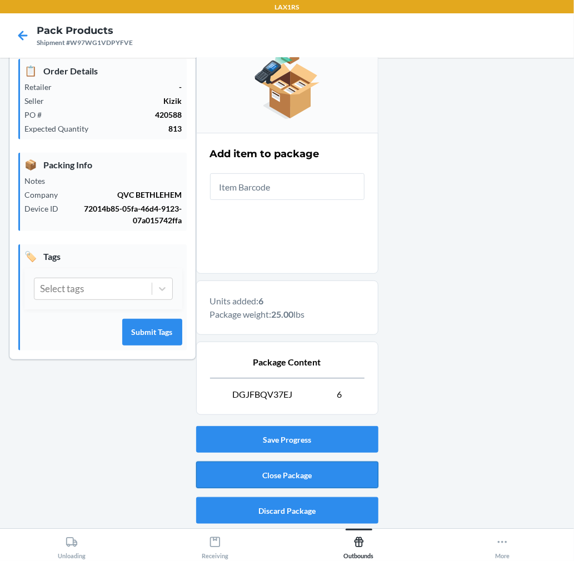
click at [359, 474] on button "Close Package" at bounding box center [287, 474] width 182 height 27
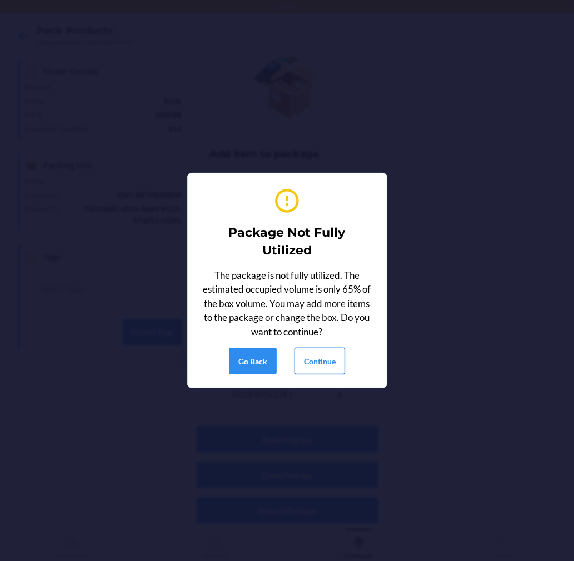
click at [330, 365] on button "Continue" at bounding box center [319, 361] width 51 height 27
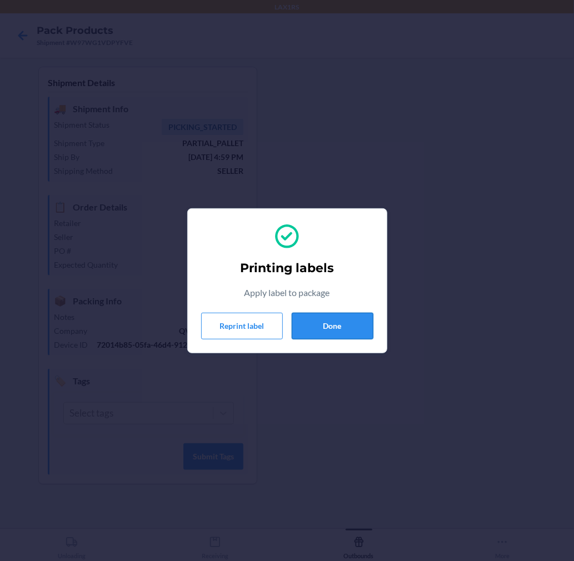
click at [314, 328] on button "Done" at bounding box center [332, 326] width 82 height 27
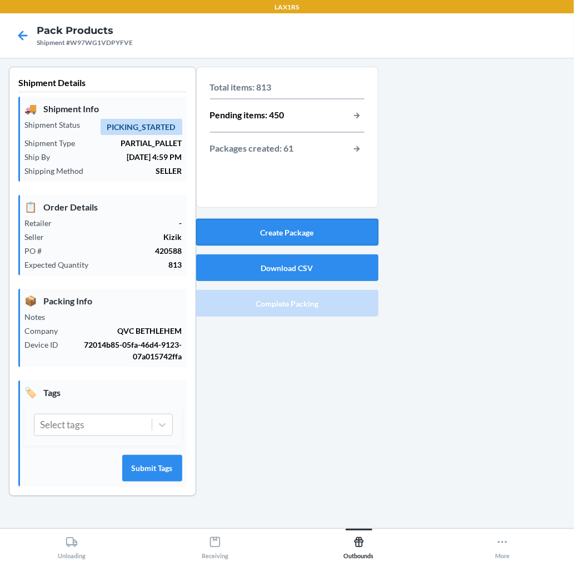
click at [303, 235] on button "Create Package" at bounding box center [287, 232] width 182 height 27
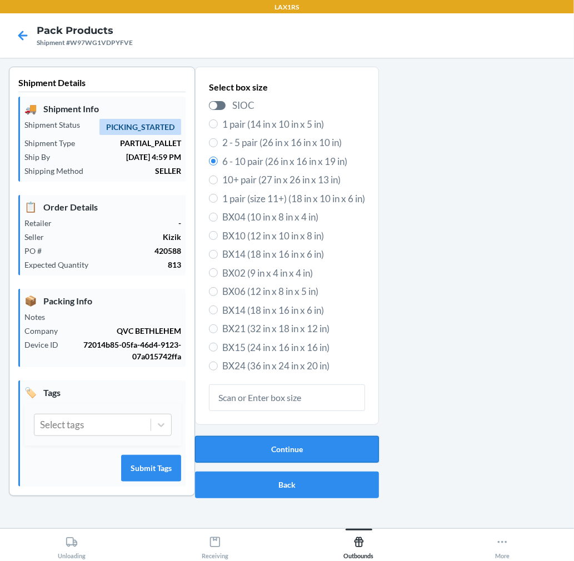
click at [352, 441] on button "Continue" at bounding box center [287, 449] width 184 height 27
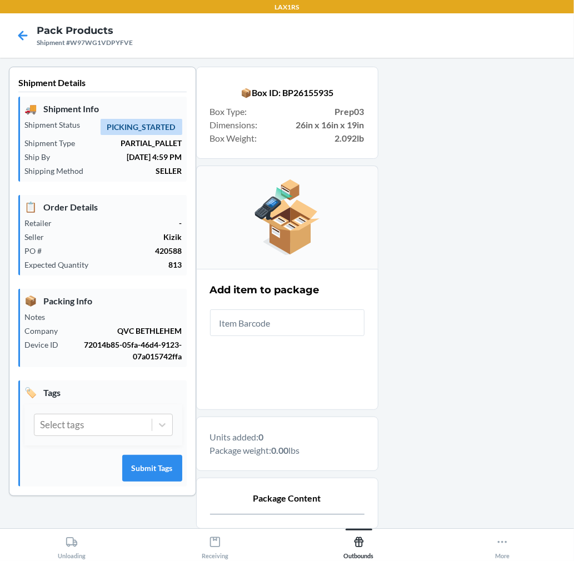
click at [306, 325] on input "text" at bounding box center [287, 322] width 154 height 27
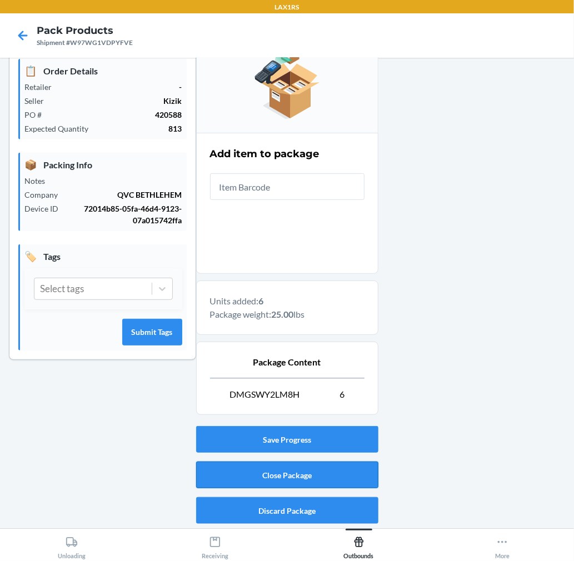
click at [308, 471] on button "Close Package" at bounding box center [287, 474] width 182 height 27
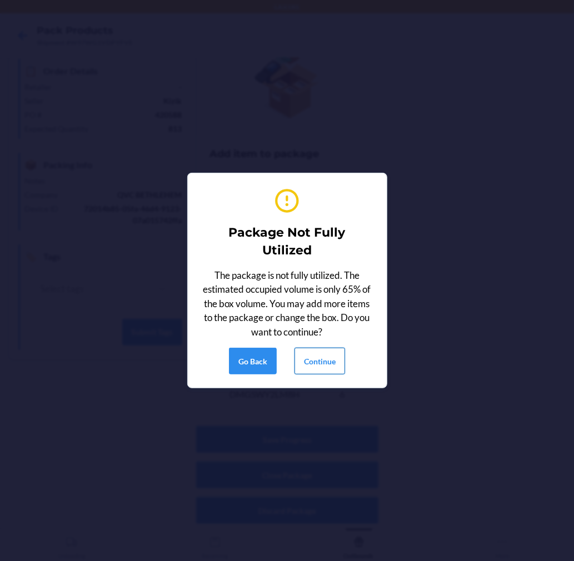
click at [324, 369] on button "Continue" at bounding box center [319, 361] width 51 height 27
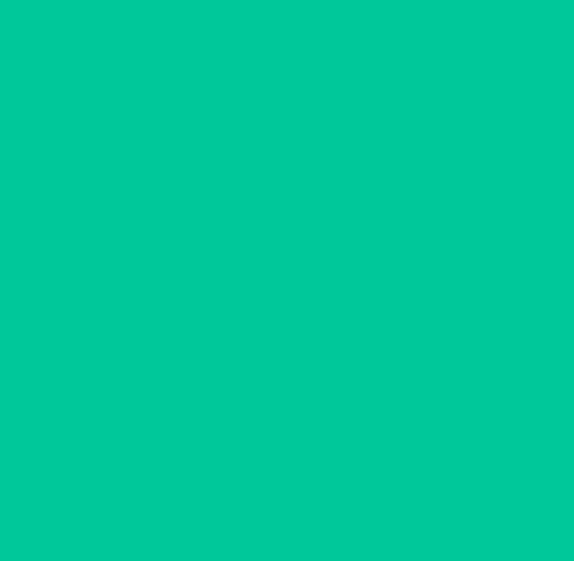
scroll to position [0, 0]
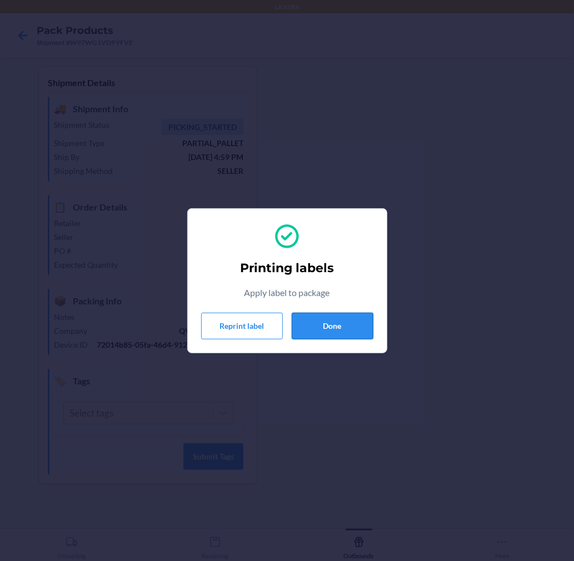
click at [340, 329] on button "Done" at bounding box center [332, 326] width 82 height 27
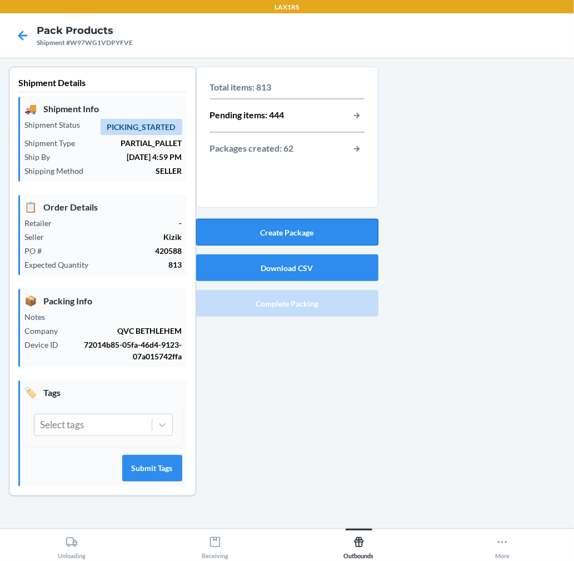
click at [344, 228] on button "Create Package" at bounding box center [287, 232] width 182 height 27
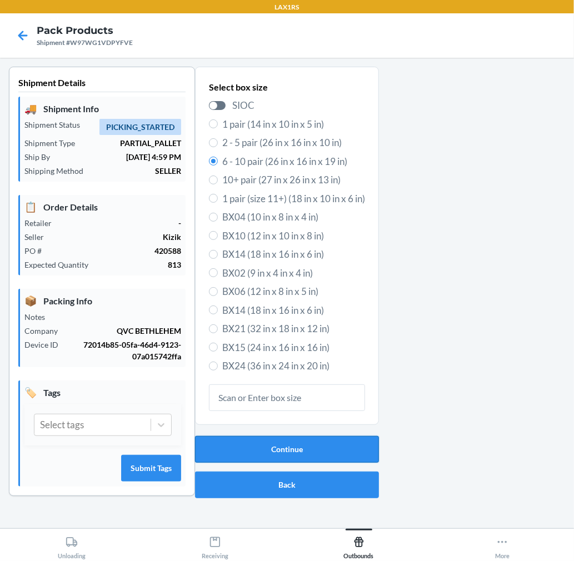
click at [333, 447] on button "Continue" at bounding box center [287, 449] width 184 height 27
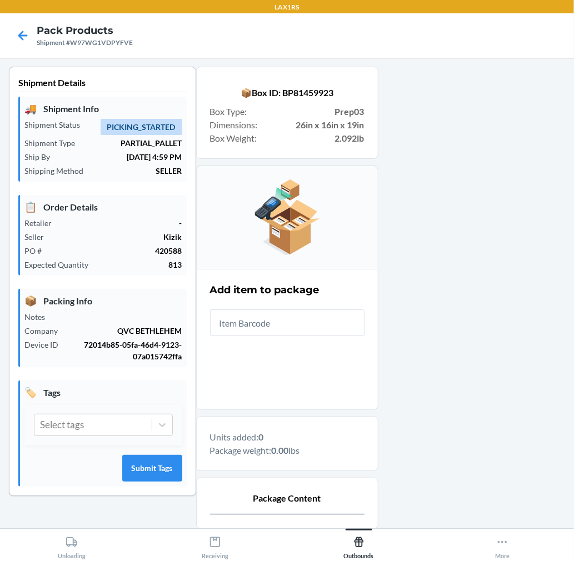
click at [328, 320] on input "text" at bounding box center [287, 322] width 154 height 27
click at [337, 320] on input "text" at bounding box center [287, 322] width 154 height 27
